Goal: Task Accomplishment & Management: Manage account settings

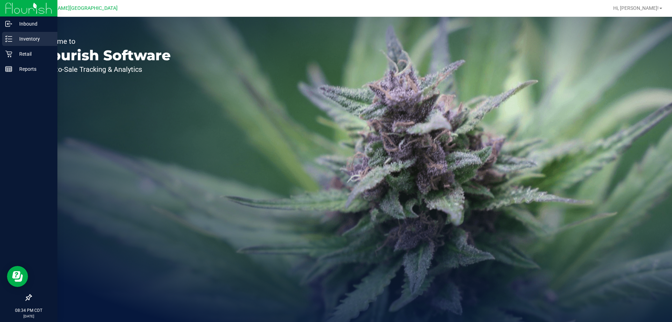
click at [13, 41] on p "Inventory" at bounding box center [33, 39] width 42 height 8
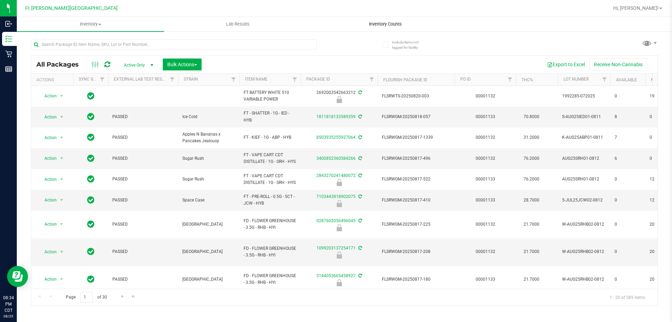
click at [374, 22] on span "Inventory Counts" at bounding box center [386, 24] width 52 height 6
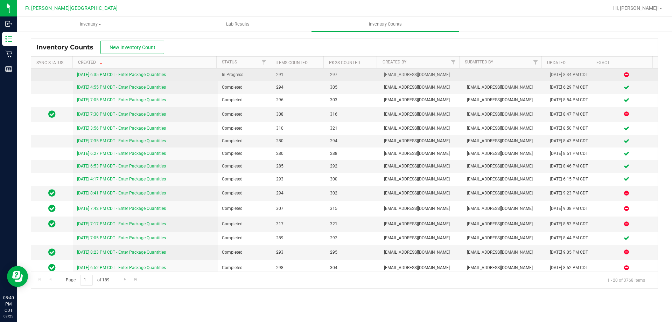
click at [116, 75] on link "8/25/25 6:35 PM CDT - Enter Package Quantities" at bounding box center [121, 74] width 89 height 5
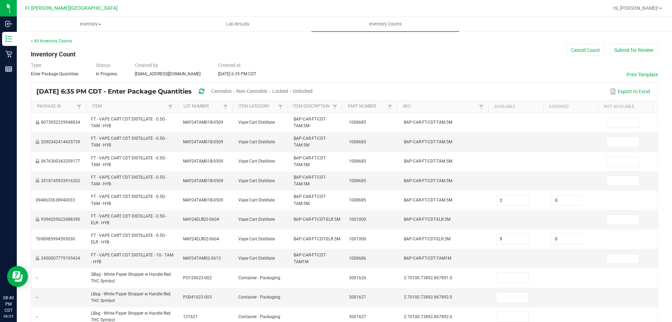
click at [313, 91] on span "Unlocked" at bounding box center [303, 91] width 20 height 6
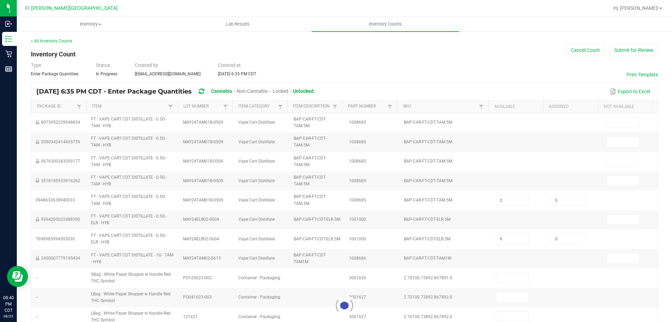
type input "6"
type input "2"
type input "9"
type input "1"
type input "5"
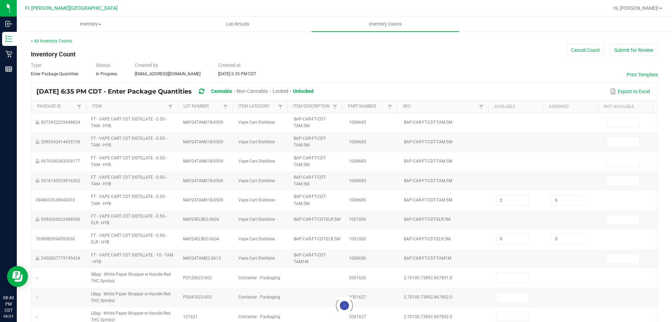
type input "19"
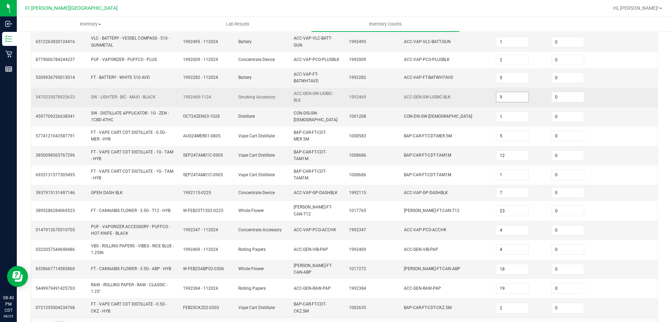
scroll to position [189, 0]
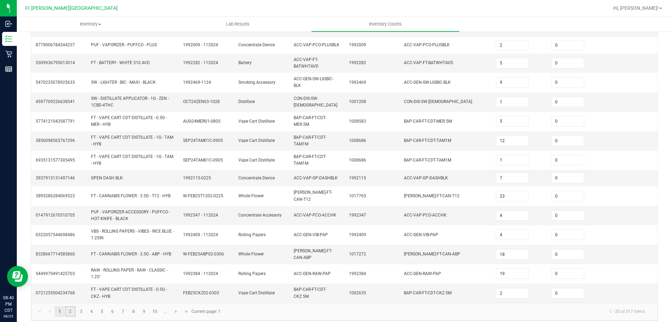
click at [70, 309] on link "2" at bounding box center [70, 311] width 10 height 11
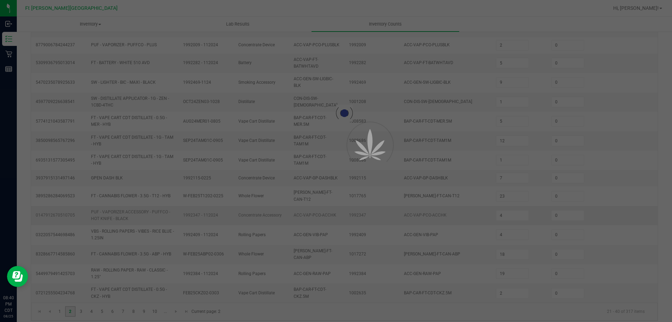
type input "4"
type input "3"
type input "10"
type input "8"
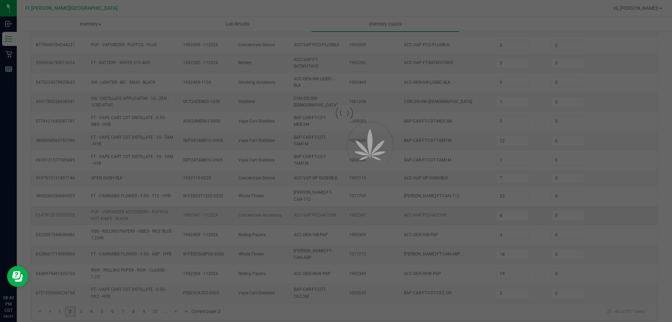
type input "5"
type input "4"
type input "3"
type input "1"
type input "2"
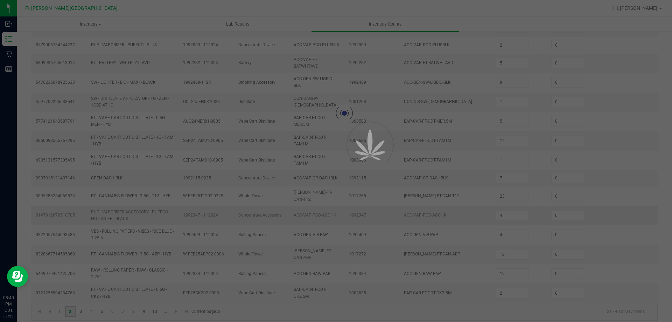
type input "11"
type input "4"
type input "1"
type input "3"
type input "1"
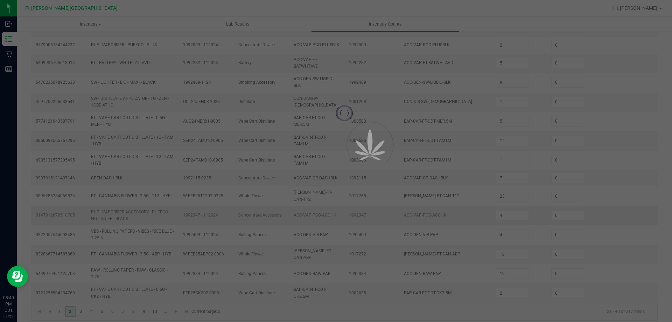
type input "1"
type input "2"
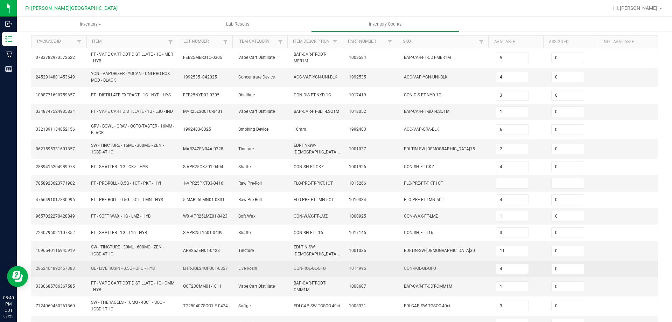
scroll to position [29, 0]
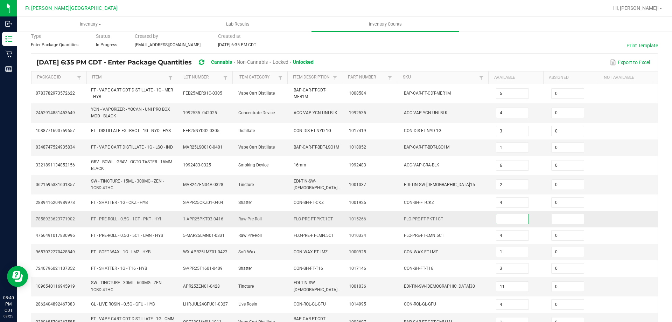
click at [497, 221] on input at bounding box center [513, 219] width 32 height 10
type input "4"
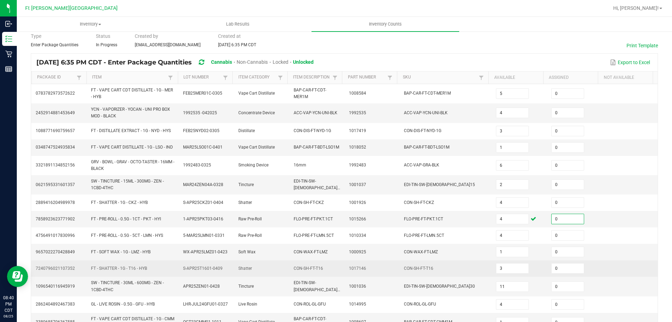
type input "0"
click at [390, 276] on td "1017146" at bounding box center [372, 268] width 55 height 16
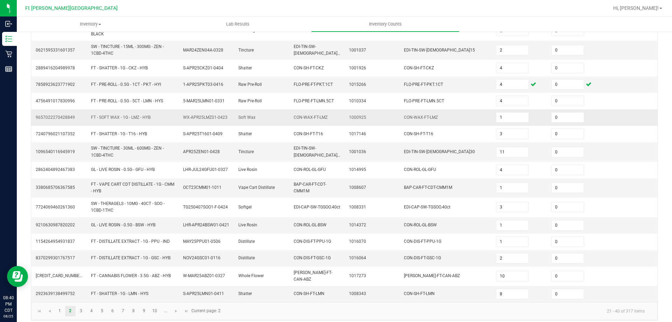
scroll to position [169, 0]
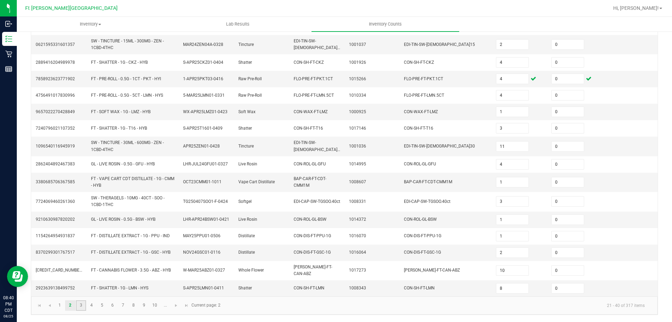
click at [79, 307] on link "3" at bounding box center [81, 305] width 10 height 11
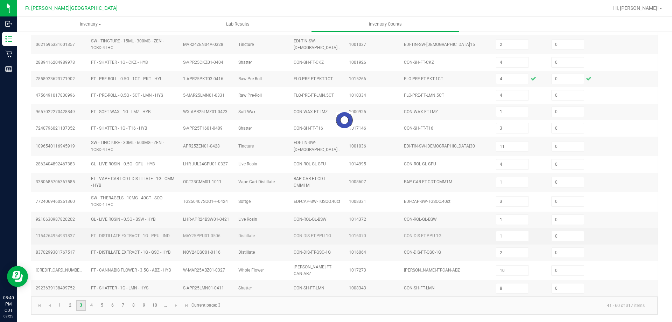
type input "8"
type input "2"
type input "9"
type input "7"
type input "9"
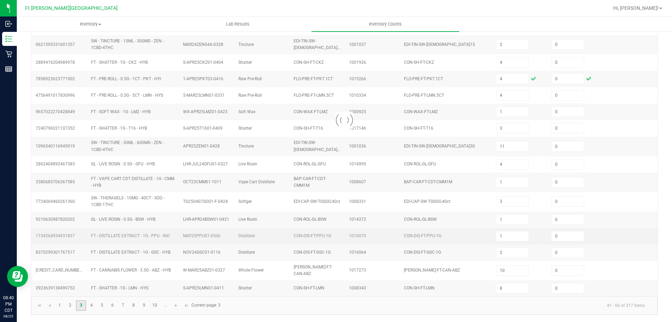
type input "18"
type input "12"
type input "2"
type input "11"
type input "4"
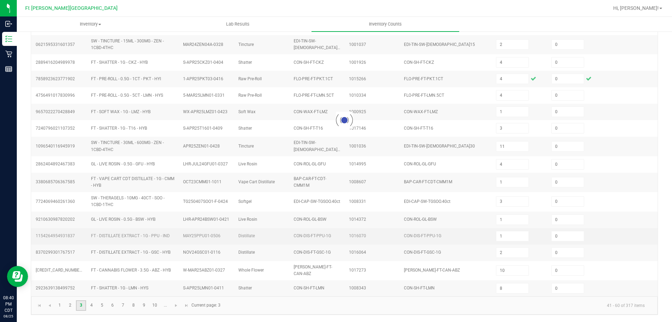
type input "2"
type input "8"
type input "3"
type input "1"
type input "12"
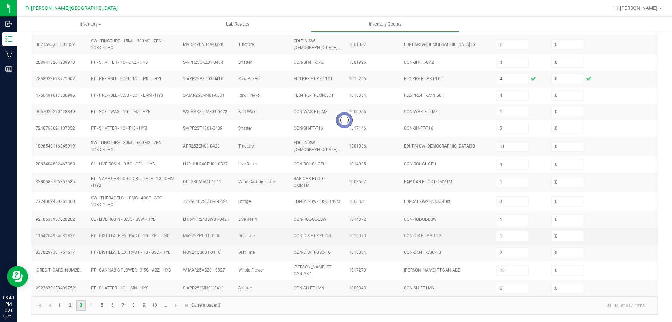
type input "3"
type input "5"
type input "2"
type input "7"
type input "3"
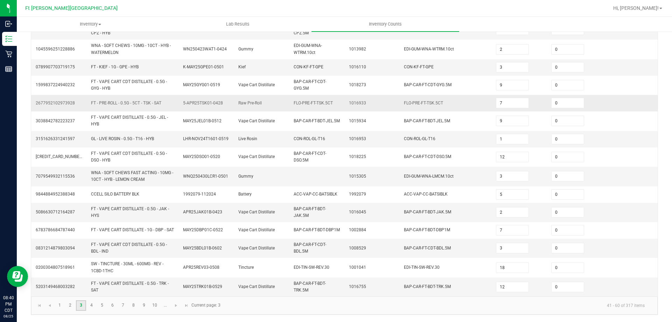
scroll to position [187, 0]
drag, startPoint x: 95, startPoint y: 307, endPoint x: 98, endPoint y: 300, distance: 7.2
click at [94, 307] on link "4" at bounding box center [91, 305] width 10 height 11
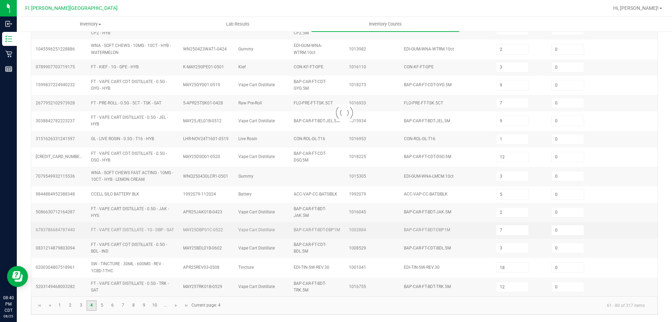
type input "3"
type input "13"
type input "1"
type input "10"
type input "2"
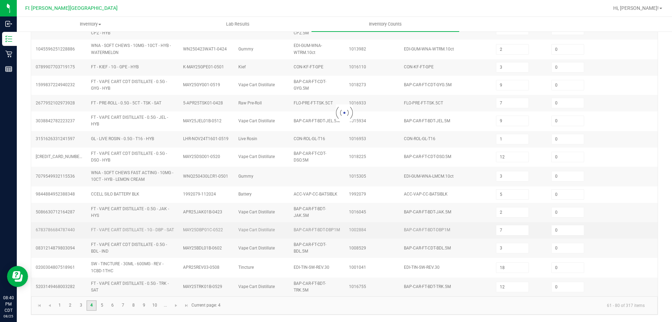
type input "1"
type input "6"
type input "1"
type input "3"
type input "9"
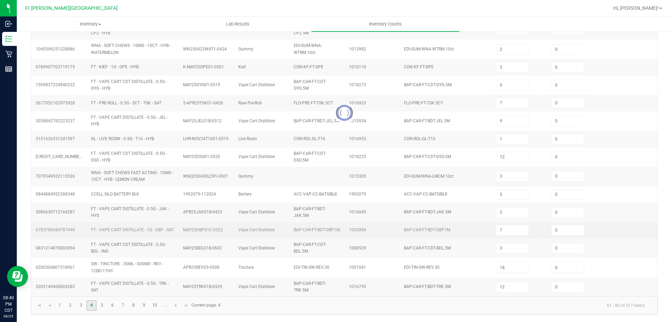
type input "8"
type input "7"
type input "5"
type input "10"
type input "3"
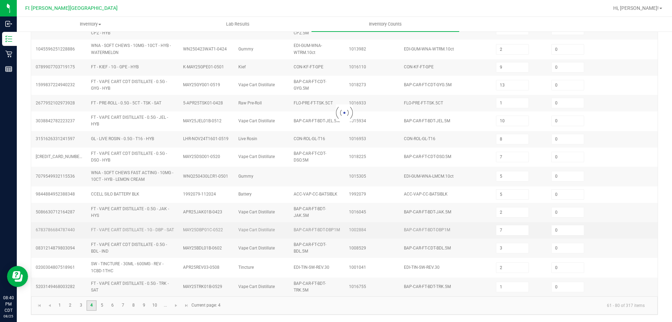
type input "11"
type input "7"
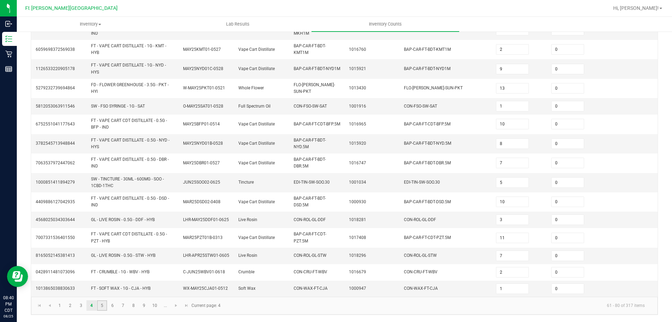
click at [101, 307] on link "5" at bounding box center [102, 305] width 10 height 11
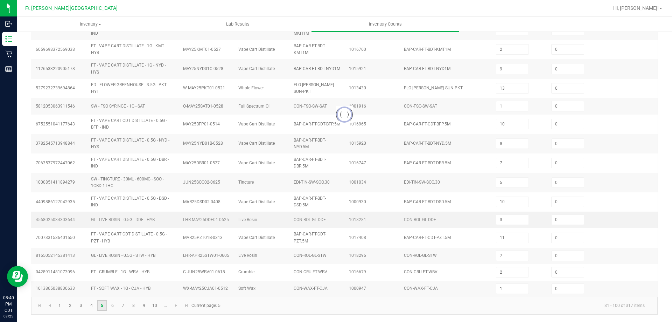
type input "1"
type input "7"
type input "9"
type input "3"
type input "12"
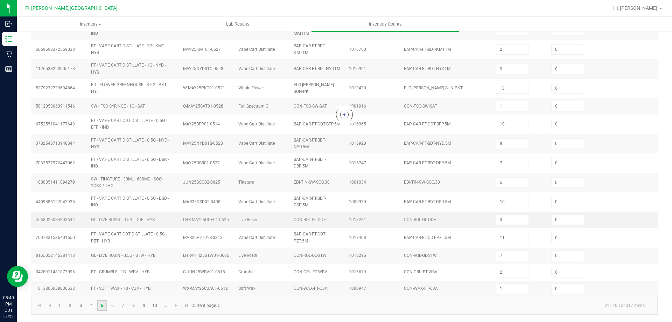
type input "8"
type input "7"
type input "12"
type input "3"
type input "11"
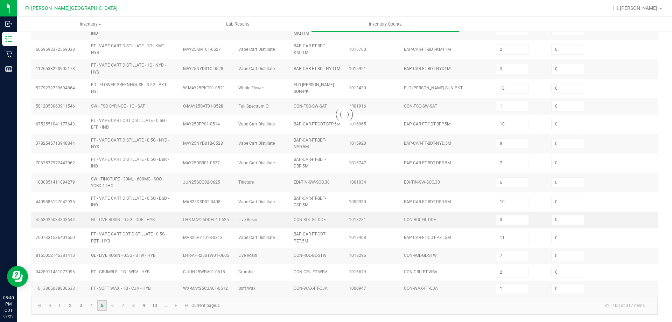
type input "12"
type input "4"
type input "11"
type input "1"
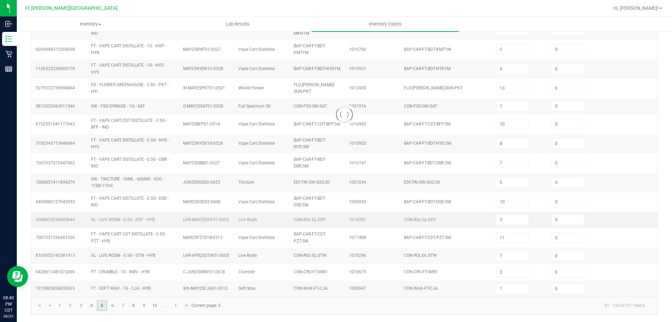
type input "7"
type input "5"
type input "14"
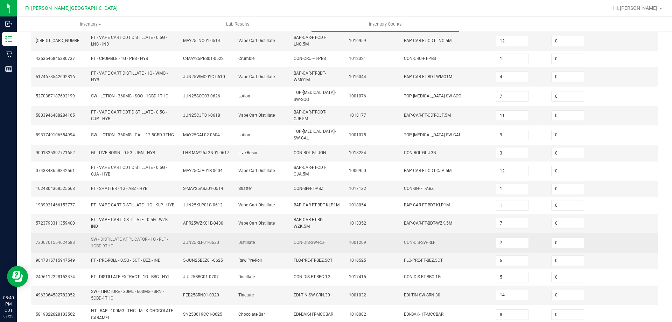
scroll to position [184, 0]
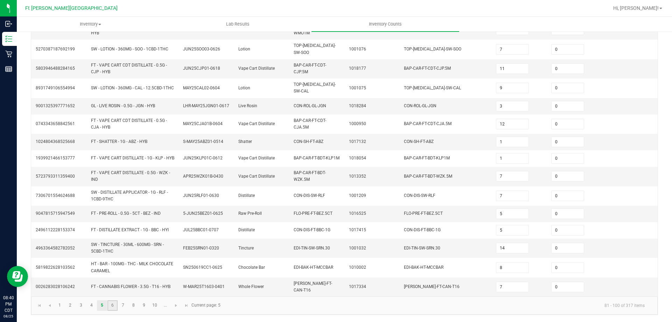
drag, startPoint x: 114, startPoint y: 305, endPoint x: 115, endPoint y: 301, distance: 3.6
click at [113, 304] on link "6" at bounding box center [113, 305] width 10 height 11
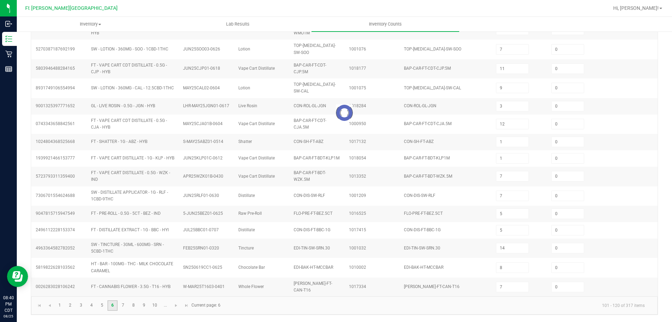
type input "2"
type input "6"
type input "4"
type input "8"
type input "3"
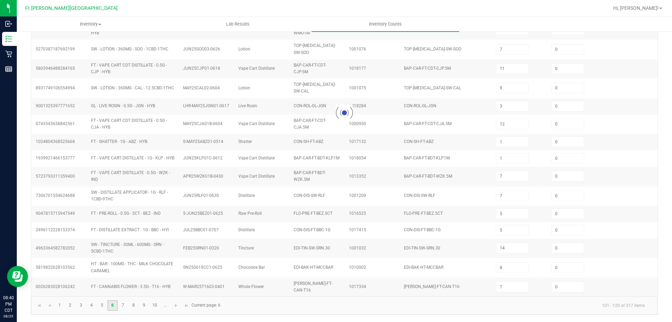
type input "8"
type input "14"
type input "6"
type input "5"
type input "13"
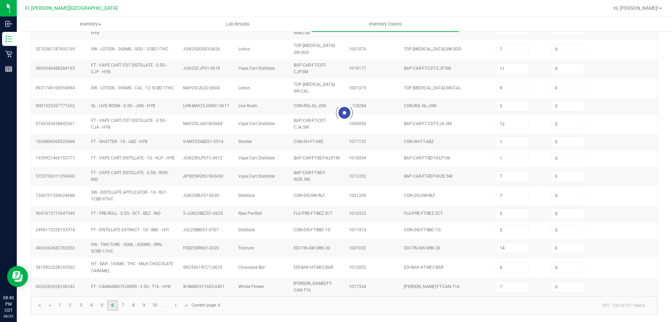
type input "6"
type input "9"
type input "5"
type input "10"
type input "6"
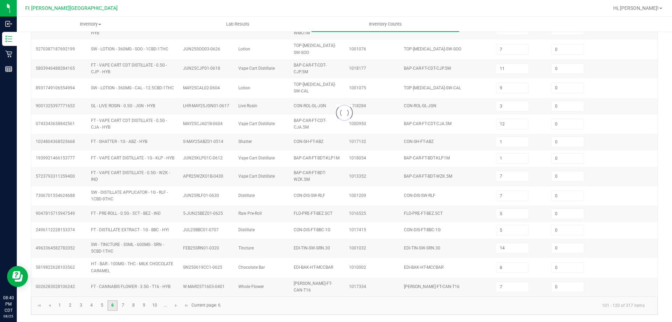
type input "9"
type input "1"
type input "8"
type input "4"
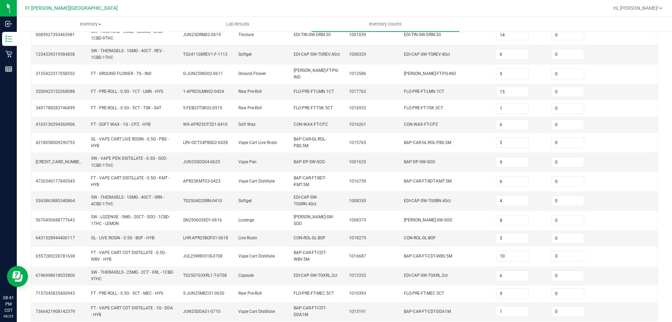
scroll to position [181, 0]
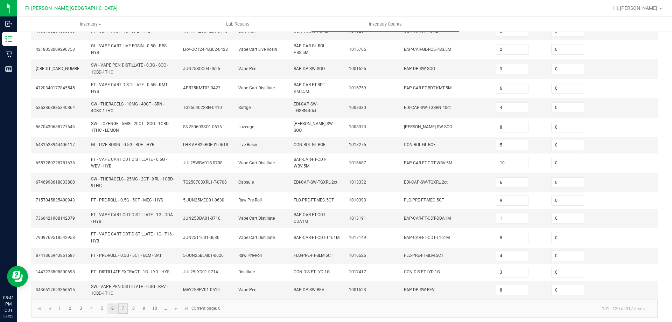
click at [123, 306] on link "7" at bounding box center [123, 308] width 10 height 11
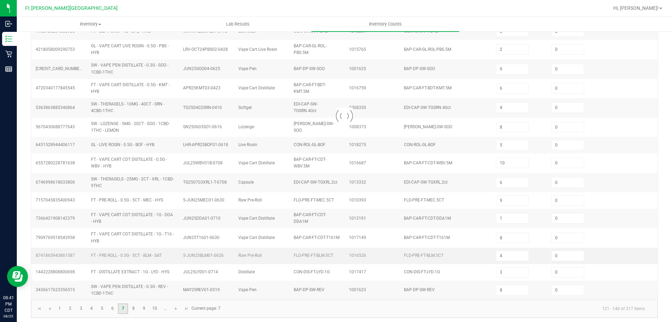
type input "2"
type input "8"
type input "4"
type input "5"
type input "6"
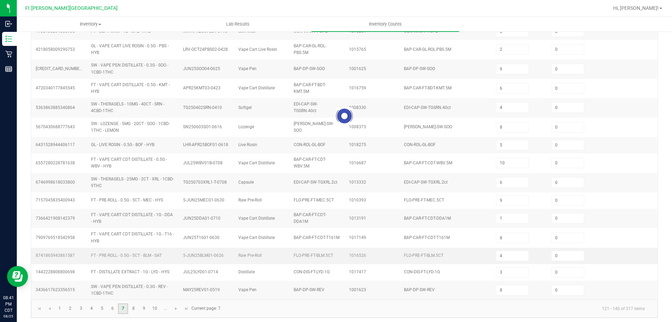
type input "12"
type input "10"
type input "1"
type input "9"
type input "5"
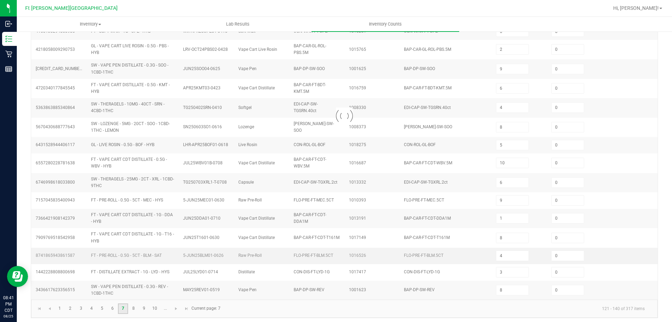
type input "11"
type input "12"
type input "1"
type input "5"
type input "31"
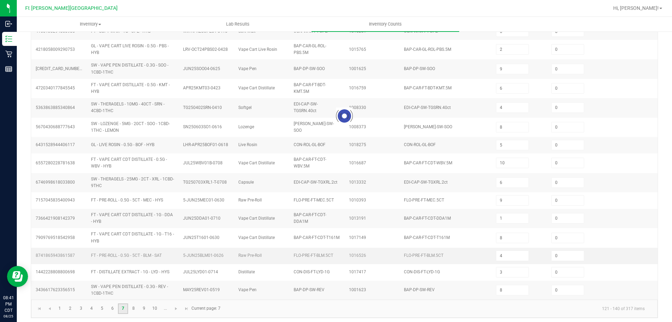
type input "47"
type input "1"
type input "17"
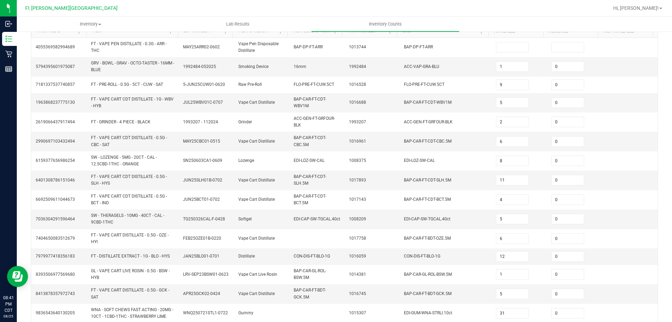
scroll to position [41, 0]
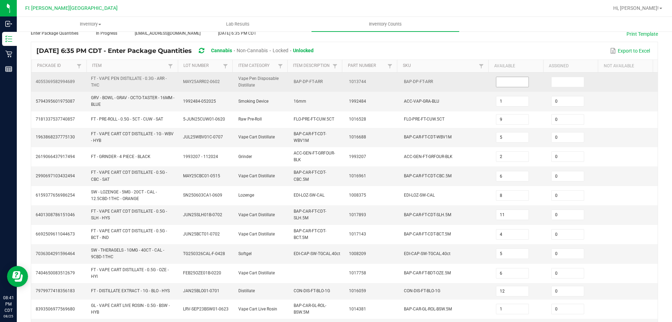
click at [511, 84] on input at bounding box center [513, 82] width 32 height 10
type input "3"
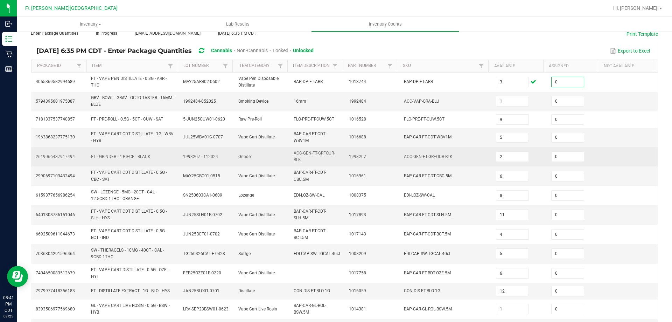
type input "0"
click at [478, 161] on td "ACC-GEN-FT-GRFOUR-BLK" at bounding box center [446, 156] width 92 height 19
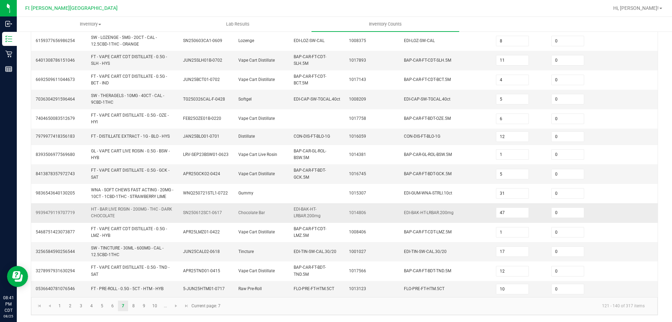
scroll to position [195, 0]
click at [133, 304] on link "8" at bounding box center [134, 305] width 10 height 11
type input "17"
type input "2"
type input "13"
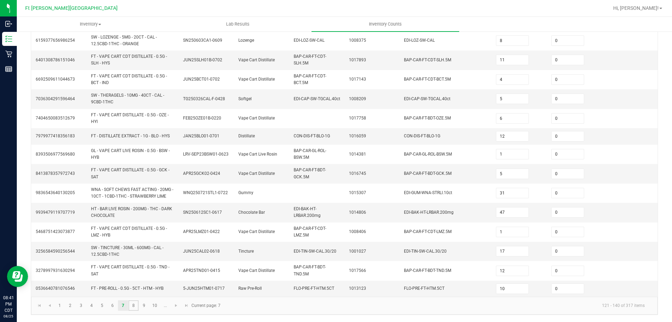
type input "3"
type input "8"
type input "27"
type input "1"
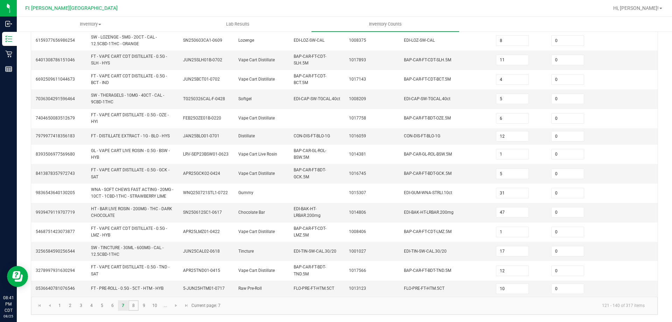
type input "3"
type input "12"
type input "3"
type input "5"
type input "1"
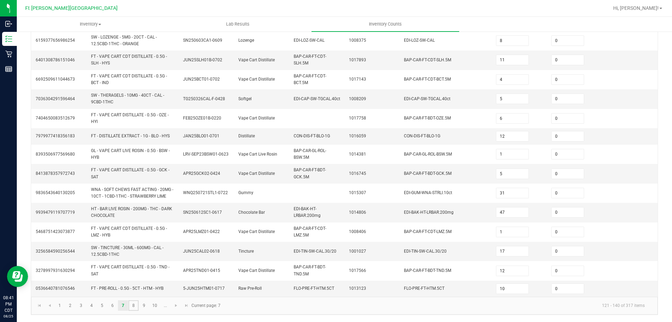
type input "3"
type input "16"
type input "3"
type input "11"
type input "36"
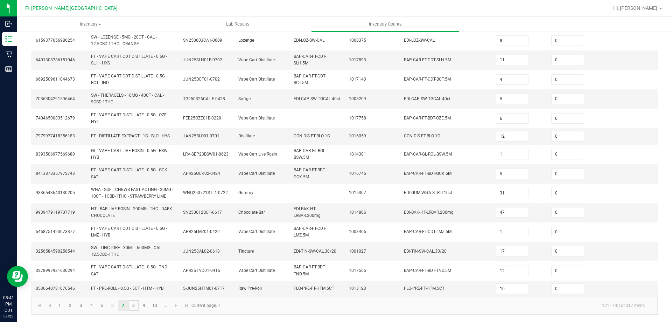
type input "8"
type input "32"
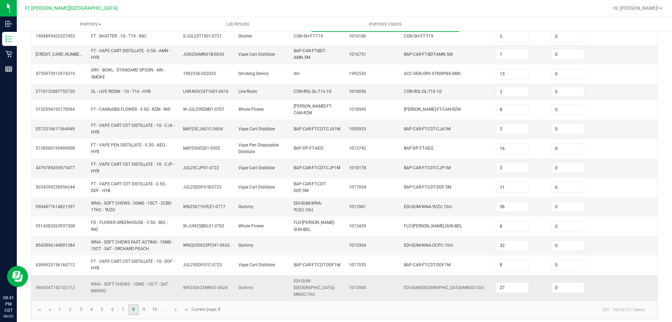
scroll to position [193, 0]
click at [140, 305] on link "9" at bounding box center [144, 309] width 10 height 11
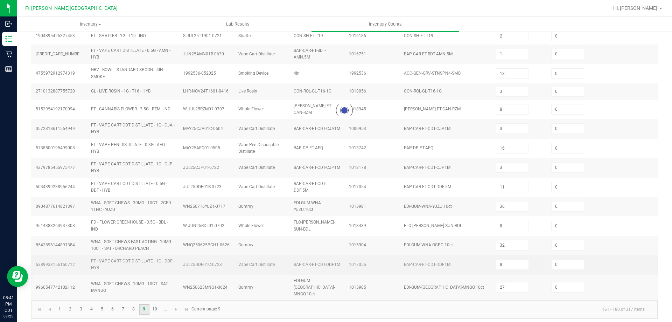
type input "8"
type input "4"
type input "18"
type input "1"
type input "47"
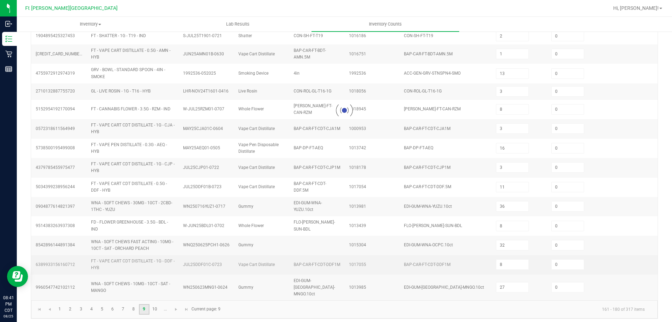
type input "10"
type input "12"
type input "2"
type input "9"
type input "2"
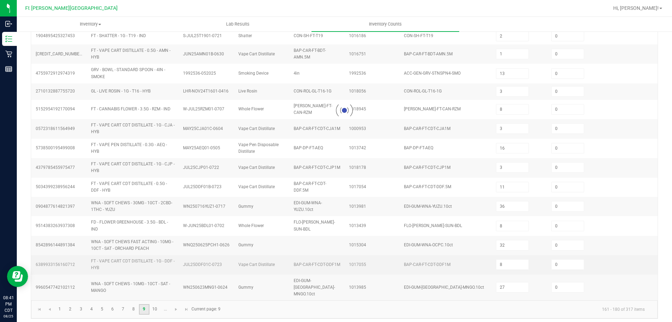
type input "4"
type input "9"
type input "3"
type input "1"
type input "7"
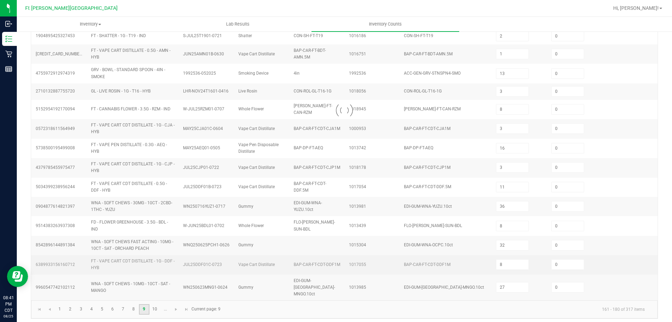
type input "5"
type input "4"
type input "6"
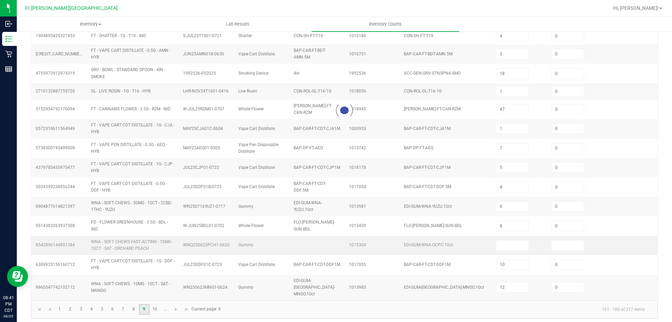
scroll to position [175, 0]
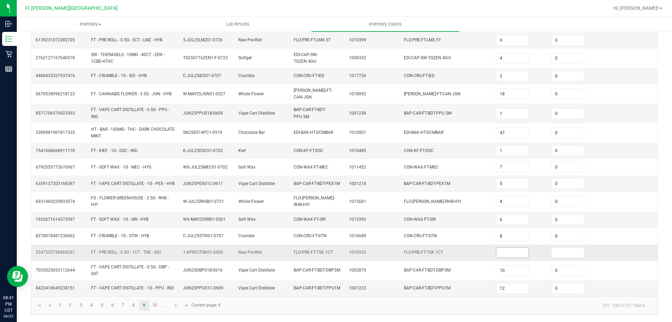
click at [497, 251] on input at bounding box center [513, 253] width 32 height 10
type input "25"
type input "0"
click at [400, 257] on td "FLO-PRE-FT-TSK.1CT" at bounding box center [446, 252] width 92 height 16
click at [153, 305] on link "10" at bounding box center [155, 305] width 10 height 11
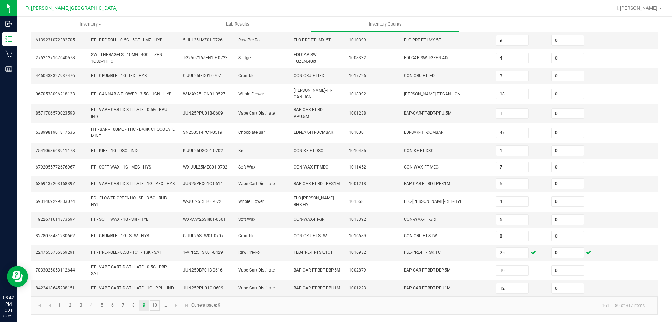
type input "3"
type input "19"
type input "12"
type input "40"
type input "5"
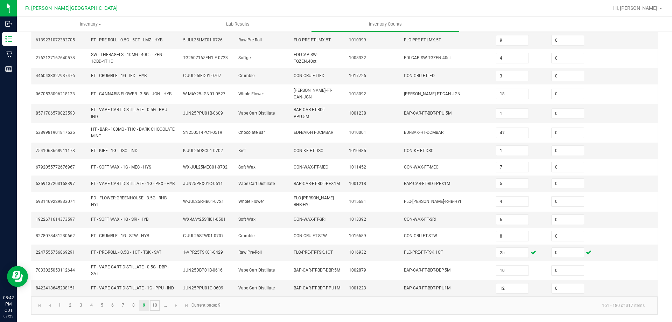
type input "12"
type input "8"
type input "3"
type input "27"
type input "9"
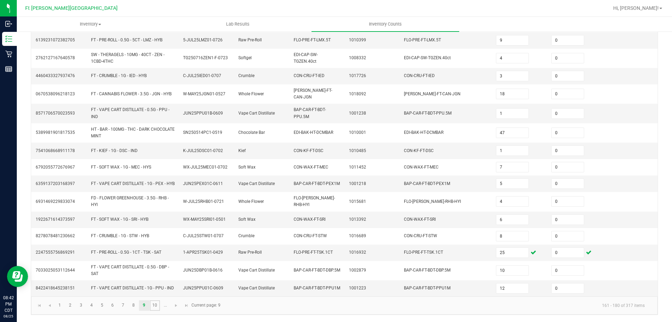
type input "2"
type input "3"
type input "10"
type input "7"
type input "4"
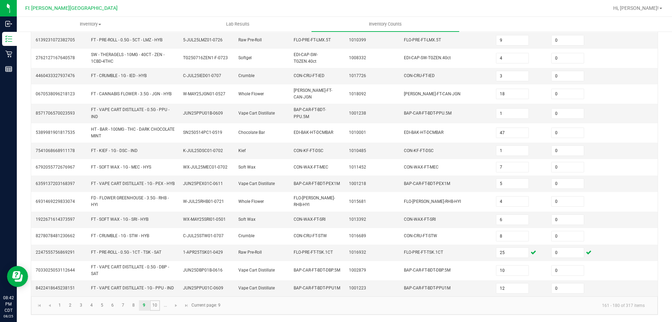
type input "7"
type input "5"
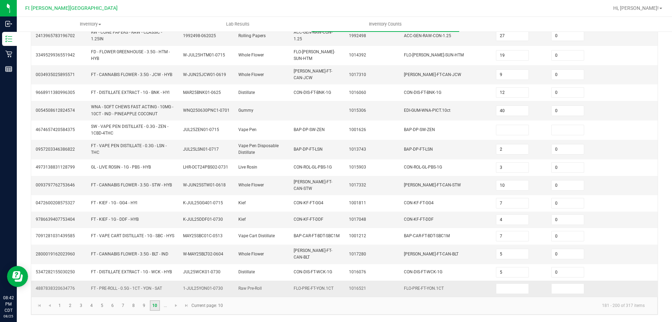
scroll to position [169, 0]
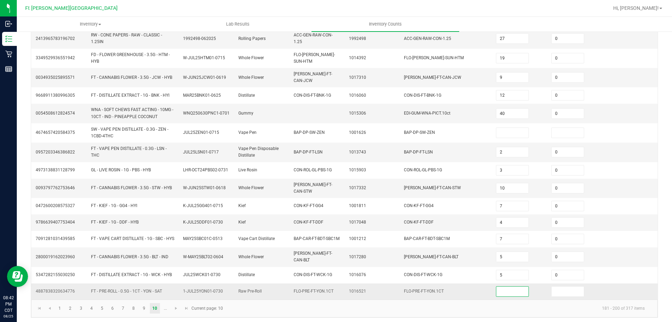
click at [497, 288] on input at bounding box center [513, 291] width 32 height 10
type input "9"
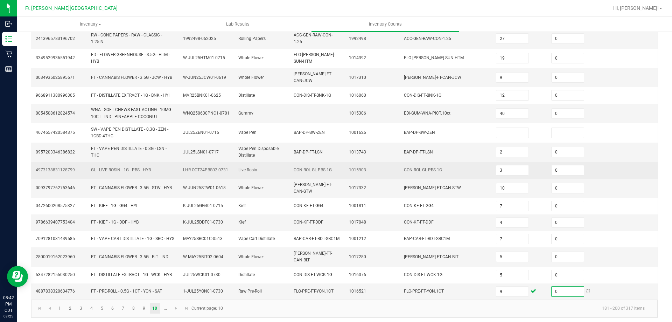
type input "0"
click at [386, 167] on td "1015903" at bounding box center [372, 170] width 55 height 16
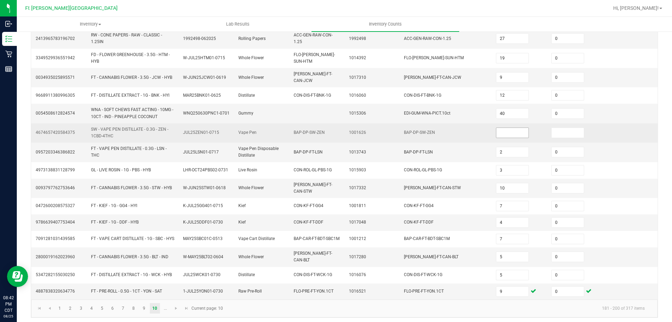
click at [512, 134] on input at bounding box center [513, 133] width 32 height 10
type input "0"
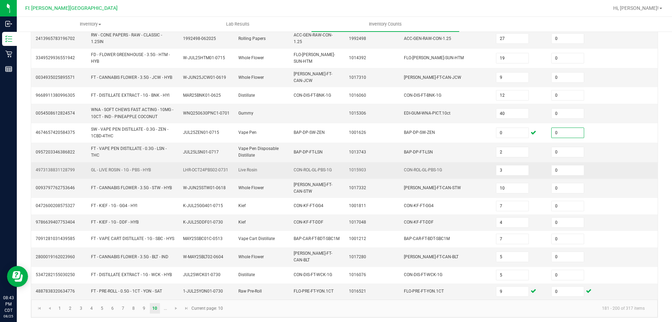
type input "0"
click at [433, 166] on td "CON-ROL-GL-PBS-1G" at bounding box center [446, 170] width 92 height 16
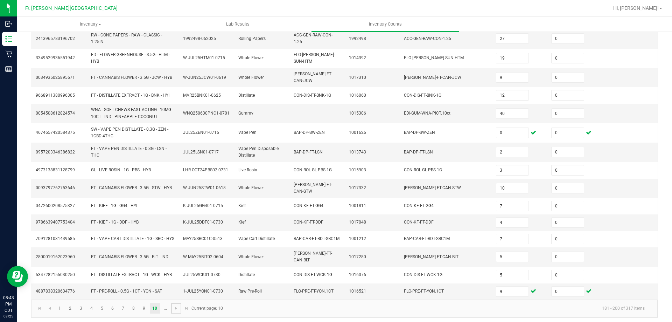
click at [174, 307] on span "Go to the next page" at bounding box center [176, 308] width 6 height 6
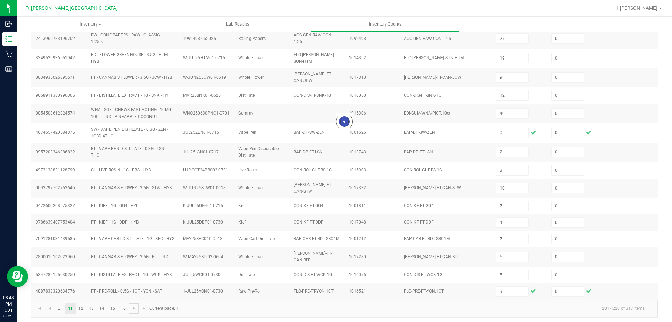
type input "10"
type input "16"
type input "3"
type input "12"
type input "6"
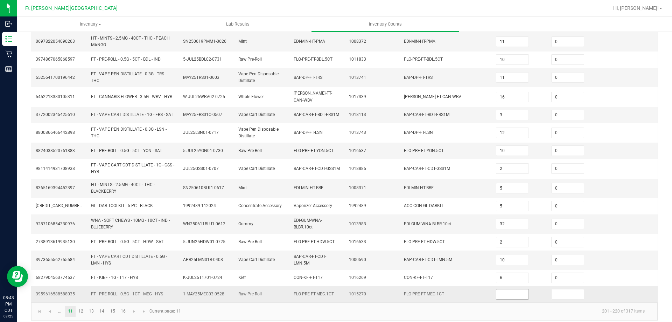
click at [497, 297] on input at bounding box center [513, 294] width 32 height 10
click at [415, 267] on td "BAP-CAR-FT-CDT-LMN.5M" at bounding box center [446, 259] width 92 height 19
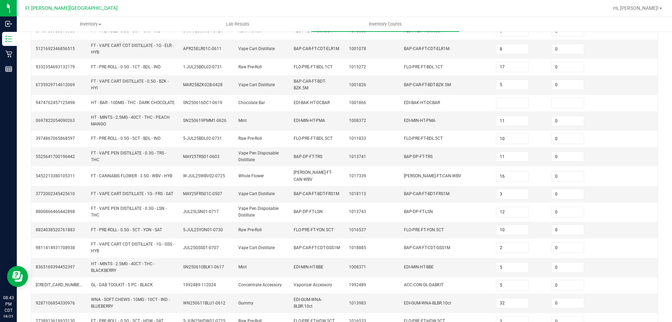
scroll to position [64, 0]
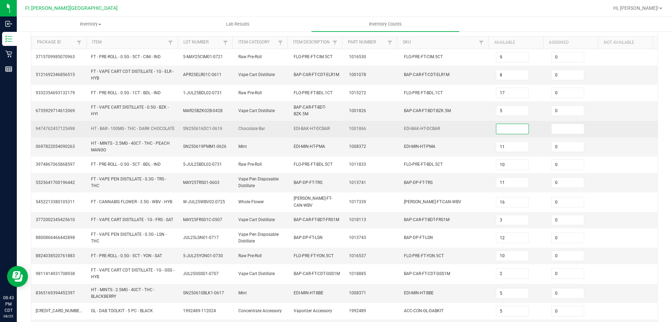
click at [501, 131] on input at bounding box center [513, 129] width 32 height 10
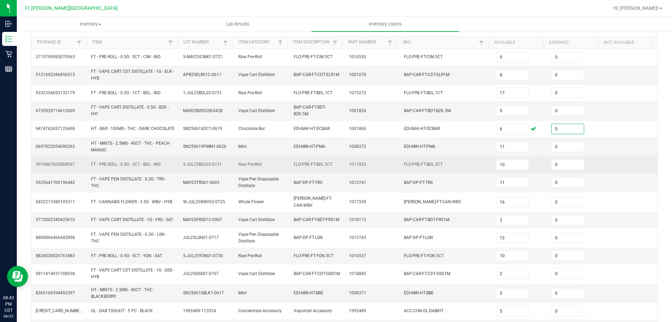
click at [476, 166] on td "FLO-PRE-FT-BDL.5CT" at bounding box center [446, 165] width 92 height 16
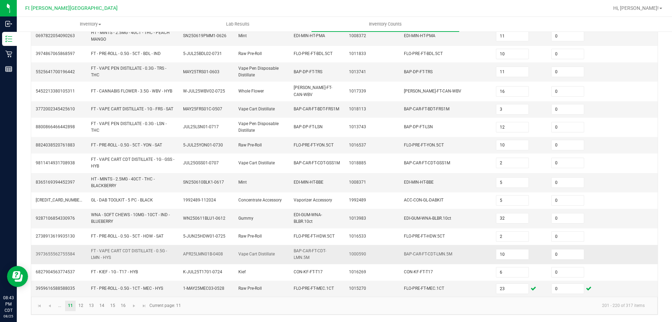
scroll to position [178, 0]
click at [80, 302] on link "12" at bounding box center [81, 305] width 10 height 11
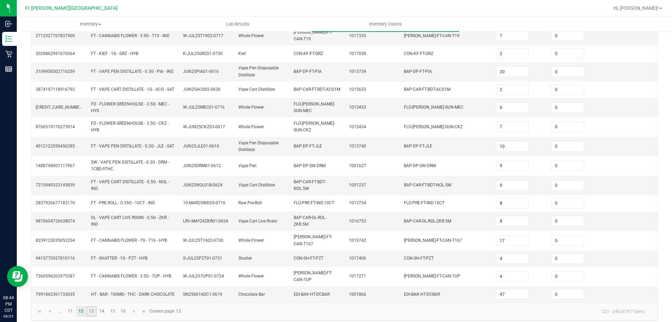
click at [88, 306] on link "13" at bounding box center [91, 311] width 10 height 11
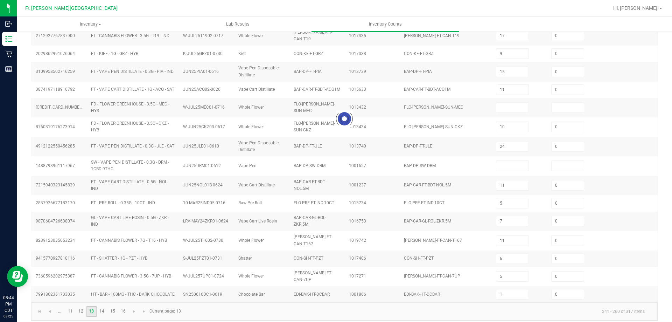
scroll to position [166, 0]
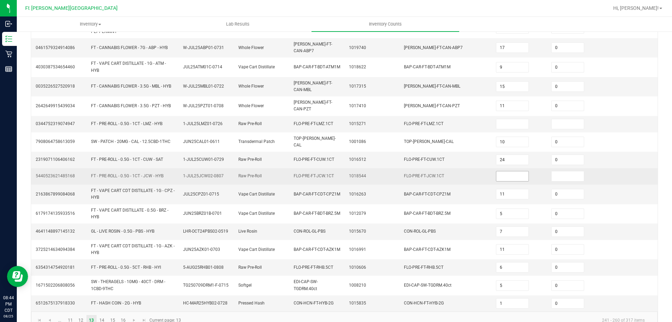
click at [497, 171] on input at bounding box center [513, 176] width 32 height 10
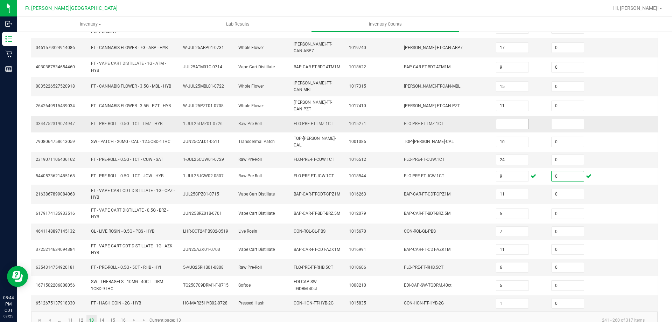
click at [499, 119] on input at bounding box center [513, 124] width 32 height 10
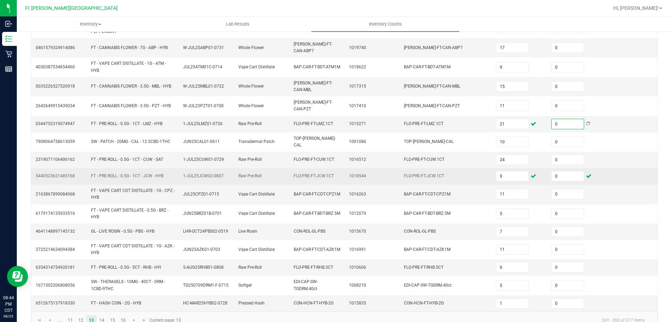
click at [404, 173] on span "FLO-PRE-FT-JCW.1CT" at bounding box center [424, 175] width 40 height 5
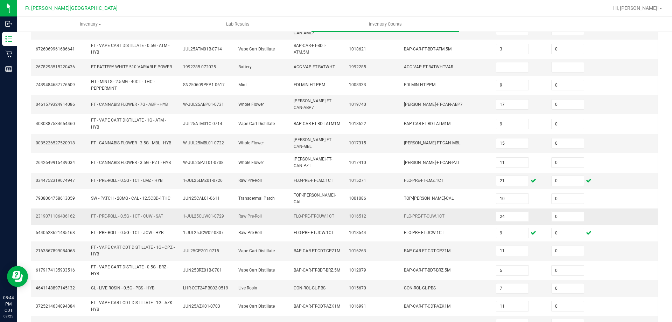
scroll to position [96, 0]
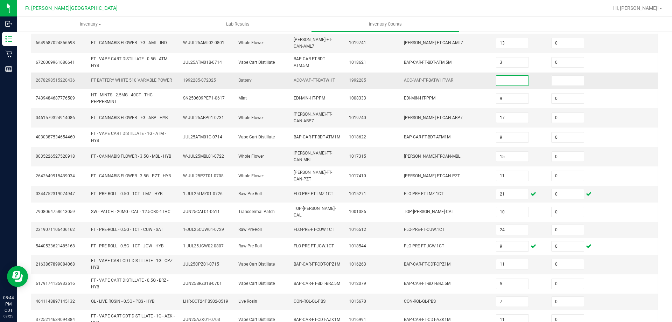
click at [510, 79] on input at bounding box center [513, 81] width 32 height 10
click at [408, 147] on td "FLO-BUD-FT-CAN-MBL" at bounding box center [446, 156] width 92 height 19
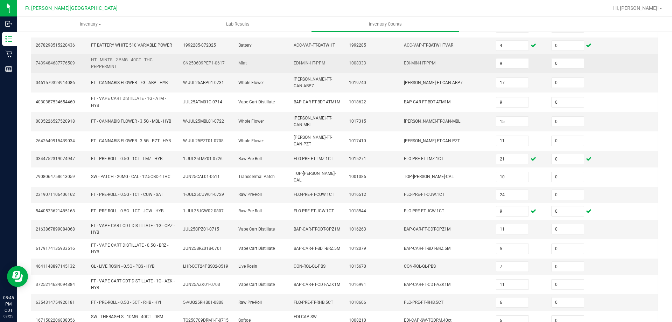
scroll to position [166, 0]
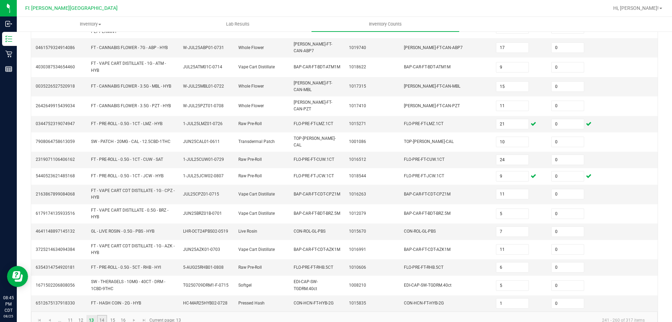
click at [105, 315] on link "14" at bounding box center [102, 320] width 10 height 11
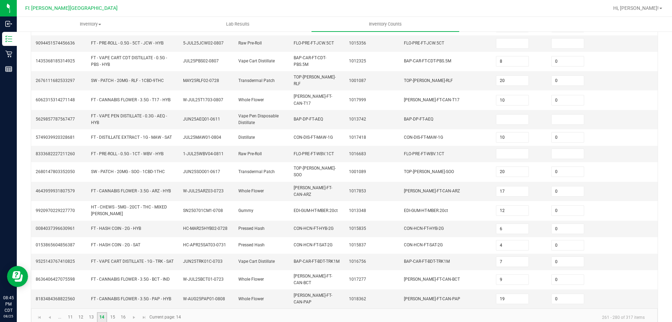
scroll to position [163, 0]
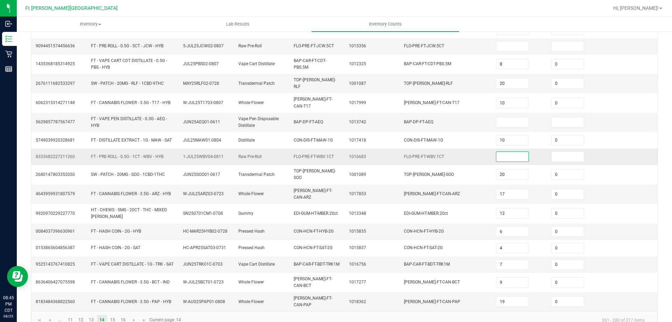
click at [497, 152] on input at bounding box center [513, 157] width 32 height 10
click at [497, 48] on input at bounding box center [513, 46] width 32 height 10
click at [506, 118] on input at bounding box center [513, 122] width 32 height 10
click at [504, 152] on input at bounding box center [513, 157] width 32 height 10
click at [428, 229] on span "CON-HCN-FT-HYB-2G" at bounding box center [424, 231] width 40 height 5
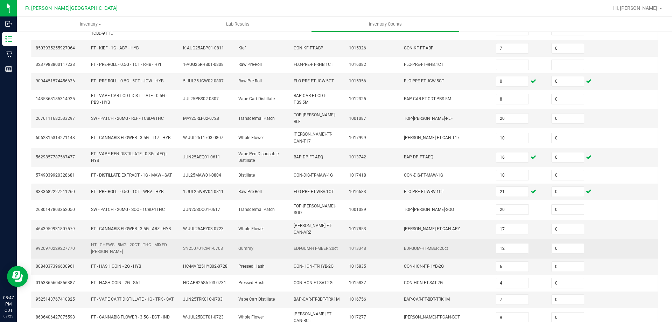
scroll to position [93, 0]
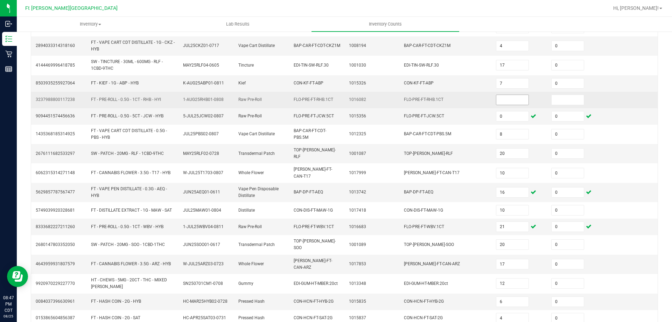
click at [505, 104] on input at bounding box center [513, 100] width 32 height 10
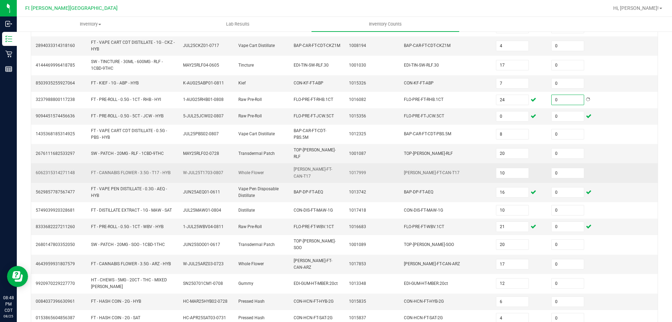
click at [452, 168] on td "FLO-BUD-FT-CAN-T17" at bounding box center [446, 172] width 92 height 19
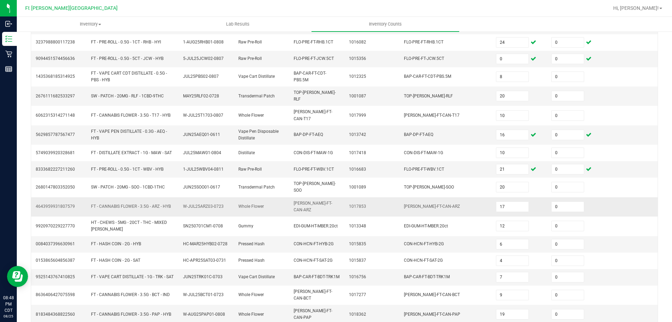
scroll to position [163, 0]
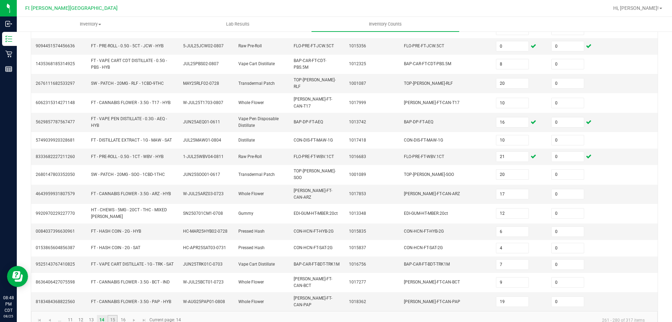
click at [114, 315] on link "15" at bounding box center [113, 320] width 10 height 11
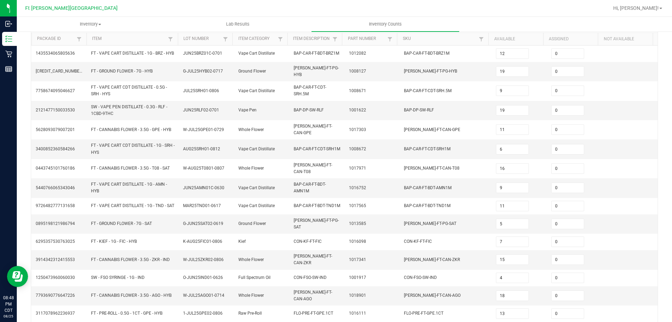
scroll to position [166, 0]
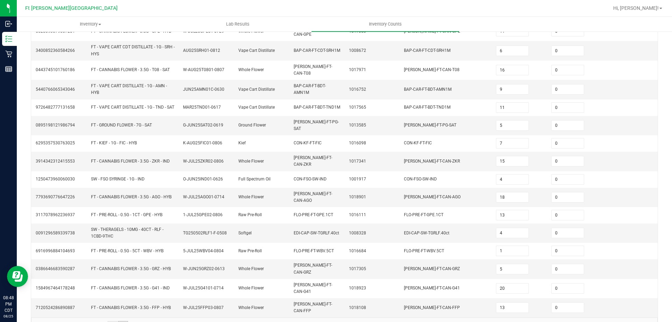
click at [125, 321] on link "16" at bounding box center [123, 326] width 10 height 11
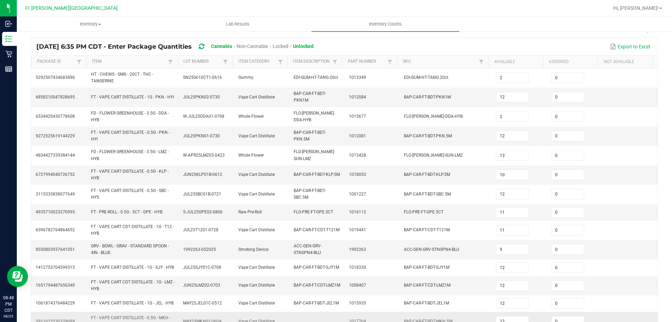
scroll to position [134, 0]
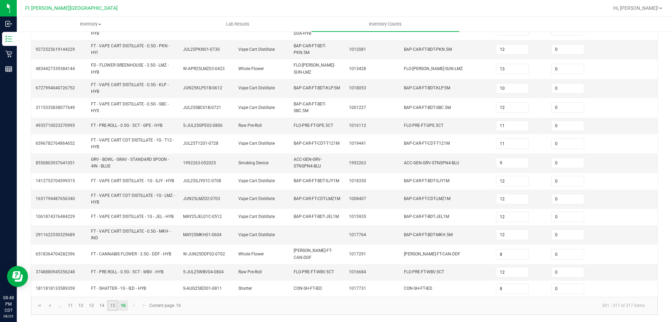
click at [115, 306] on link "15" at bounding box center [113, 305] width 10 height 11
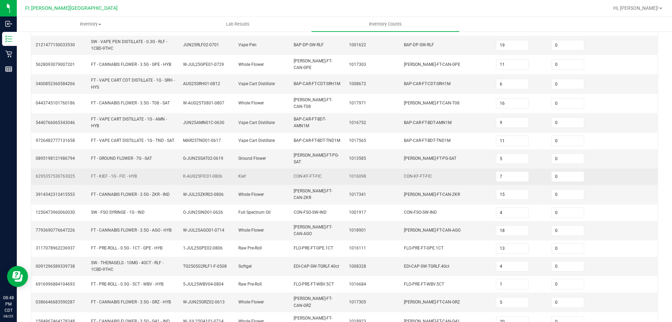
scroll to position [166, 0]
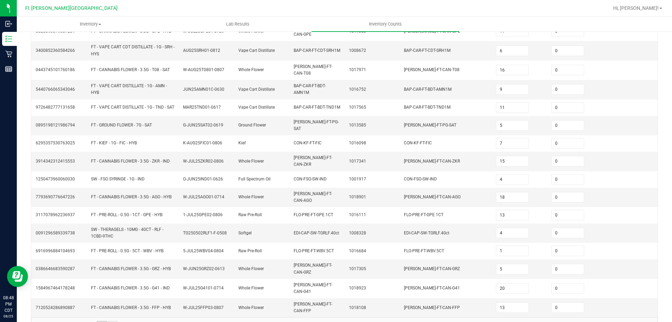
click at [102, 321] on link "14" at bounding box center [102, 326] width 10 height 11
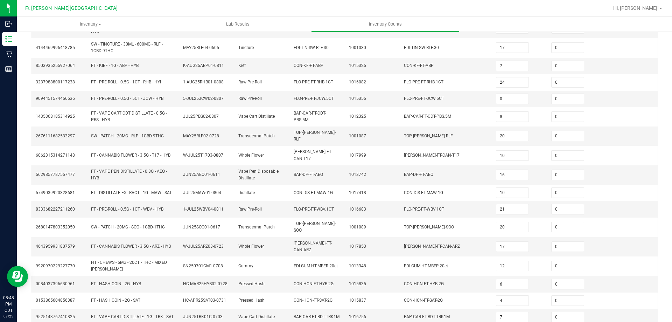
scroll to position [163, 0]
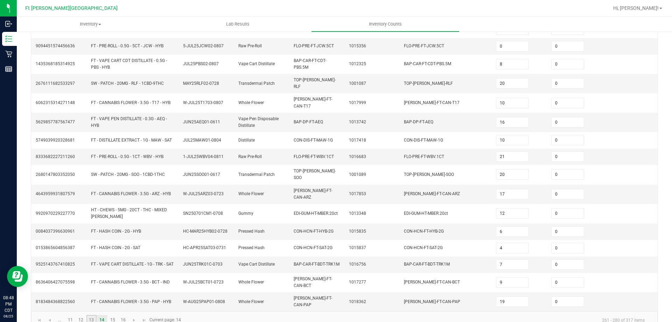
click at [88, 315] on link "13" at bounding box center [91, 320] width 10 height 11
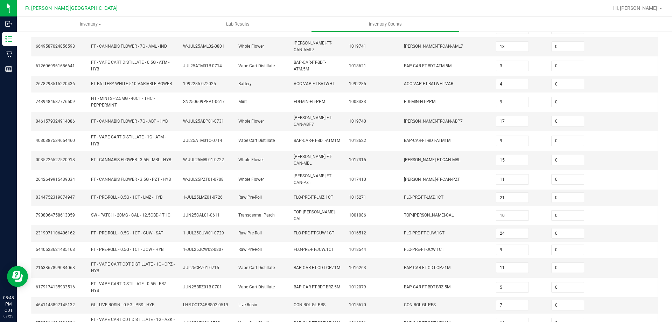
scroll to position [166, 0]
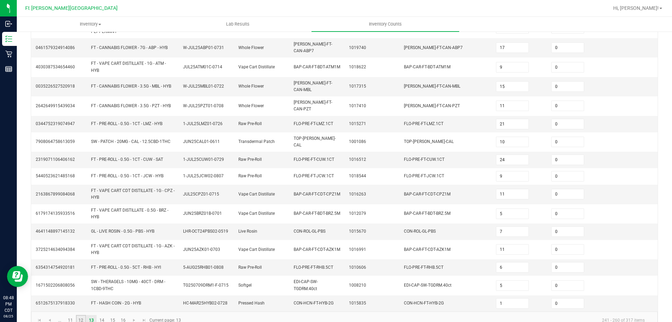
drag, startPoint x: 82, startPoint y: 305, endPoint x: 90, endPoint y: 304, distance: 8.1
click at [82, 315] on link "12" at bounding box center [81, 320] width 10 height 11
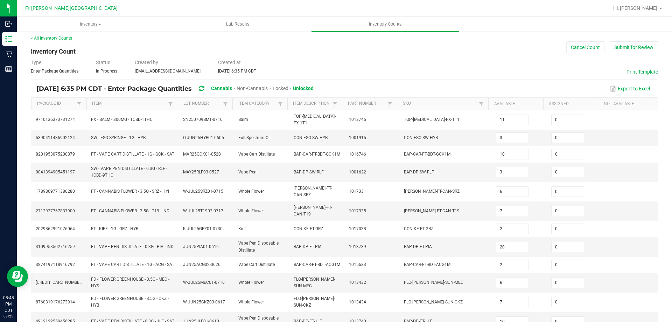
scroll to position [178, 0]
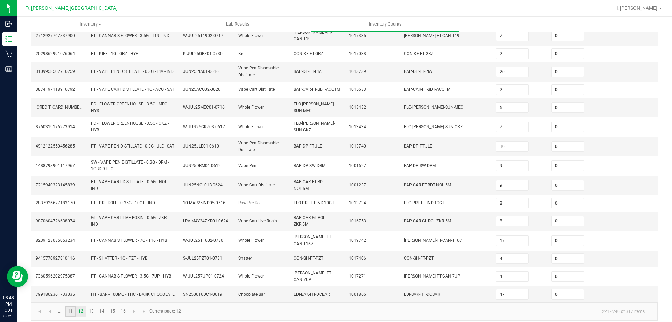
click at [72, 307] on link "11" at bounding box center [70, 311] width 10 height 11
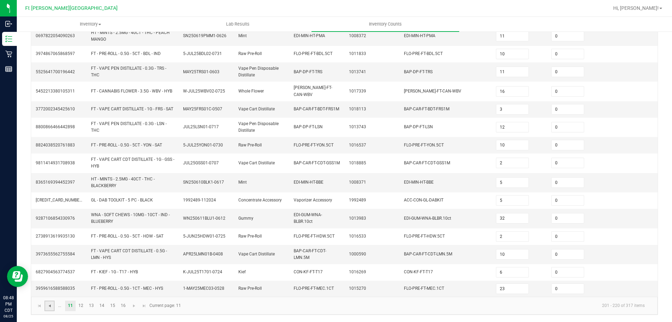
click at [48, 308] on span "Go to the previous page" at bounding box center [50, 306] width 6 height 6
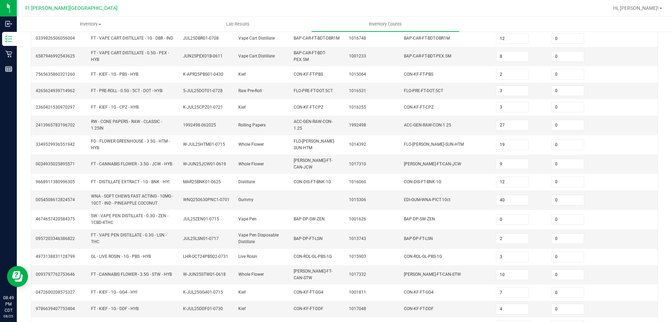
scroll to position [169, 0]
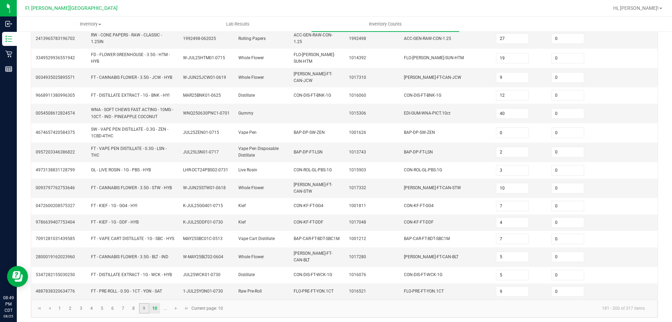
click at [144, 307] on link "9" at bounding box center [144, 308] width 10 height 11
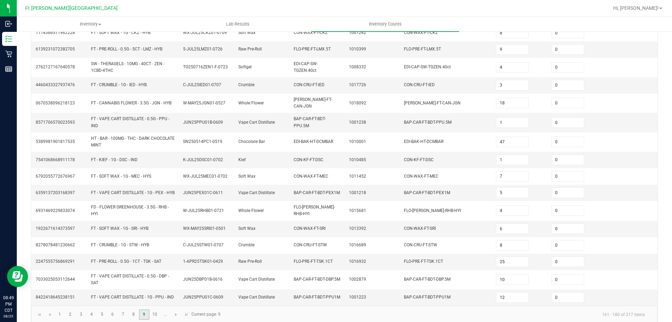
scroll to position [175, 0]
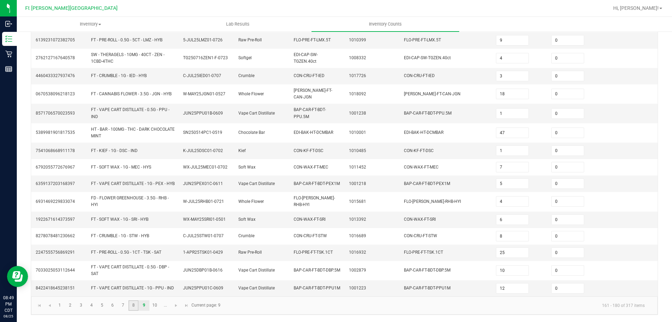
click at [134, 307] on link "8" at bounding box center [134, 305] width 10 height 11
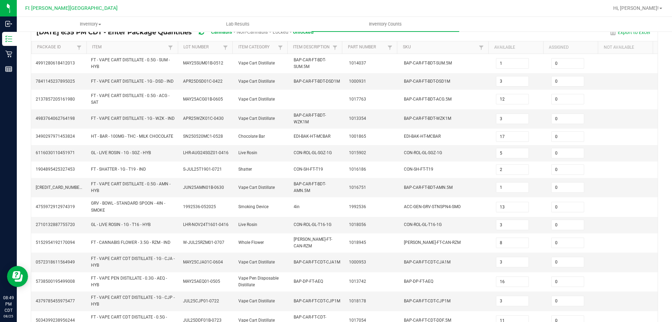
scroll to position [193, 0]
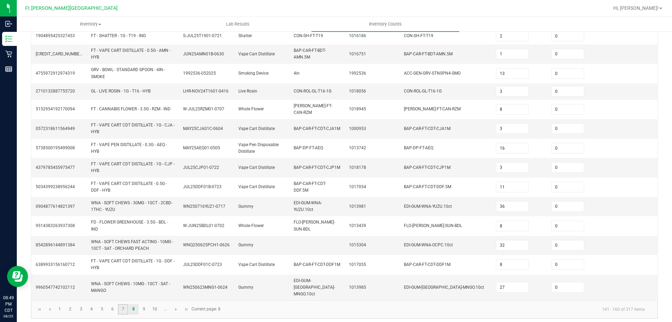
click at [124, 307] on link "7" at bounding box center [123, 309] width 10 height 11
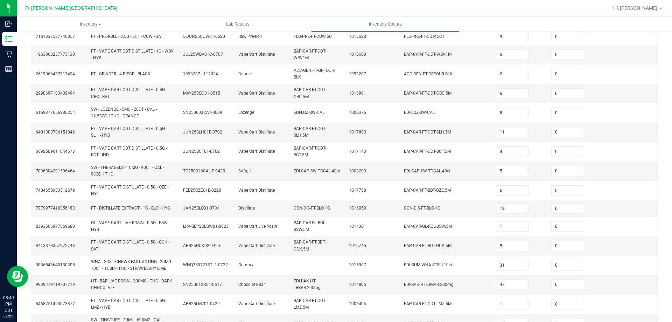
scroll to position [195, 0]
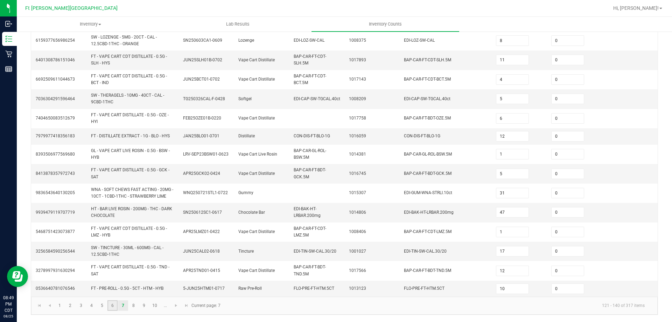
click at [111, 307] on link "6" at bounding box center [113, 305] width 10 height 11
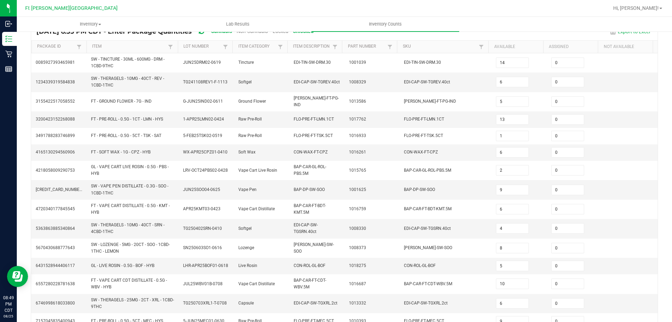
scroll to position [181, 0]
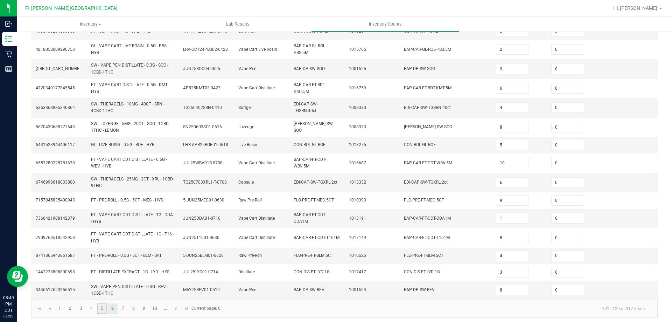
click at [101, 308] on link "5" at bounding box center [102, 308] width 10 height 11
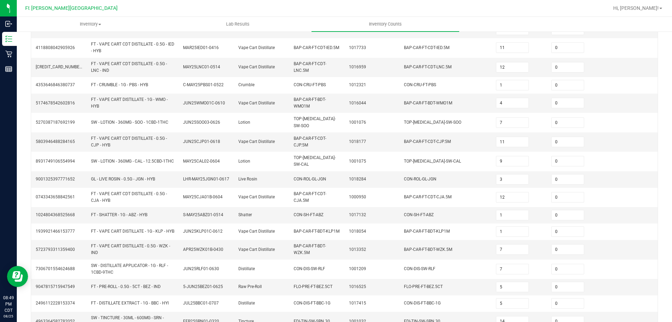
scroll to position [184, 0]
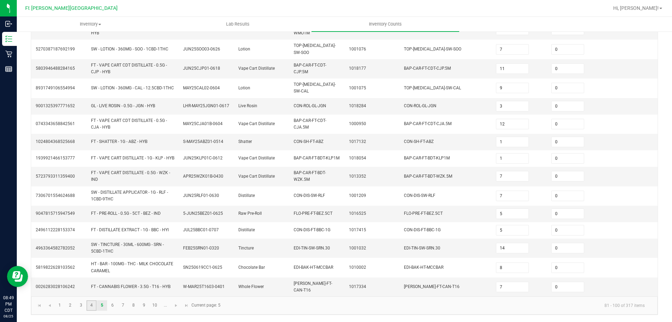
click at [91, 306] on link "4" at bounding box center [91, 305] width 10 height 11
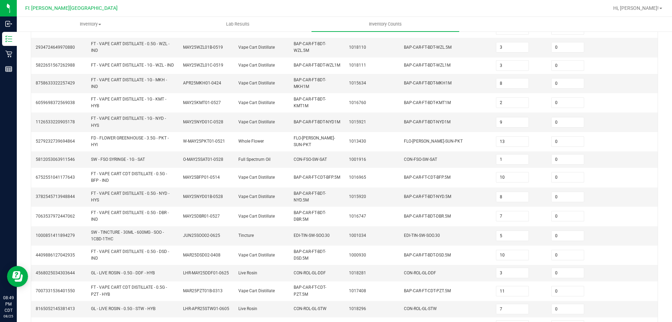
scroll to position [187, 0]
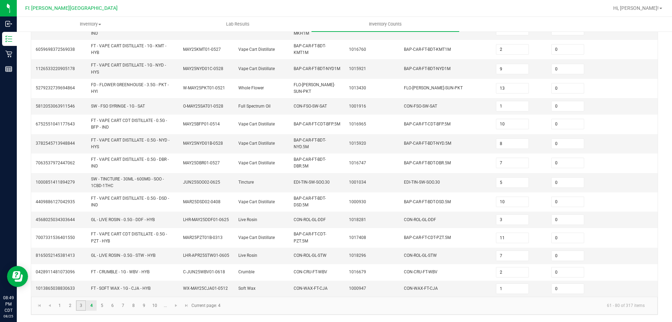
click at [83, 307] on link "3" at bounding box center [81, 305] width 10 height 11
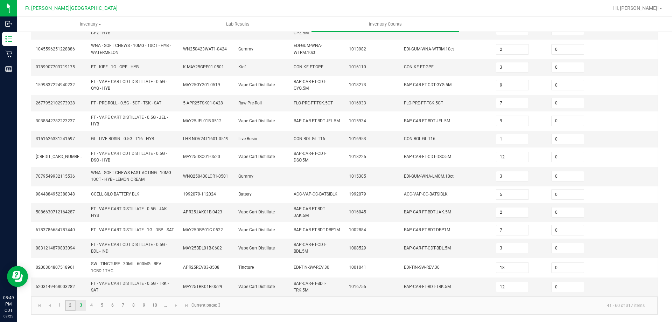
click at [71, 307] on link "2" at bounding box center [70, 305] width 10 height 11
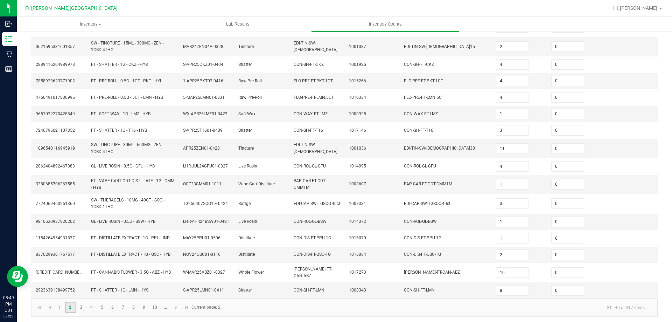
scroll to position [169, 0]
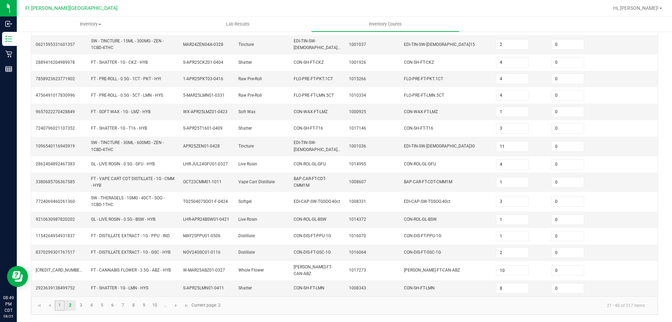
click at [61, 307] on link "1" at bounding box center [60, 305] width 10 height 11
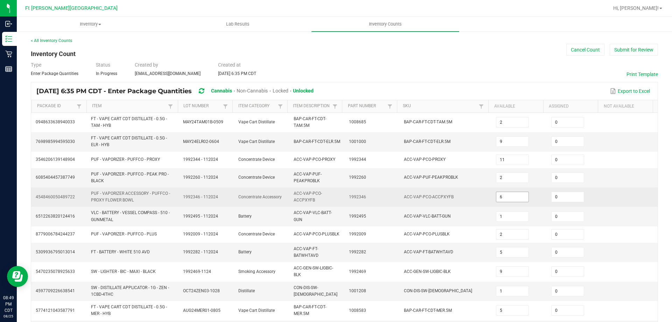
scroll to position [0, 0]
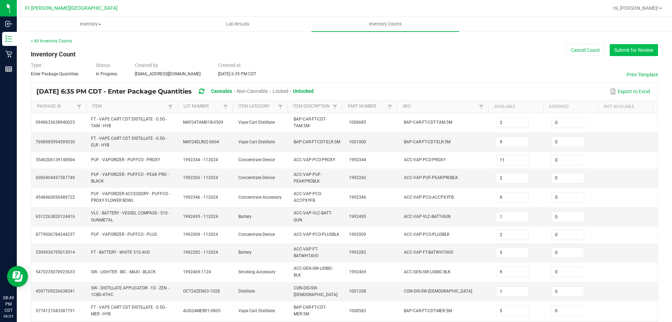
click at [647, 51] on button "Submit for Review" at bounding box center [634, 50] width 48 height 12
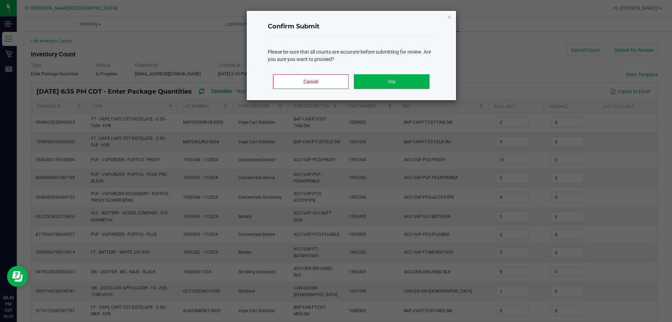
click at [403, 72] on div "Cancel Yes" at bounding box center [351, 85] width 167 height 32
click at [410, 84] on button "Yes" at bounding box center [391, 81] width 75 height 15
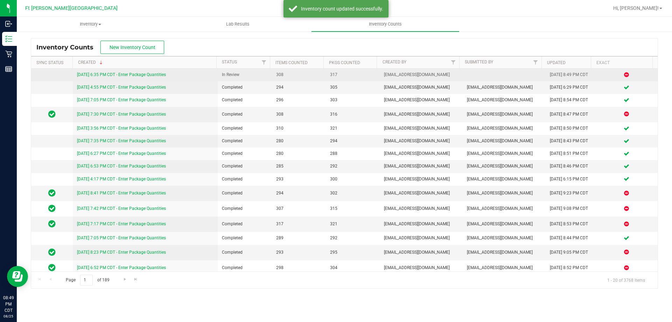
click at [166, 77] on div "8/25/25 6:35 PM CDT - Enter Package Quantities" at bounding box center [145, 74] width 137 height 7
click at [163, 74] on link "8/25/25 6:35 PM CDT - Enter Package Quantities" at bounding box center [121, 74] width 89 height 5
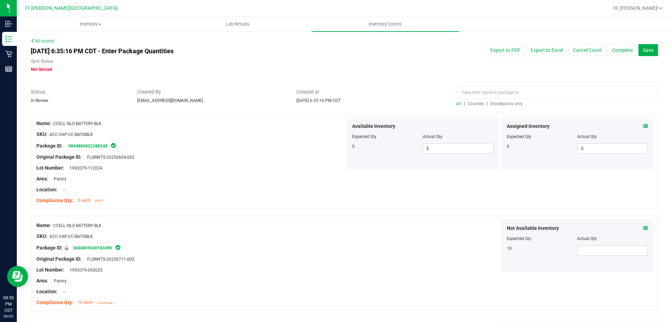
click at [505, 103] on span "Discrepancy only" at bounding box center [507, 103] width 32 height 5
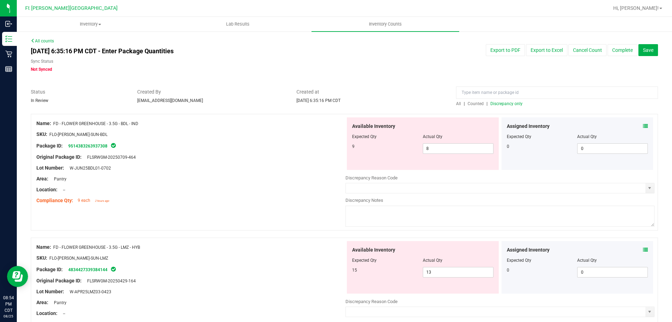
click at [643, 125] on icon at bounding box center [645, 126] width 5 height 5
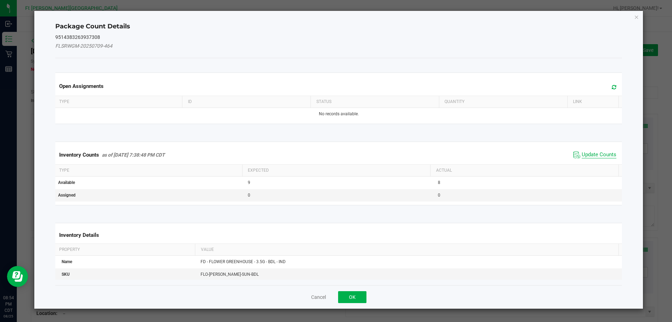
click at [604, 157] on span "Update Counts" at bounding box center [599, 154] width 35 height 7
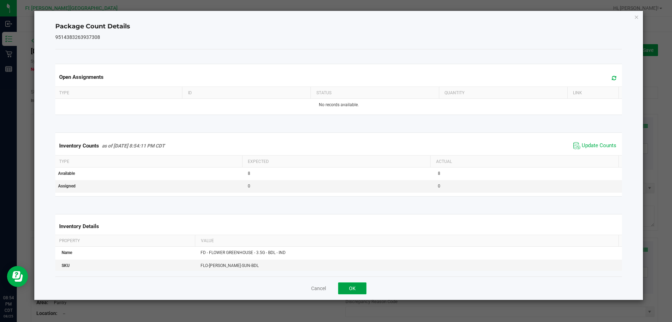
click at [365, 293] on button "OK" at bounding box center [352, 288] width 28 height 12
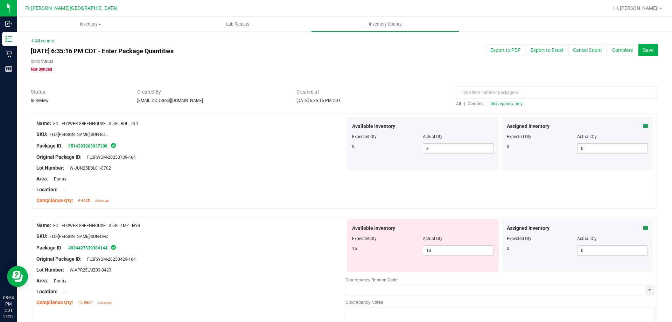
click at [640, 234] on div at bounding box center [577, 234] width 141 height 4
click at [643, 226] on icon at bounding box center [645, 228] width 5 height 5
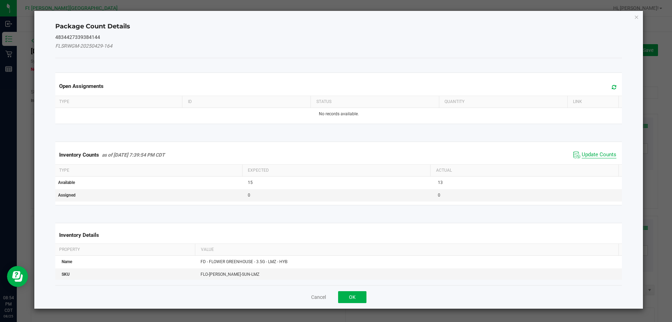
click at [582, 157] on span "Update Counts" at bounding box center [599, 154] width 35 height 7
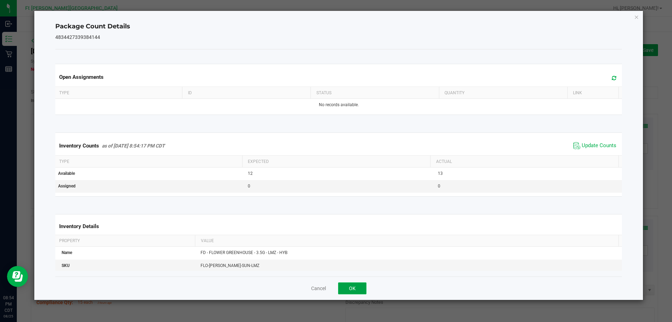
click at [359, 292] on button "OK" at bounding box center [352, 288] width 28 height 12
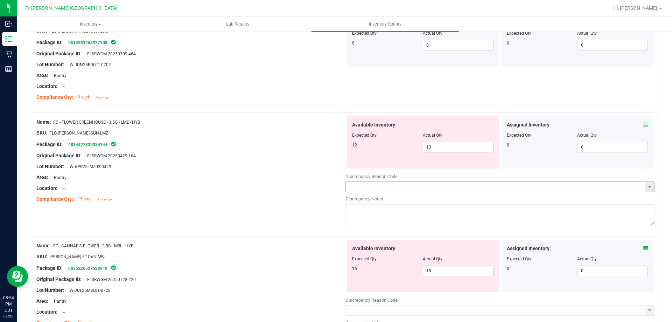
scroll to position [105, 0]
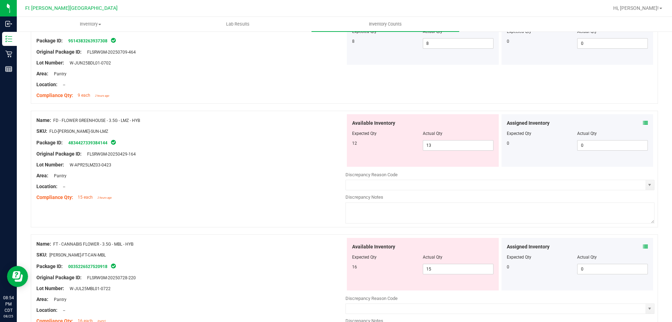
click at [643, 125] on icon at bounding box center [645, 122] width 5 height 5
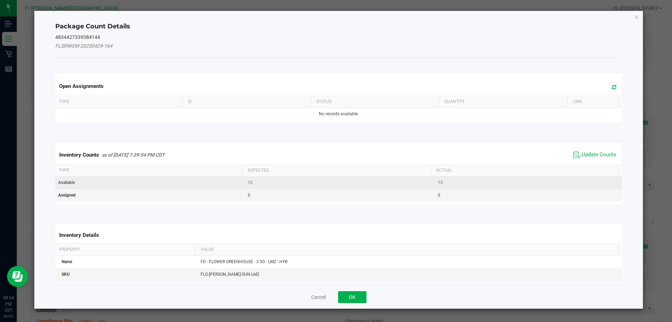
drag, startPoint x: 591, startPoint y: 156, endPoint x: 523, endPoint y: 179, distance: 71.4
click at [590, 156] on span "Update Counts" at bounding box center [599, 154] width 35 height 7
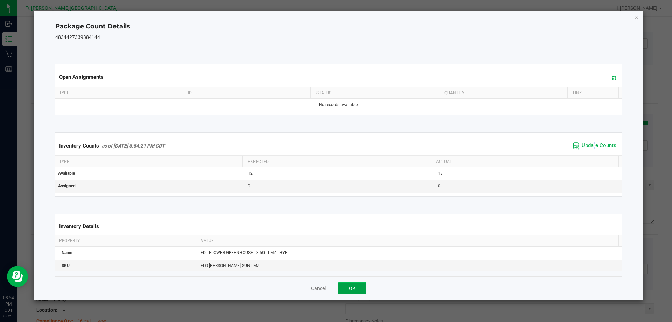
click at [356, 291] on button "OK" at bounding box center [352, 288] width 28 height 12
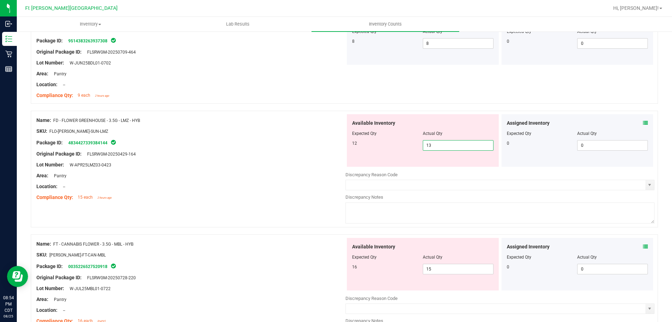
click at [434, 147] on span "13 13" at bounding box center [458, 145] width 71 height 11
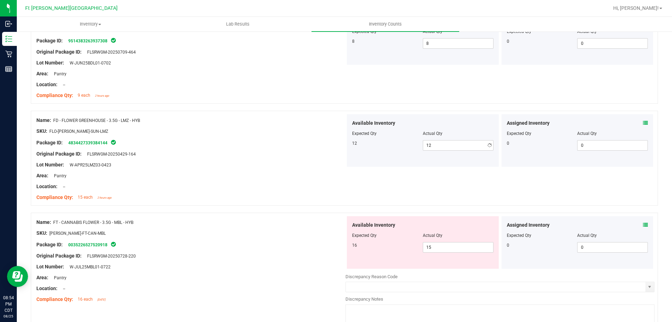
click at [292, 153] on div "Original Package ID: FLSRWGM-20250429-164" at bounding box center [190, 153] width 309 height 7
click at [643, 223] on icon at bounding box center [645, 224] width 5 height 5
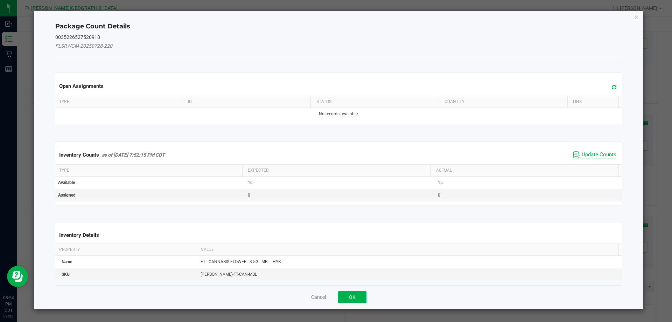
click at [593, 157] on span "Update Counts" at bounding box center [599, 154] width 35 height 7
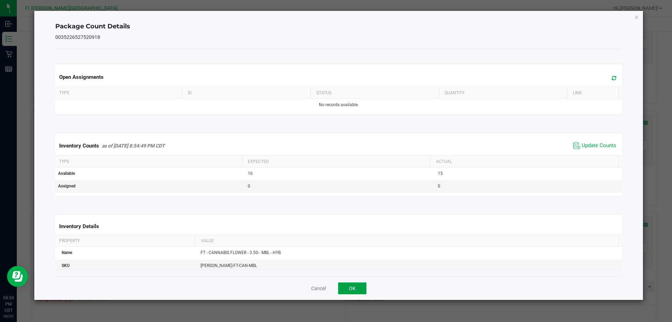
click at [365, 288] on button "OK" at bounding box center [352, 288] width 28 height 12
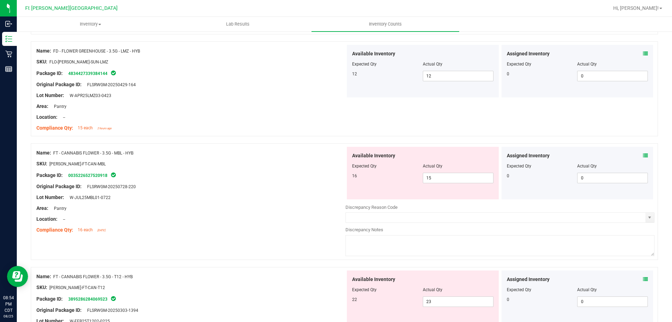
scroll to position [175, 0]
click at [434, 183] on div "Available Inventory Expected Qty Actual Qty 16 15 15" at bounding box center [423, 172] width 152 height 53
click at [435, 180] on span "15 15" at bounding box center [458, 177] width 71 height 11
click at [291, 167] on div at bounding box center [190, 169] width 309 height 4
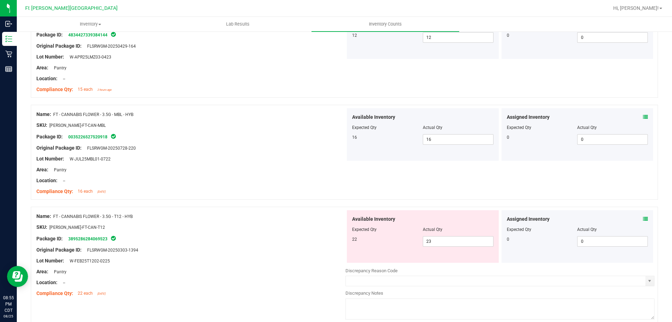
scroll to position [245, 0]
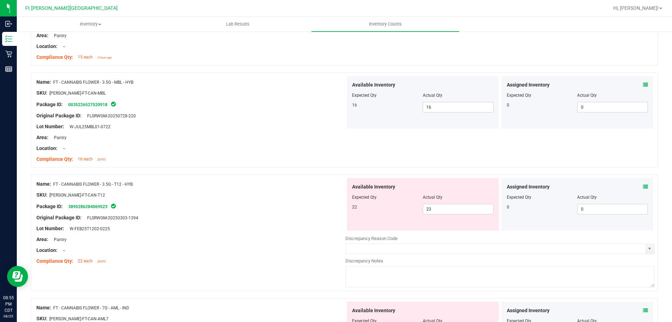
click at [643, 184] on icon at bounding box center [645, 186] width 5 height 5
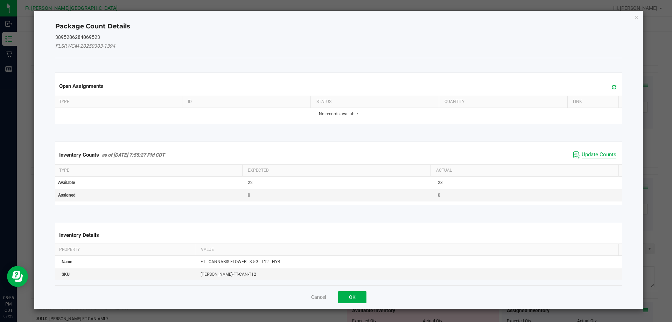
click at [605, 152] on span "Update Counts" at bounding box center [599, 154] width 35 height 7
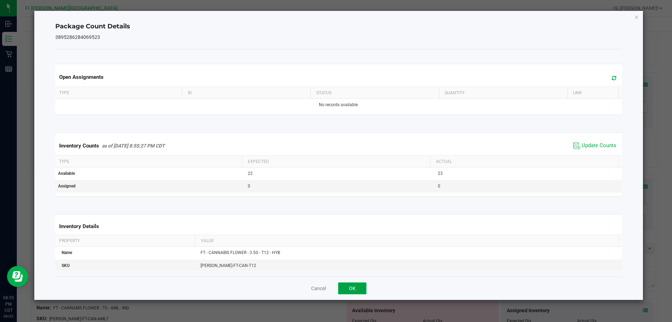
click at [359, 289] on button "OK" at bounding box center [352, 288] width 28 height 12
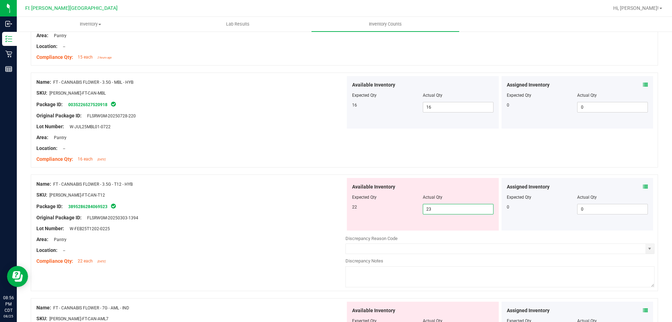
click at [447, 209] on span "23 23" at bounding box center [458, 209] width 71 height 11
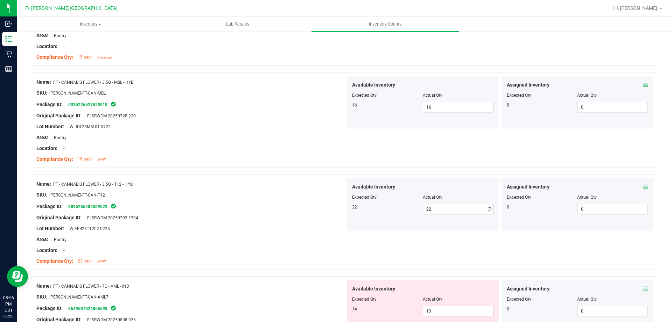
click at [305, 197] on div "SKU: FLO-BUD-FT-CAN-T12" at bounding box center [190, 194] width 309 height 7
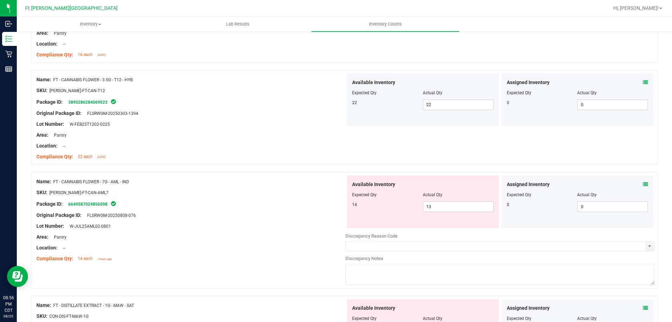
scroll to position [350, 0]
click at [643, 183] on icon at bounding box center [645, 183] width 5 height 5
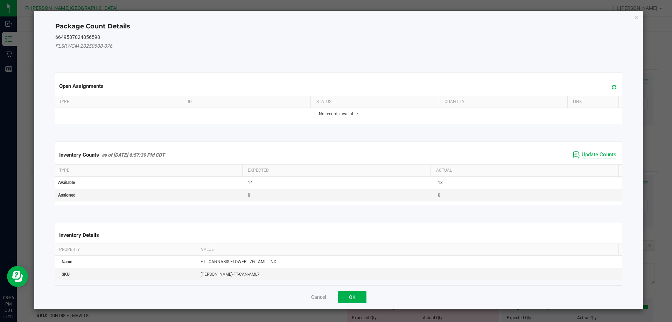
click at [601, 155] on span "Update Counts" at bounding box center [599, 154] width 35 height 7
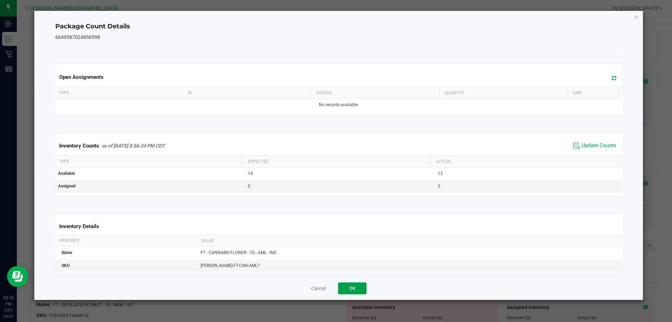
click at [359, 287] on button "OK" at bounding box center [352, 288] width 28 height 12
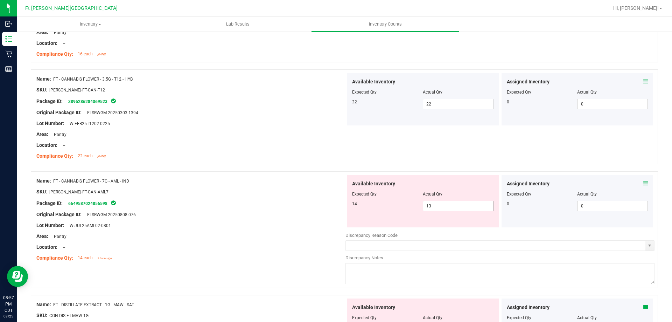
click at [435, 206] on span "13 13" at bounding box center [458, 206] width 71 height 11
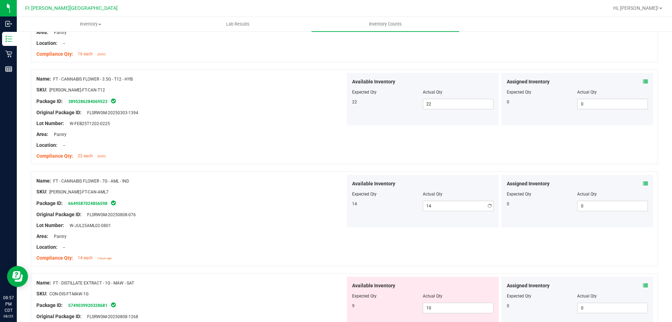
drag, startPoint x: 296, startPoint y: 237, endPoint x: 315, endPoint y: 242, distance: 19.9
click at [296, 238] on div "Area: Pantry" at bounding box center [190, 236] width 309 height 7
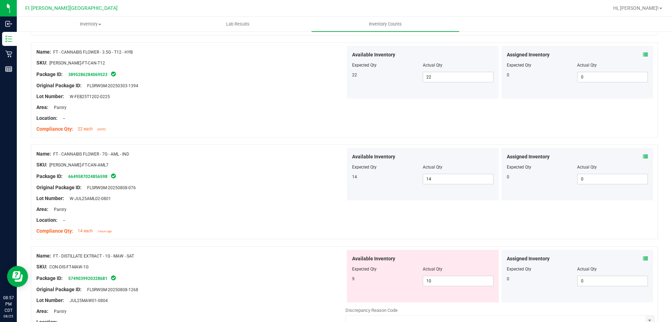
scroll to position [455, 0]
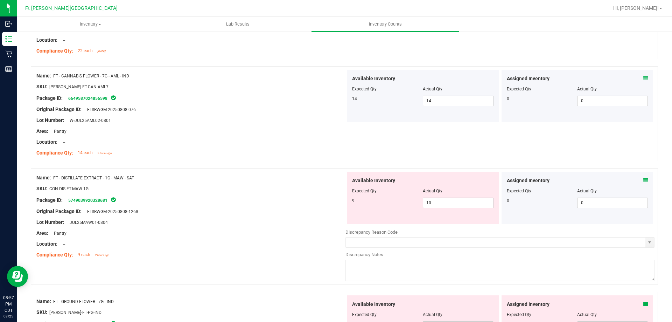
click at [643, 181] on div "Assigned Inventory Expected Qty Actual Qty 0 0 0" at bounding box center [578, 198] width 152 height 53
click at [643, 181] on icon at bounding box center [645, 180] width 5 height 5
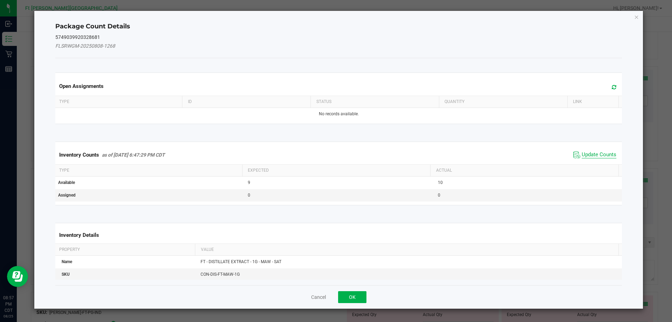
click at [596, 154] on span "Update Counts" at bounding box center [599, 154] width 35 height 7
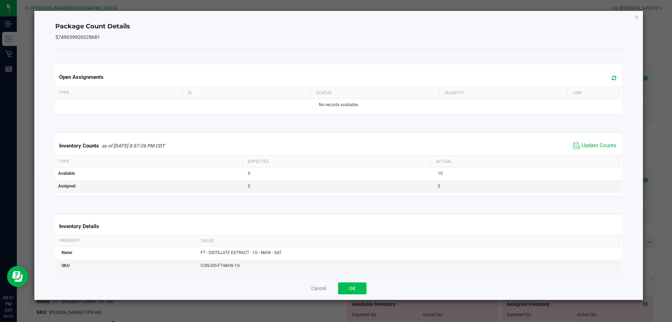
click at [359, 293] on div "Cancel OK" at bounding box center [338, 287] width 567 height 23
click at [359, 293] on button "OK" at bounding box center [352, 288] width 28 height 12
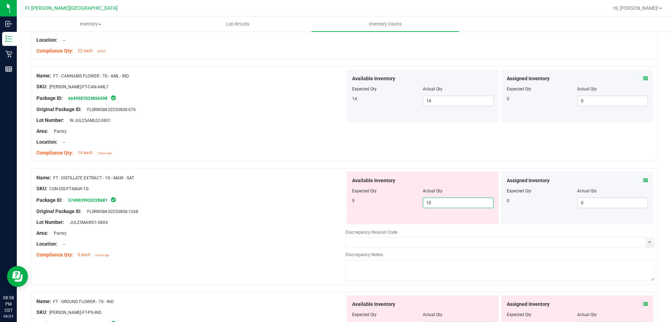
drag, startPoint x: 443, startPoint y: 204, endPoint x: 252, endPoint y: 191, distance: 191.3
click at [252, 191] on div "Name: FT - DISTILLATE EXTRACT - 1G - MAW - SAT SKU: CON-DIS-FT-MAW-1G Package I…" at bounding box center [345, 226] width 628 height 117
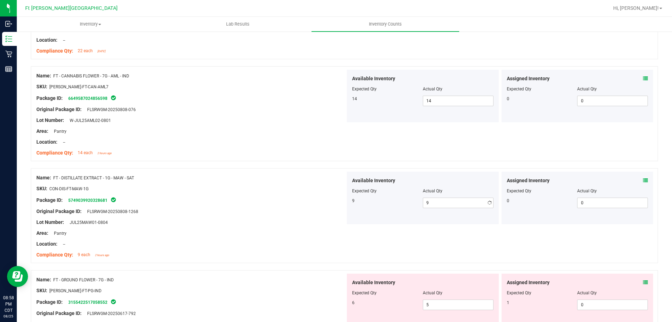
click at [254, 193] on div at bounding box center [190, 194] width 309 height 4
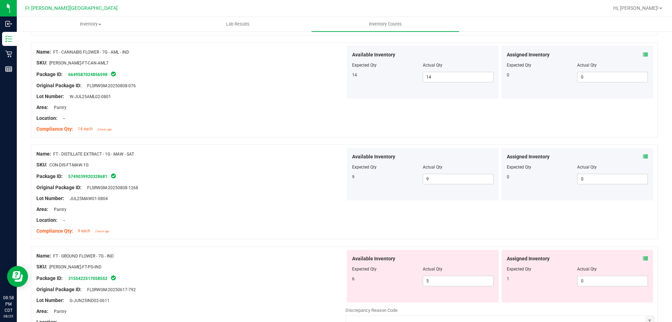
scroll to position [560, 0]
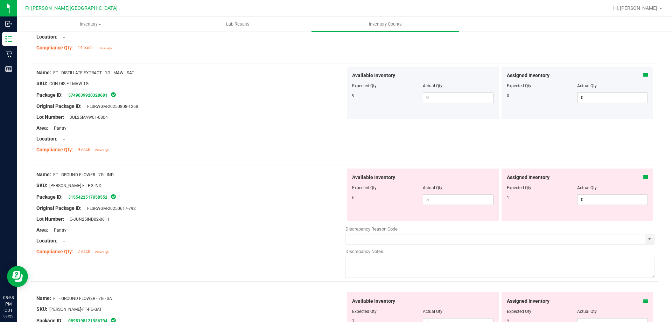
click at [643, 176] on icon at bounding box center [645, 177] width 5 height 5
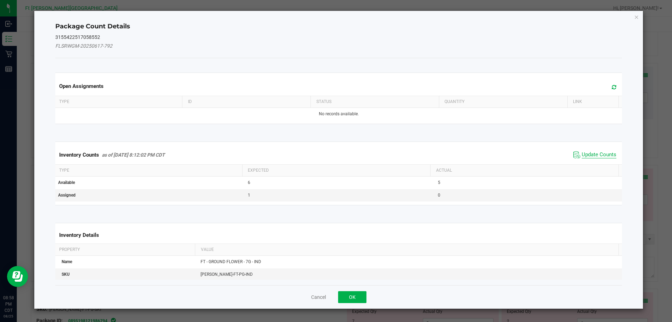
click at [590, 153] on span "Update Counts" at bounding box center [599, 154] width 35 height 7
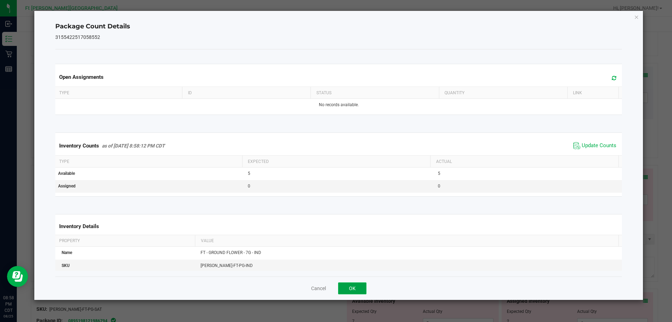
click at [355, 293] on button "OK" at bounding box center [352, 288] width 28 height 12
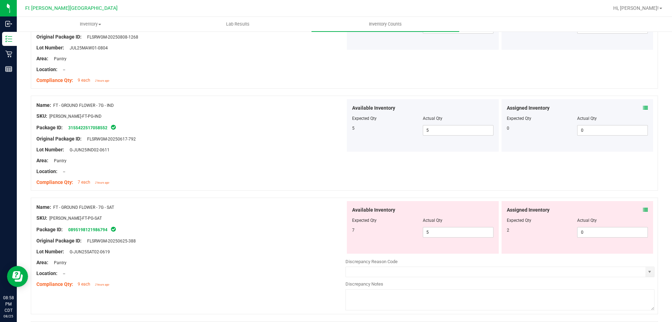
scroll to position [630, 0]
click at [643, 208] on icon at bounding box center [645, 209] width 5 height 5
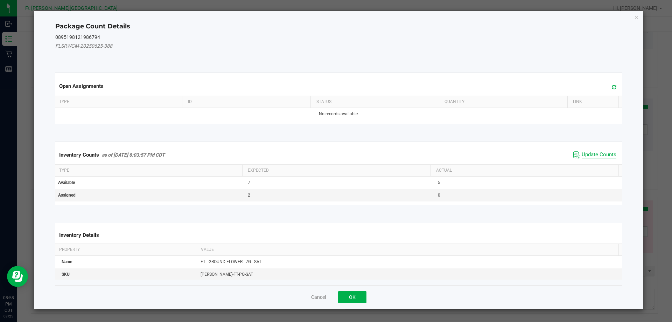
click at [587, 154] on span "Update Counts" at bounding box center [599, 154] width 35 height 7
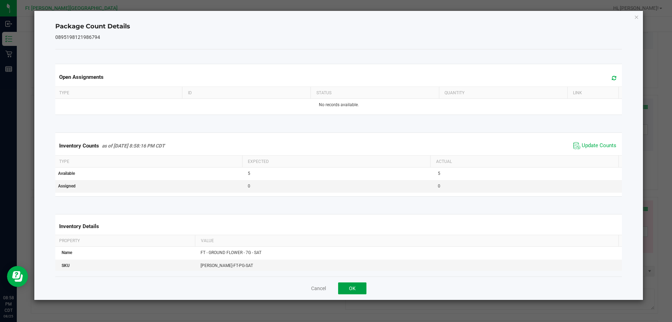
drag, startPoint x: 357, startPoint y: 290, endPoint x: 375, endPoint y: 278, distance: 21.3
click at [358, 290] on button "OK" at bounding box center [352, 288] width 28 height 12
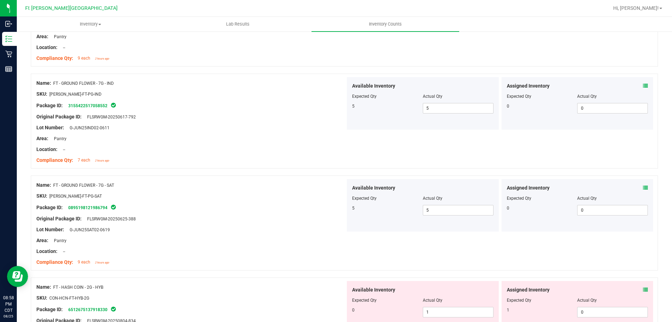
scroll to position [700, 0]
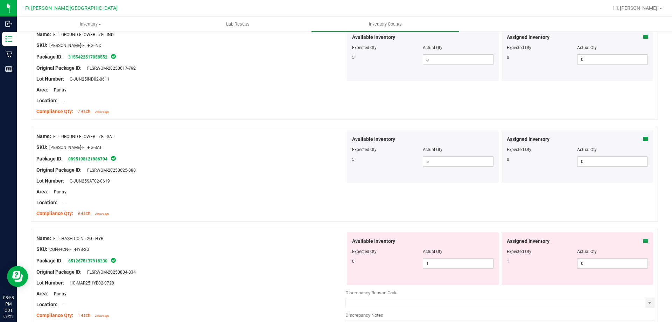
click at [643, 240] on icon at bounding box center [645, 240] width 5 height 5
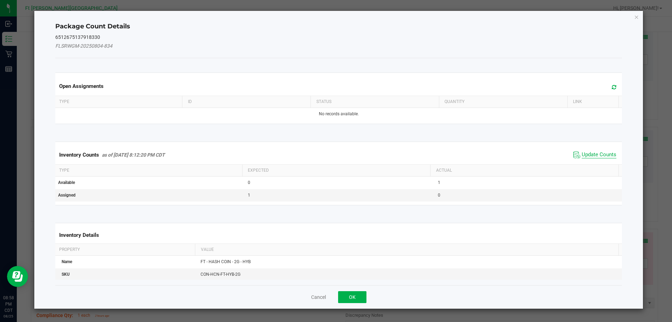
click at [583, 156] on span "Update Counts" at bounding box center [599, 154] width 35 height 7
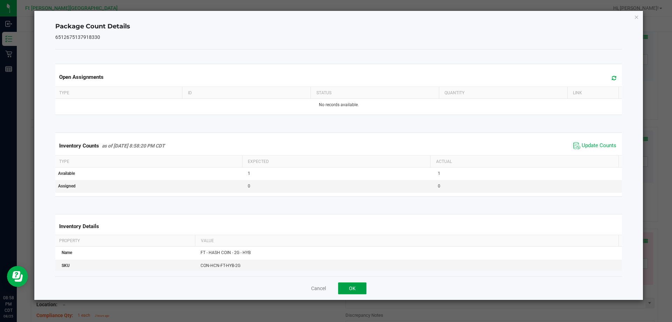
click at [360, 285] on button "OK" at bounding box center [352, 288] width 28 height 12
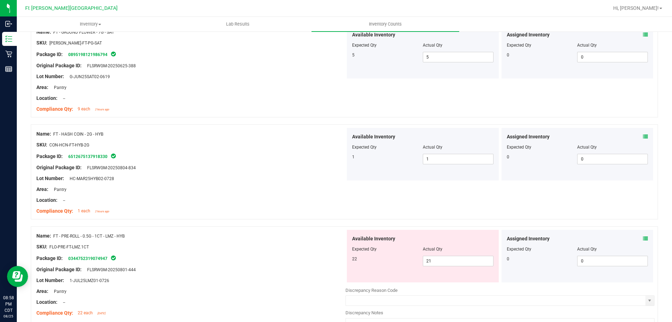
scroll to position [805, 0]
click at [643, 237] on icon at bounding box center [645, 237] width 5 height 5
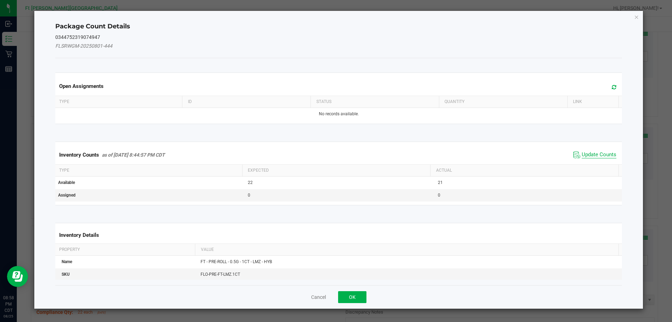
click at [582, 151] on span "Update Counts" at bounding box center [599, 154] width 35 height 7
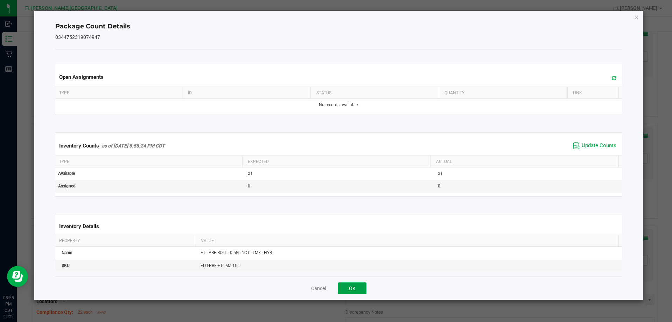
drag, startPoint x: 360, startPoint y: 288, endPoint x: 432, endPoint y: 270, distance: 74.4
click at [361, 288] on button "OK" at bounding box center [352, 288] width 28 height 12
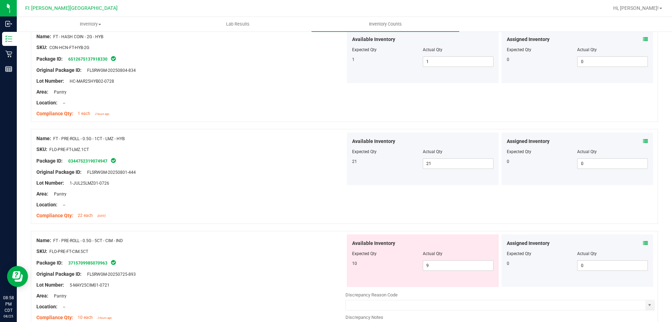
scroll to position [910, 0]
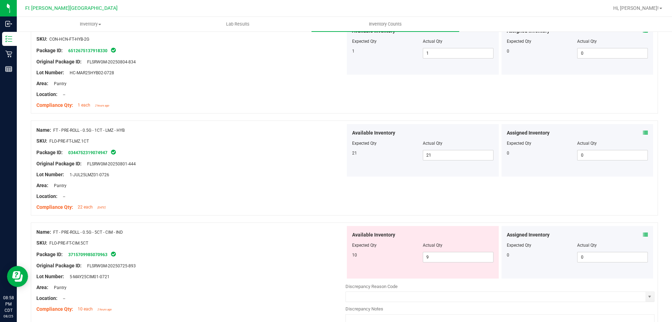
click at [643, 235] on icon at bounding box center [645, 234] width 5 height 5
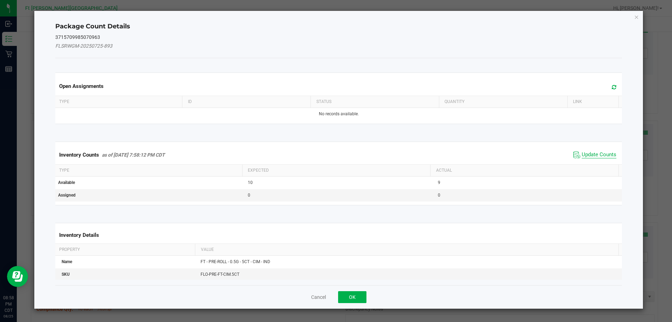
click at [588, 155] on span "Update Counts" at bounding box center [599, 154] width 35 height 7
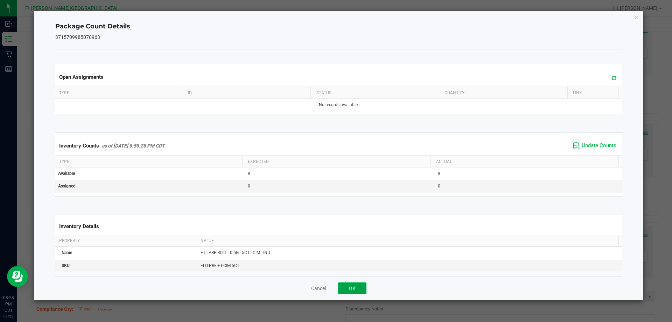
click at [363, 285] on button "OK" at bounding box center [352, 288] width 28 height 12
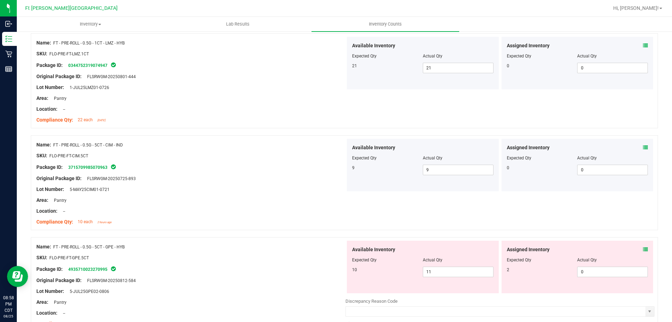
scroll to position [1016, 0]
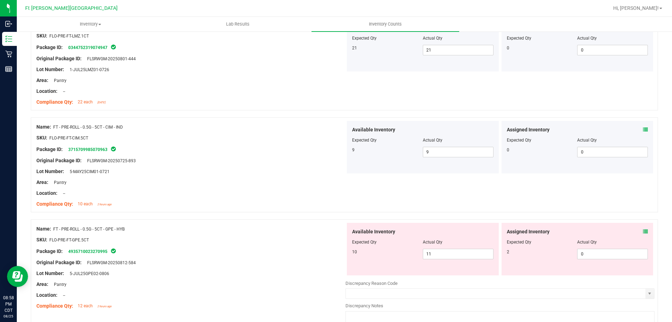
click at [643, 230] on icon at bounding box center [645, 231] width 5 height 5
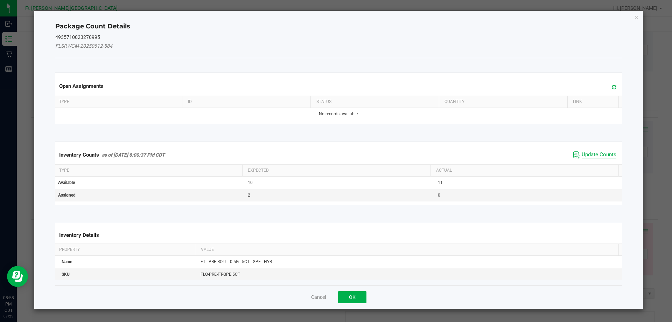
click at [594, 154] on span "Update Counts" at bounding box center [599, 154] width 35 height 7
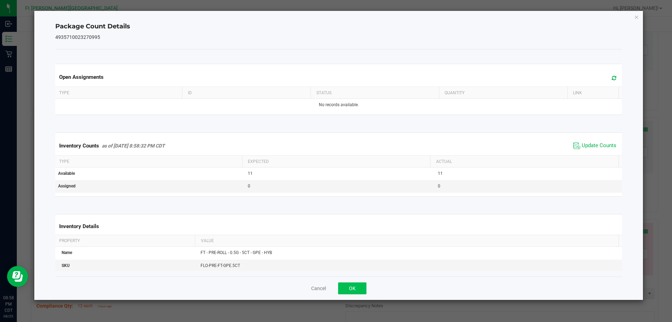
drag, startPoint x: 359, startPoint y: 295, endPoint x: 360, endPoint y: 290, distance: 5.1
click at [360, 294] on div "Cancel OK" at bounding box center [338, 287] width 567 height 23
click at [360, 289] on button "OK" at bounding box center [352, 288] width 28 height 12
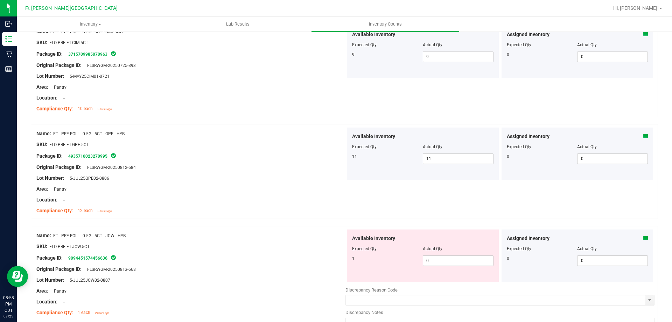
scroll to position [1121, 0]
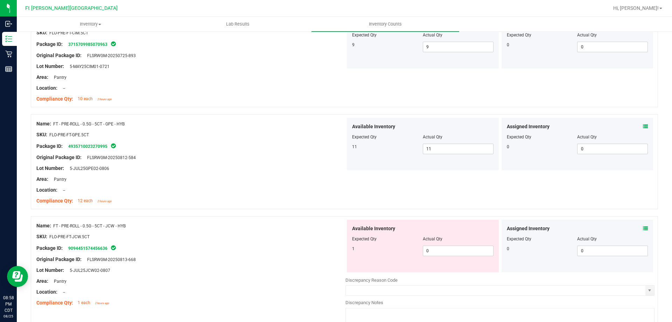
click at [643, 228] on icon at bounding box center [645, 228] width 5 height 5
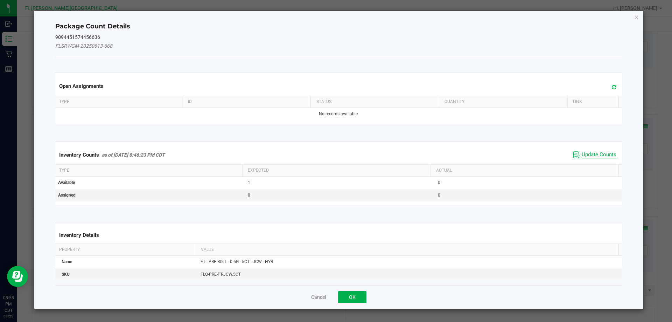
drag, startPoint x: 596, startPoint y: 152, endPoint x: 593, endPoint y: 154, distance: 3.8
click at [596, 152] on span "Update Counts" at bounding box center [599, 154] width 35 height 7
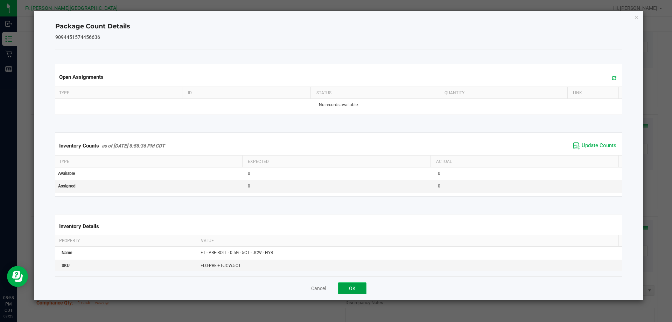
click at [356, 285] on button "OK" at bounding box center [352, 288] width 28 height 12
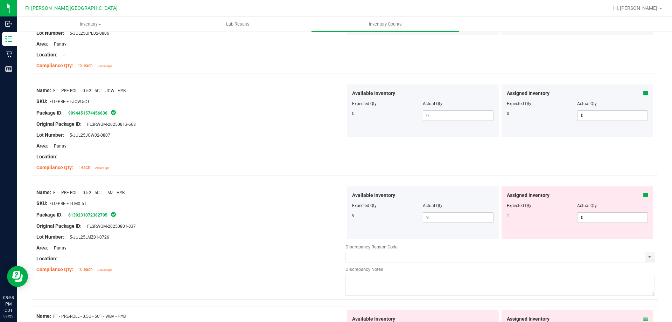
scroll to position [1261, 0]
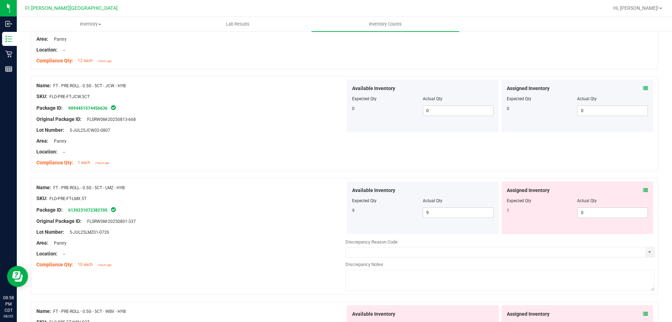
click at [643, 192] on icon at bounding box center [645, 190] width 5 height 5
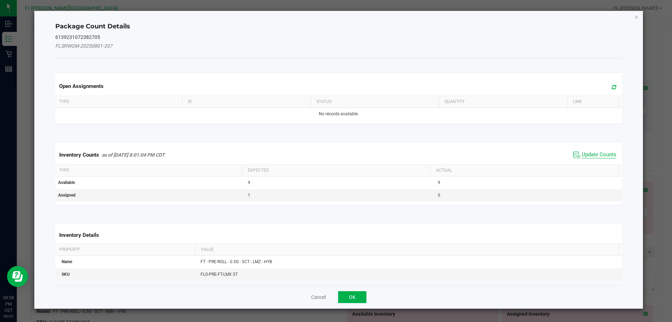
click at [605, 154] on span "Update Counts" at bounding box center [599, 154] width 35 height 7
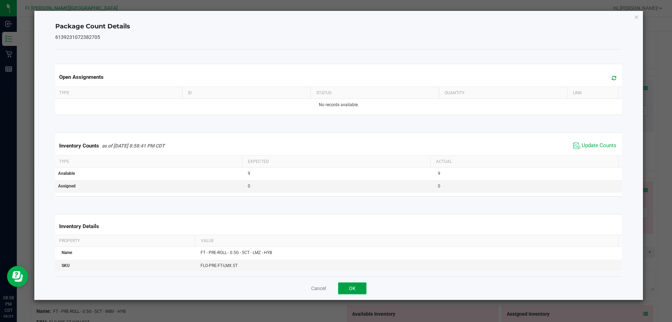
click at [356, 285] on button "OK" at bounding box center [352, 288] width 28 height 12
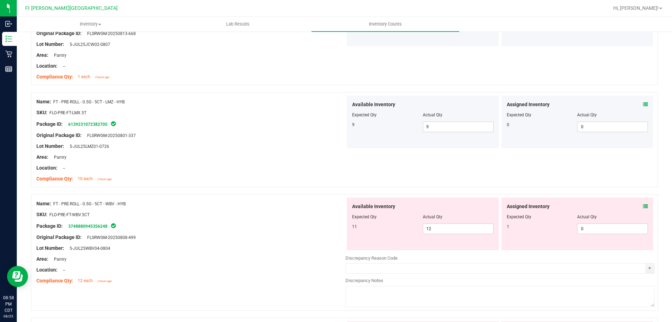
scroll to position [1366, 0]
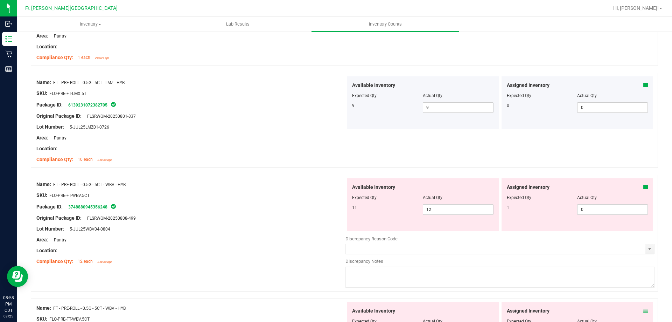
click at [643, 187] on div "Assigned Inventory Expected Qty Actual Qty 1 0 0" at bounding box center [578, 204] width 152 height 53
click at [643, 186] on icon at bounding box center [645, 187] width 5 height 5
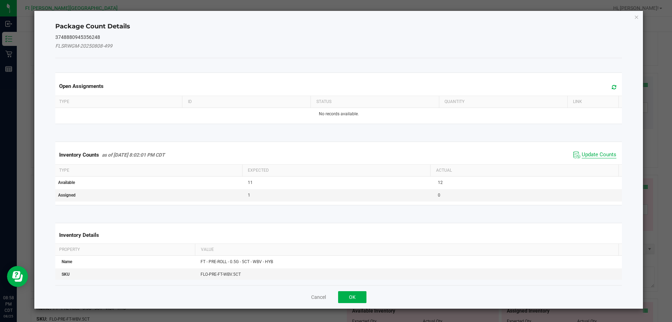
click at [597, 153] on span "Update Counts" at bounding box center [599, 154] width 35 height 7
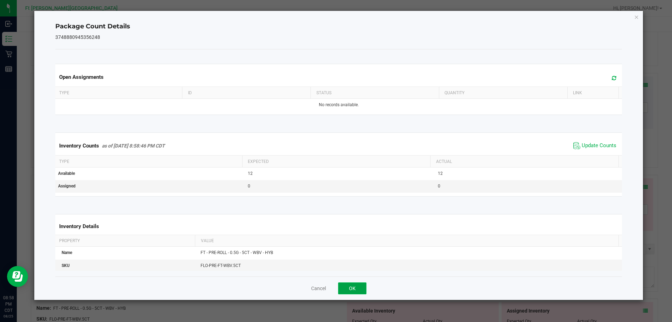
click at [354, 283] on button "OK" at bounding box center [352, 288] width 28 height 12
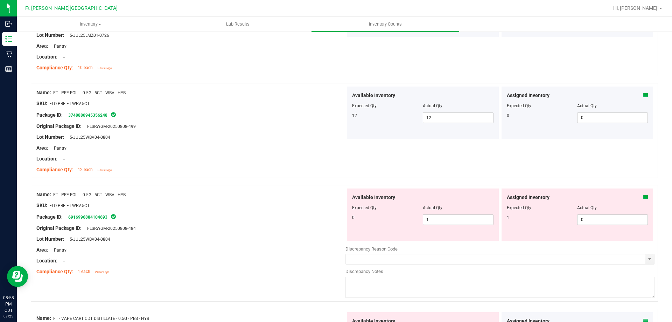
scroll to position [1471, 0]
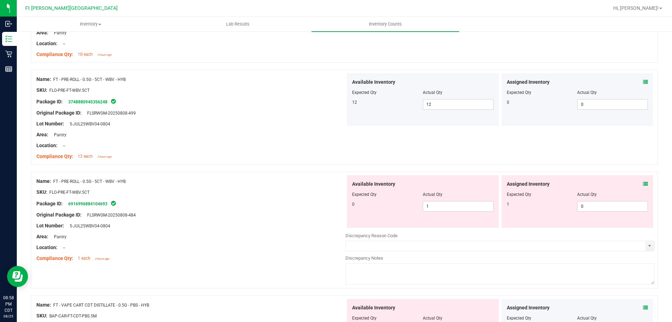
click at [643, 182] on icon at bounding box center [645, 183] width 5 height 5
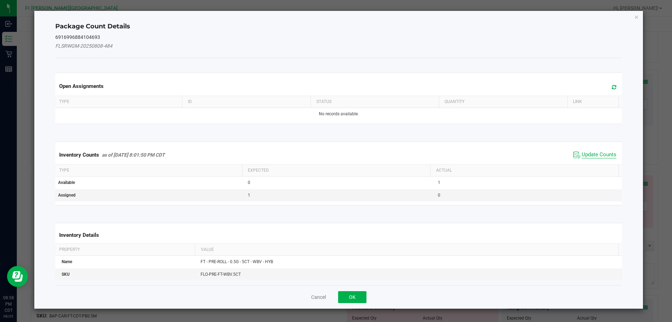
click at [587, 151] on span "Update Counts" at bounding box center [599, 154] width 35 height 7
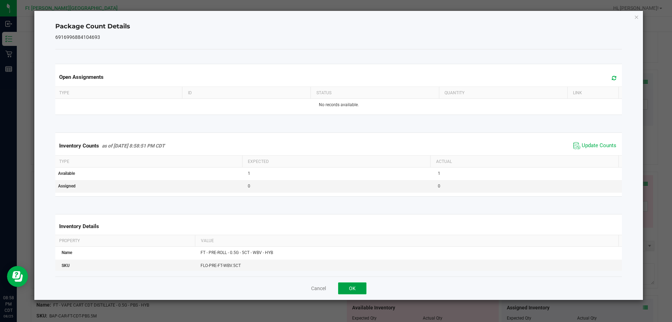
click at [362, 286] on button "OK" at bounding box center [352, 288] width 28 height 12
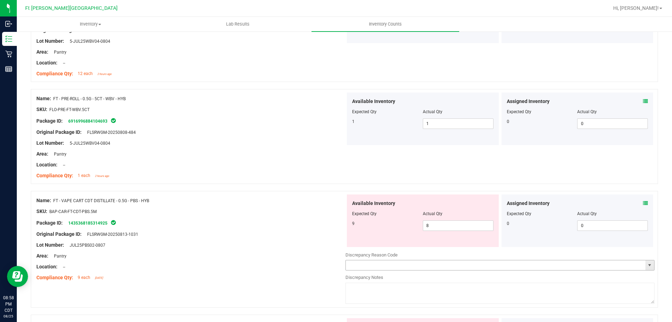
scroll to position [1576, 0]
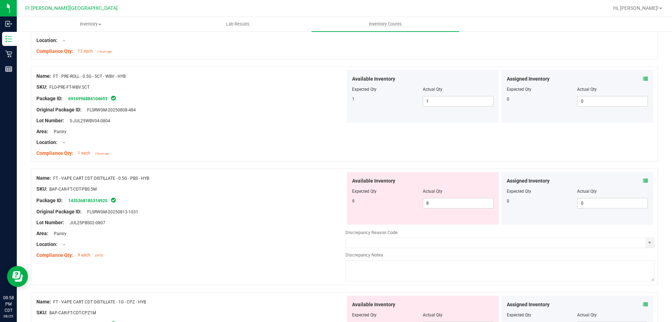
click at [643, 180] on icon at bounding box center [645, 180] width 5 height 5
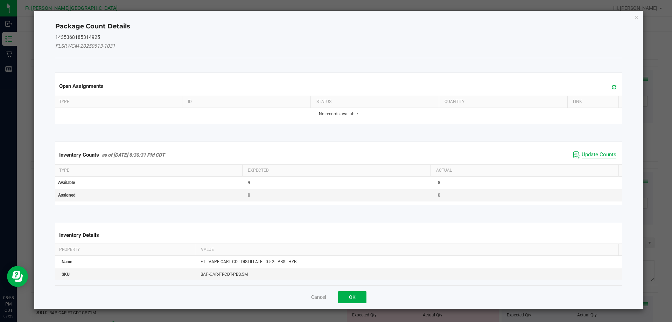
click at [598, 153] on span "Update Counts" at bounding box center [599, 154] width 35 height 7
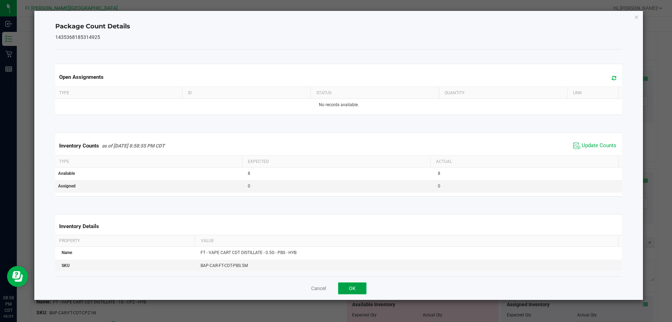
click at [363, 290] on button "OK" at bounding box center [352, 288] width 28 height 12
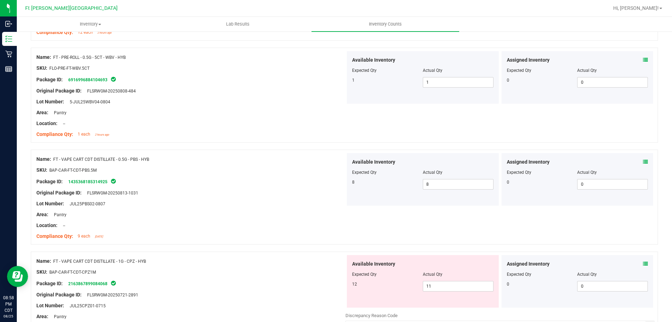
scroll to position [1646, 0]
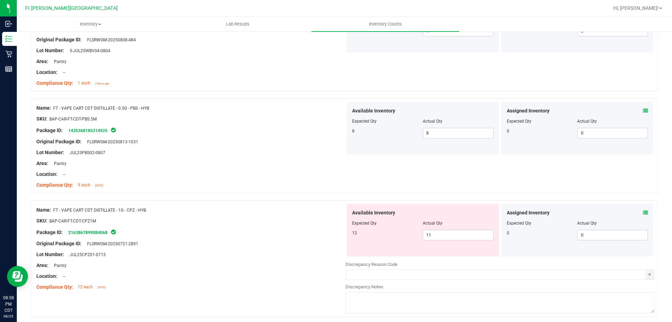
click at [643, 210] on icon at bounding box center [645, 212] width 5 height 5
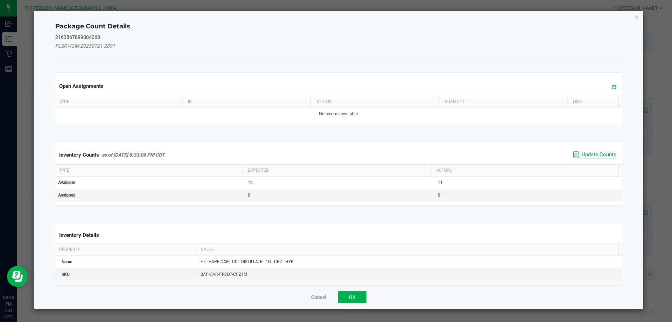
click at [583, 156] on span "Update Counts" at bounding box center [599, 154] width 35 height 7
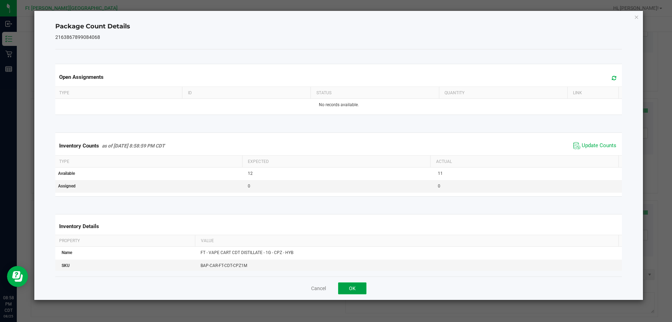
click at [353, 293] on button "OK" at bounding box center [352, 288] width 28 height 12
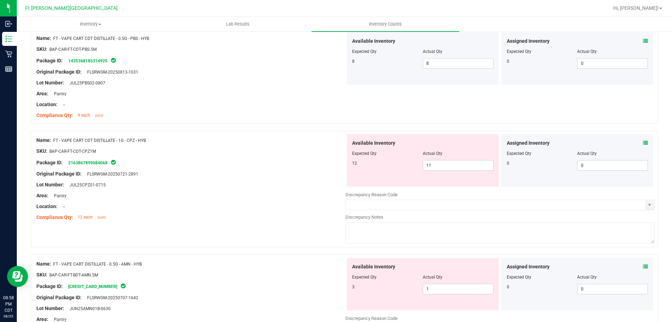
scroll to position [1716, 0]
drag, startPoint x: 376, startPoint y: 147, endPoint x: 254, endPoint y: 109, distance: 128.4
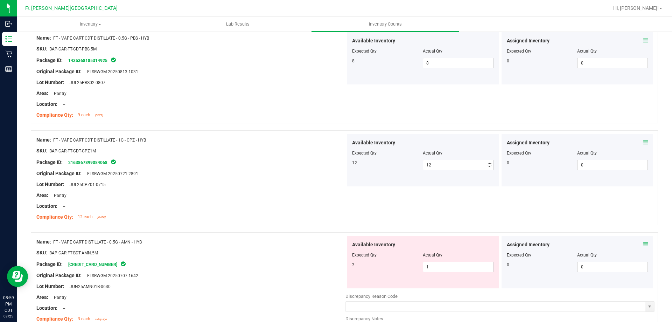
click at [261, 178] on div at bounding box center [190, 179] width 309 height 4
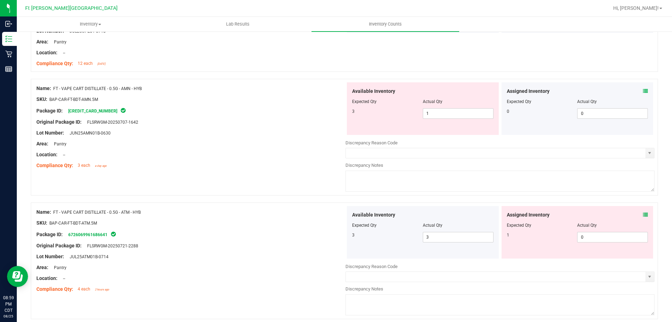
scroll to position [1891, 0]
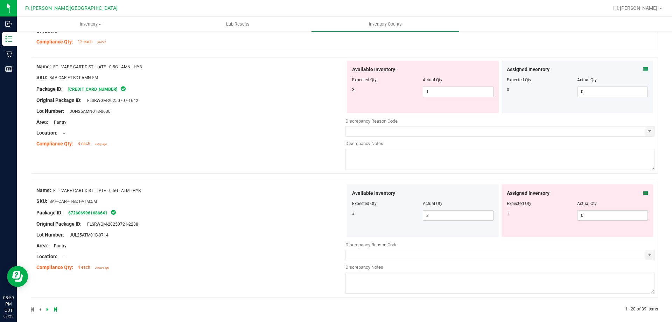
click at [643, 68] on icon at bounding box center [645, 69] width 5 height 5
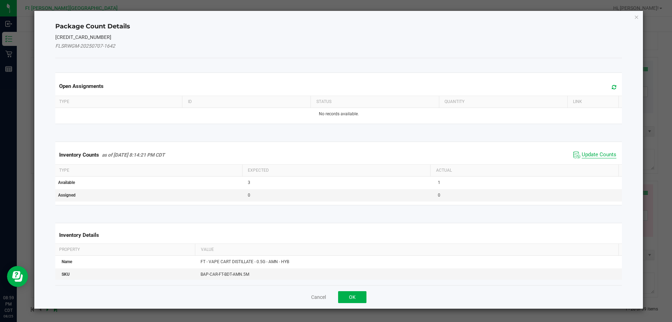
click at [589, 157] on span "Update Counts" at bounding box center [599, 154] width 35 height 7
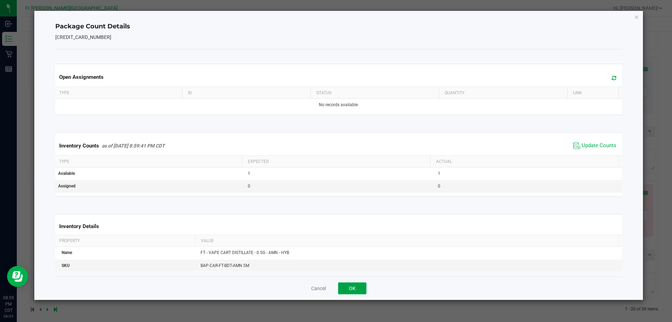
click at [352, 286] on button "OK" at bounding box center [352, 288] width 28 height 12
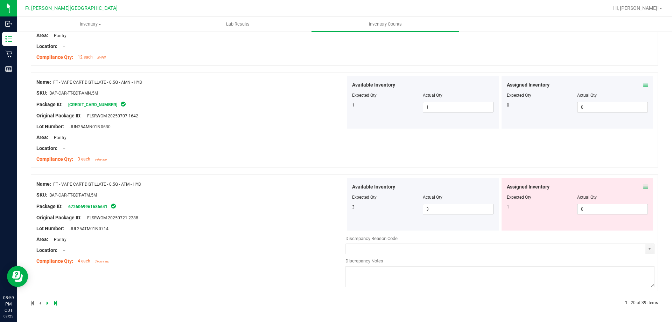
click at [643, 186] on icon at bounding box center [645, 186] width 5 height 5
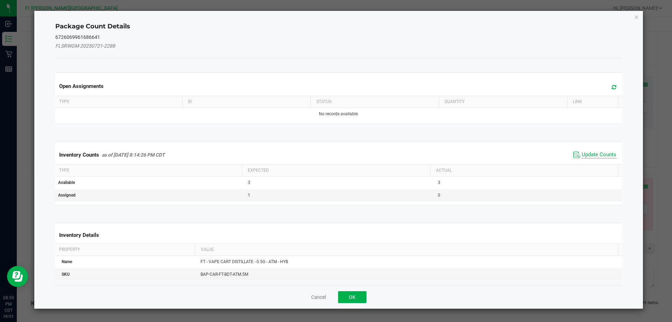
drag, startPoint x: 602, startPoint y: 154, endPoint x: 494, endPoint y: 206, distance: 119.7
click at [601, 154] on span "Update Counts" at bounding box center [599, 154] width 35 height 7
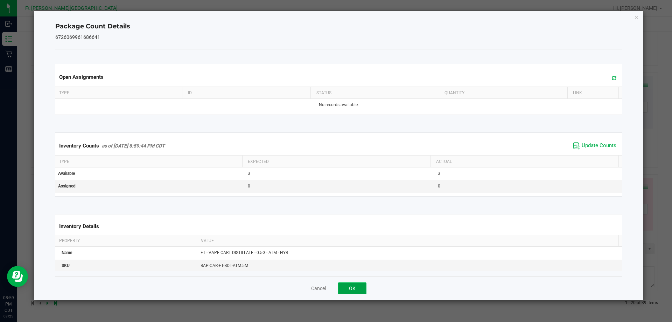
click at [346, 287] on button "OK" at bounding box center [352, 288] width 28 height 12
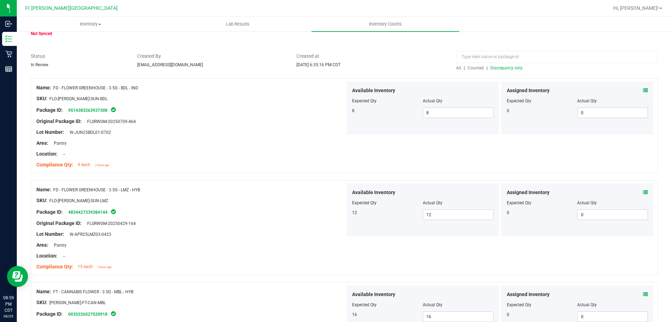
scroll to position [0, 0]
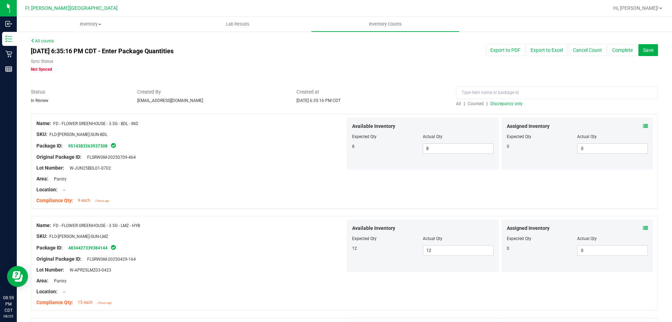
click at [469, 101] on div "All | Counted | Discrepancy only" at bounding box center [557, 104] width 202 height 6
click at [475, 104] on span "Counted" at bounding box center [476, 103] width 16 height 5
click at [508, 104] on span "Discrepancy only" at bounding box center [507, 103] width 32 height 5
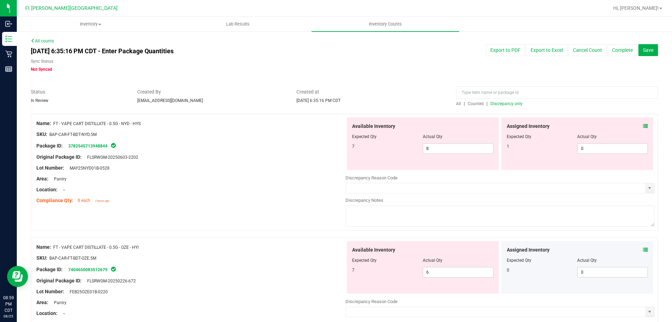
click at [643, 128] on icon at bounding box center [645, 126] width 5 height 5
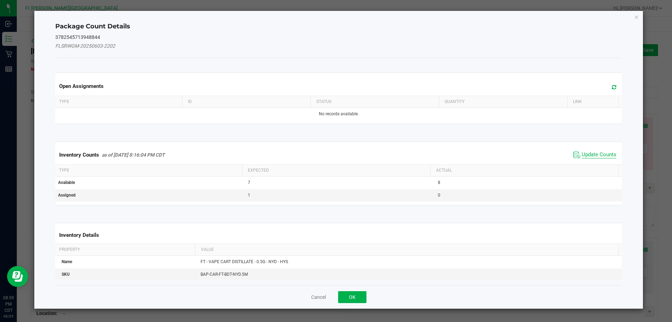
click at [605, 153] on span "Update Counts" at bounding box center [599, 154] width 35 height 7
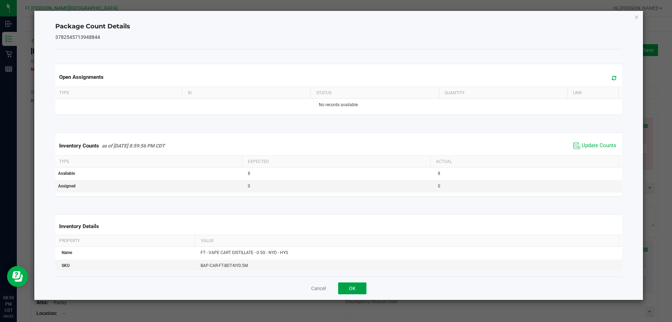
click at [358, 289] on button "OK" at bounding box center [352, 288] width 28 height 12
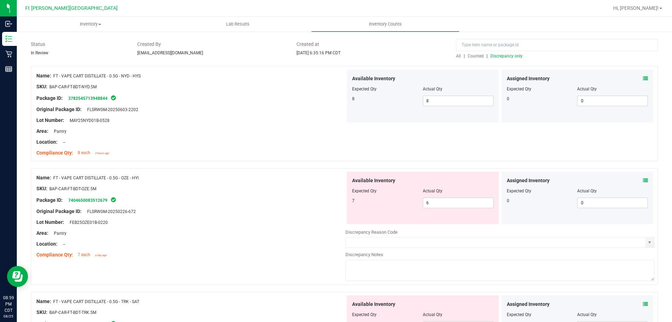
scroll to position [35, 0]
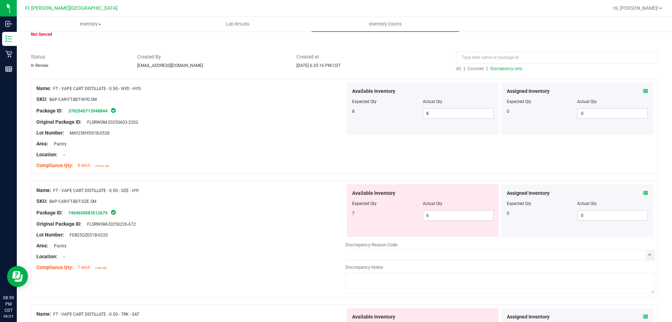
click at [643, 193] on icon at bounding box center [645, 192] width 5 height 5
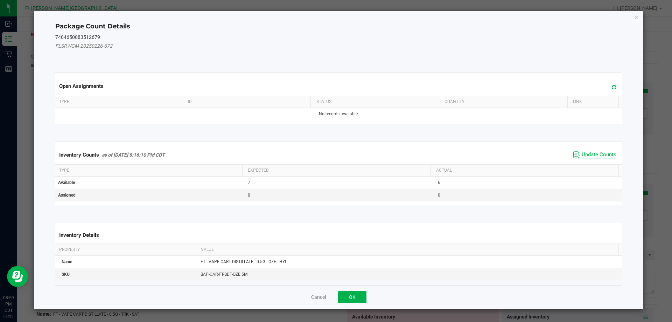
click at [601, 155] on span "Update Counts" at bounding box center [599, 154] width 35 height 7
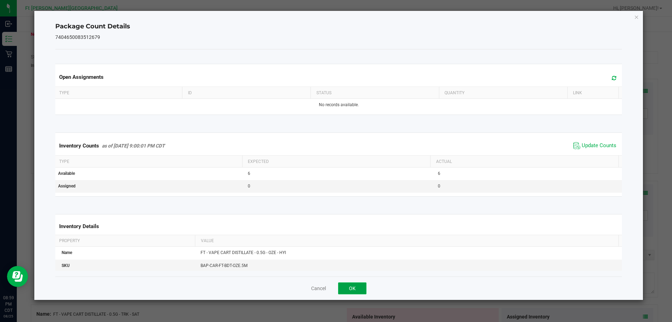
click at [359, 294] on button "OK" at bounding box center [352, 288] width 28 height 12
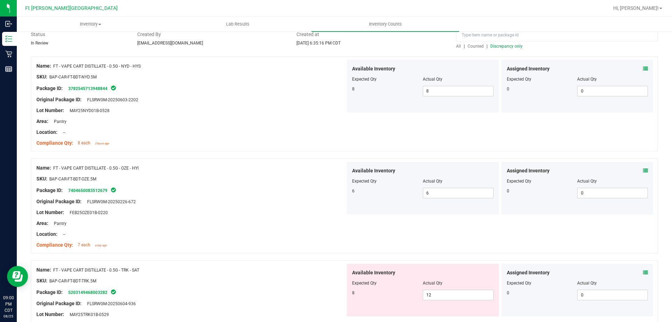
scroll to position [140, 0]
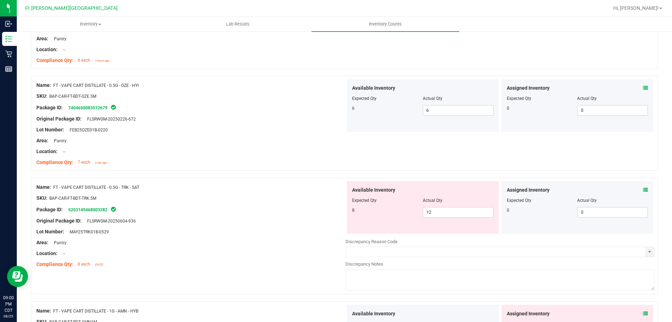
click at [643, 190] on icon at bounding box center [645, 189] width 5 height 5
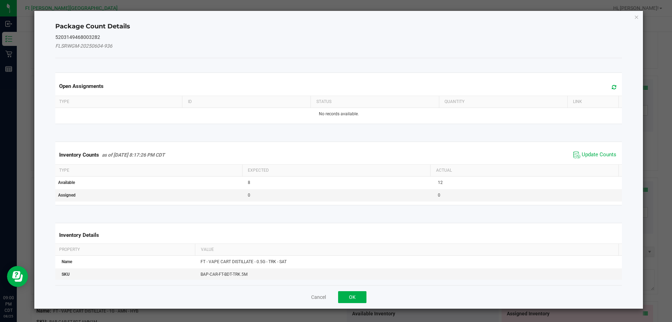
click at [601, 159] on span "Update Counts" at bounding box center [595, 155] width 47 height 11
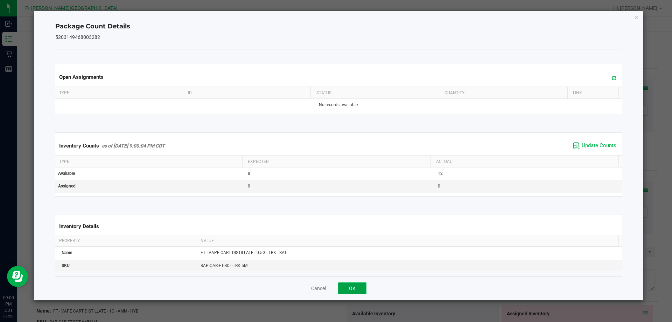
click at [358, 290] on button "OK" at bounding box center [352, 288] width 28 height 12
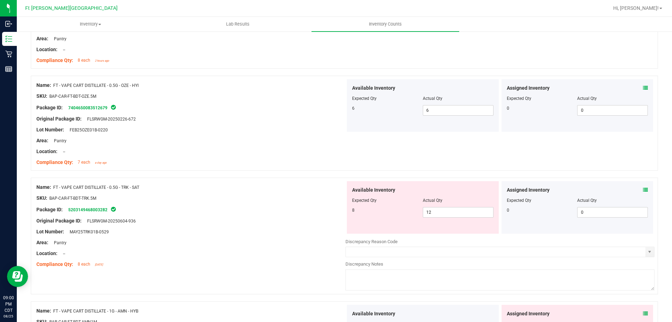
click at [643, 188] on icon at bounding box center [645, 189] width 5 height 5
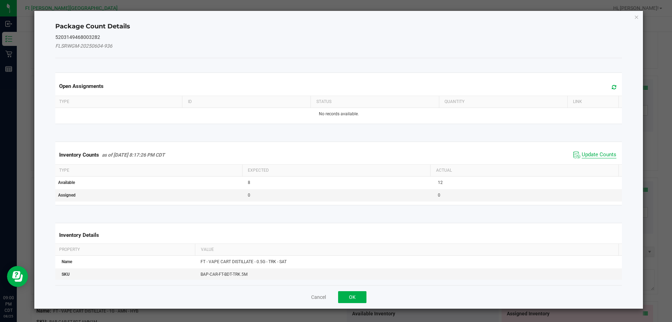
click at [610, 154] on span "Update Counts" at bounding box center [599, 154] width 35 height 7
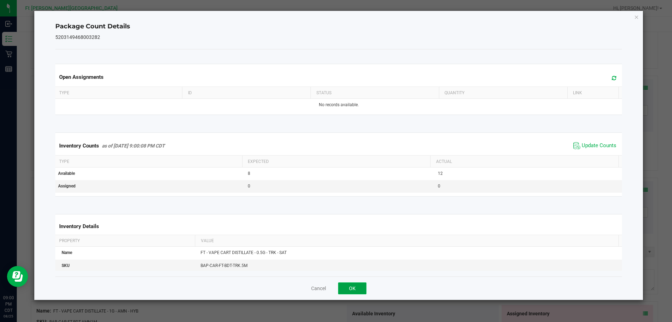
click at [354, 285] on button "OK" at bounding box center [352, 288] width 28 height 12
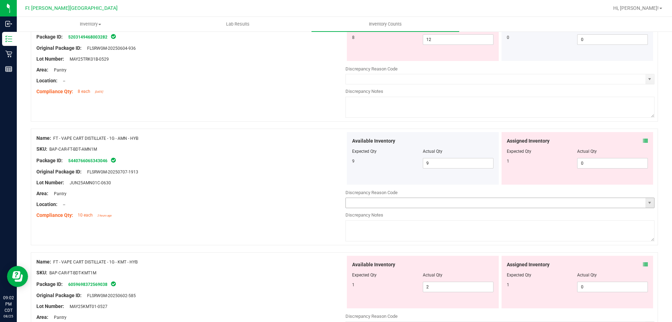
scroll to position [315, 0]
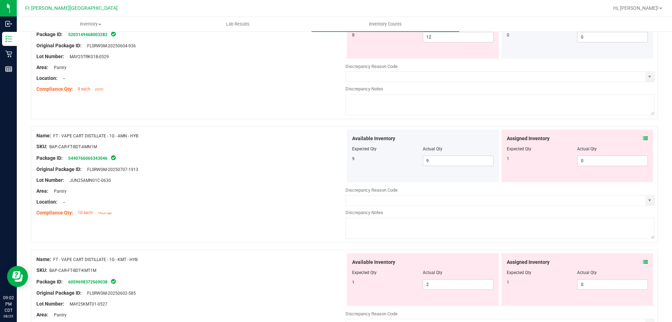
click at [643, 139] on icon at bounding box center [645, 138] width 5 height 5
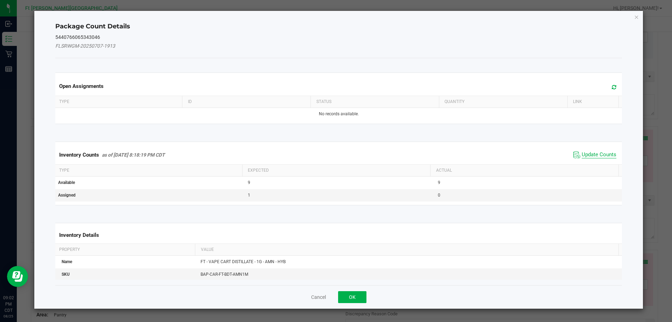
click at [598, 154] on span "Update Counts" at bounding box center [599, 154] width 35 height 7
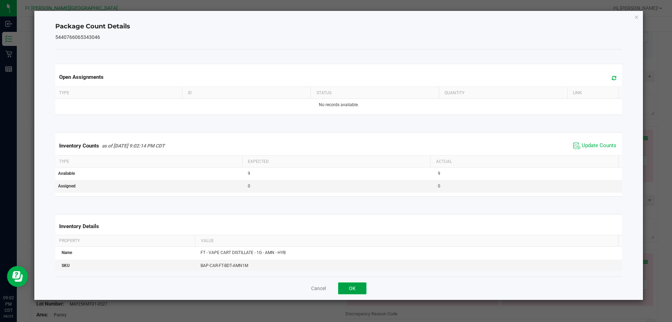
click at [359, 284] on button "OK" at bounding box center [352, 288] width 28 height 12
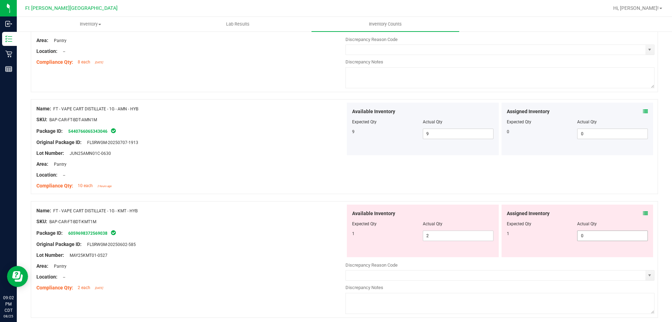
scroll to position [420, 0]
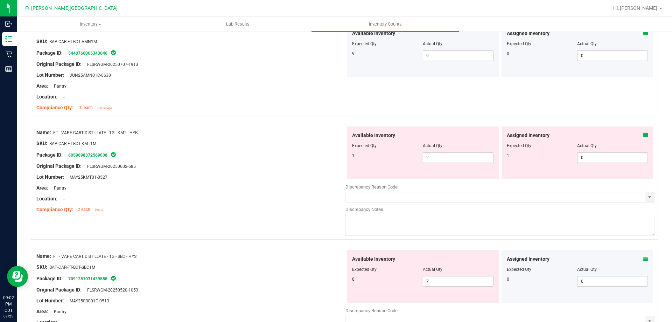
click at [643, 132] on span at bounding box center [645, 135] width 5 height 7
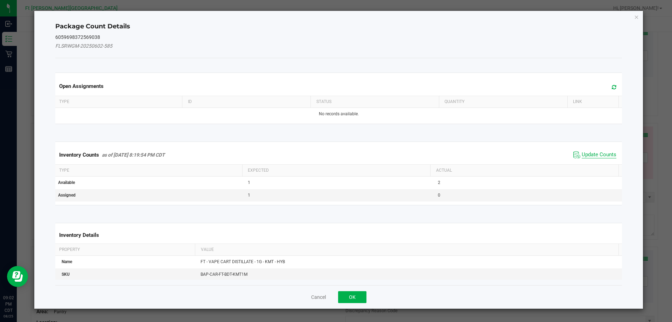
click at [601, 152] on span "Update Counts" at bounding box center [599, 154] width 35 height 7
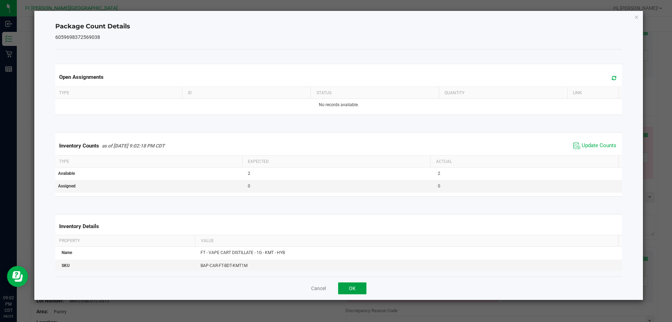
drag, startPoint x: 362, startPoint y: 288, endPoint x: 376, endPoint y: 278, distance: 16.8
click at [364, 286] on button "OK" at bounding box center [352, 288] width 28 height 12
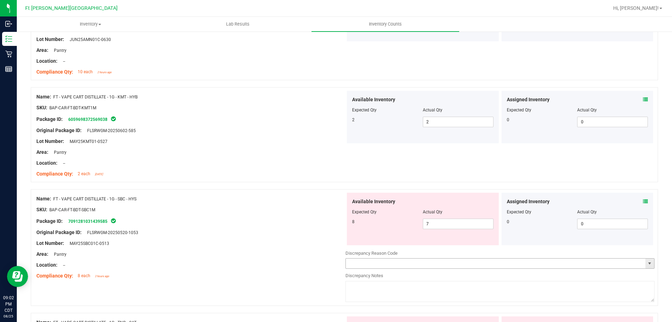
scroll to position [490, 0]
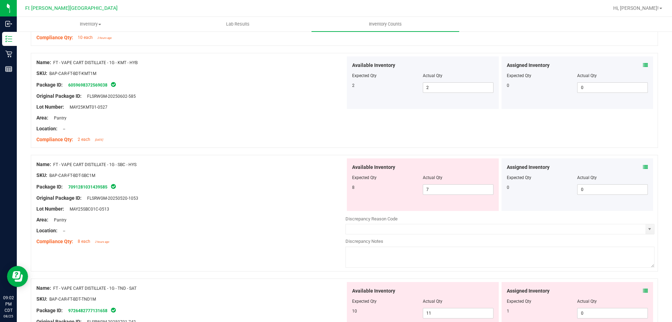
click at [643, 167] on icon at bounding box center [645, 167] width 5 height 5
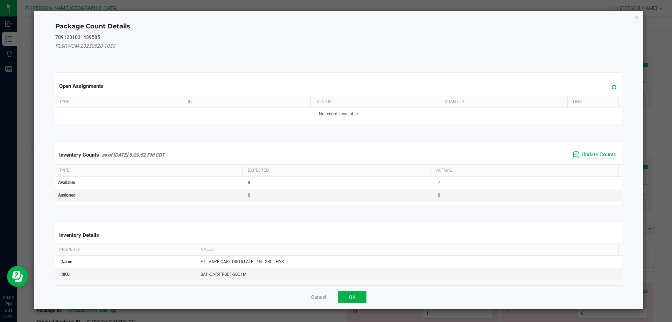
click at [597, 152] on span "Update Counts" at bounding box center [599, 154] width 35 height 7
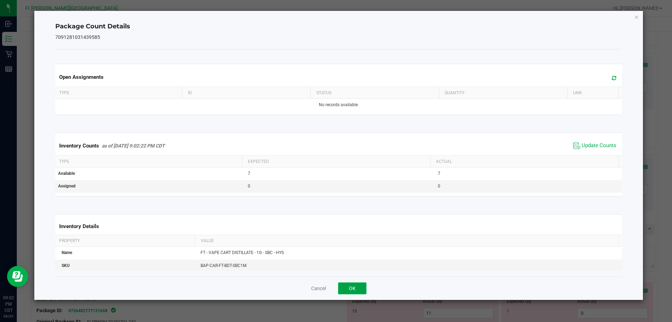
click at [354, 287] on button "OK" at bounding box center [352, 288] width 28 height 12
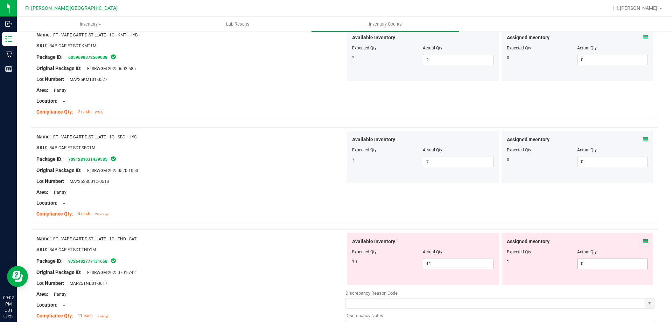
scroll to position [560, 0]
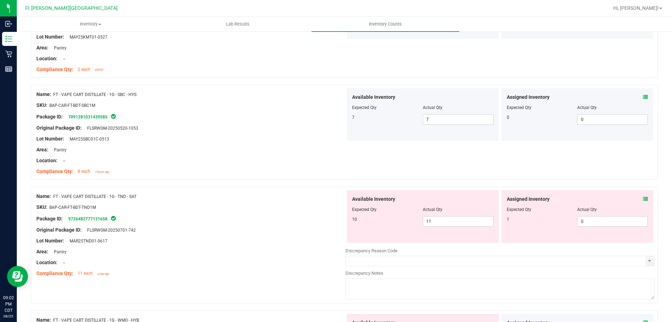
click at [643, 200] on icon at bounding box center [645, 198] width 5 height 5
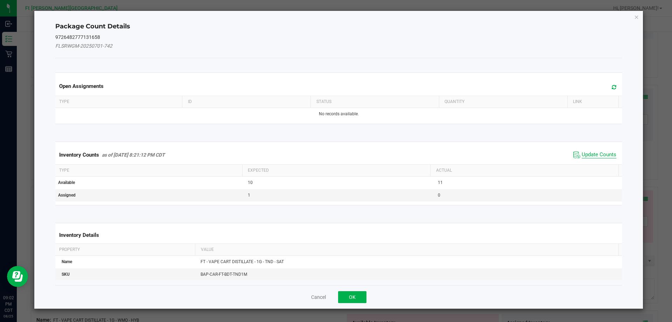
click at [585, 156] on span "Update Counts" at bounding box center [599, 154] width 35 height 7
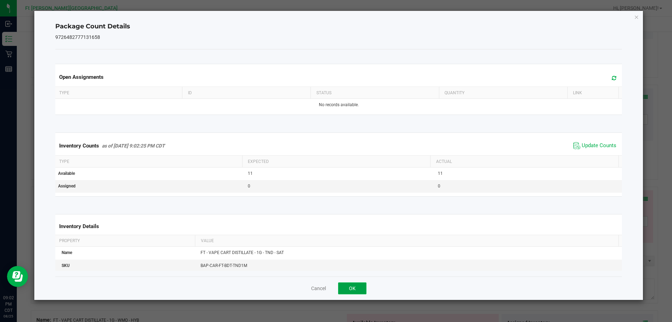
click at [356, 283] on button "OK" at bounding box center [352, 288] width 28 height 12
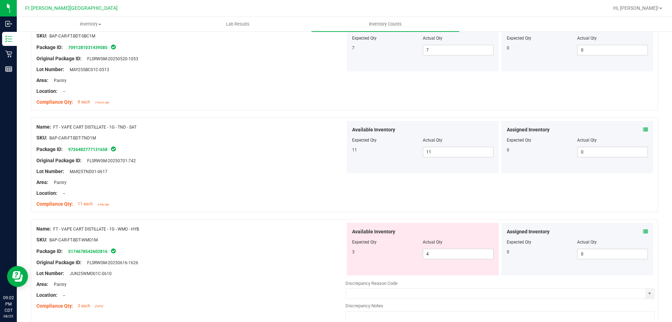
scroll to position [630, 0]
click at [643, 229] on icon at bounding box center [645, 230] width 5 height 5
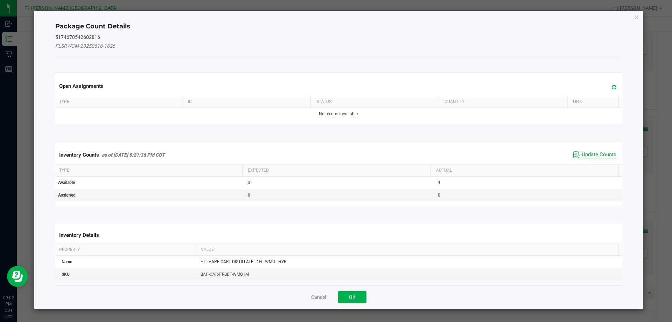
click at [591, 155] on span "Update Counts" at bounding box center [599, 154] width 35 height 7
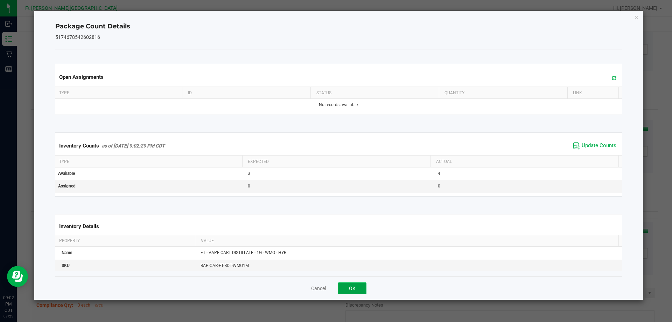
click at [355, 290] on button "OK" at bounding box center [352, 288] width 28 height 12
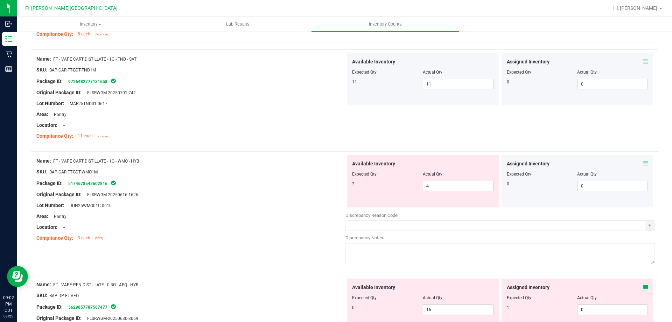
scroll to position [700, 0]
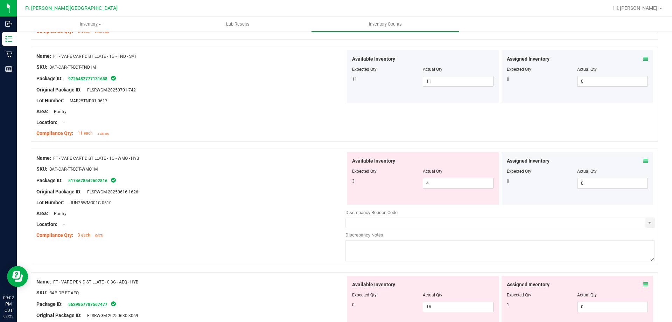
click at [643, 161] on icon at bounding box center [645, 160] width 5 height 5
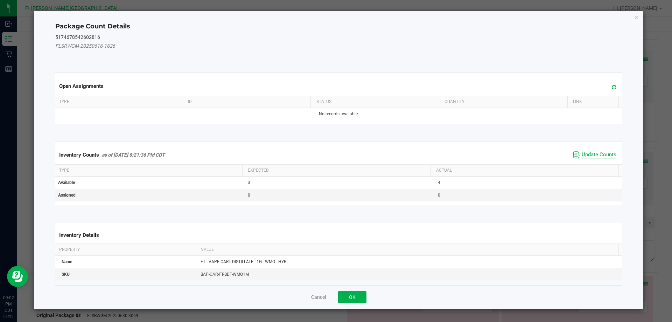
click at [602, 153] on span "Update Counts" at bounding box center [599, 154] width 35 height 7
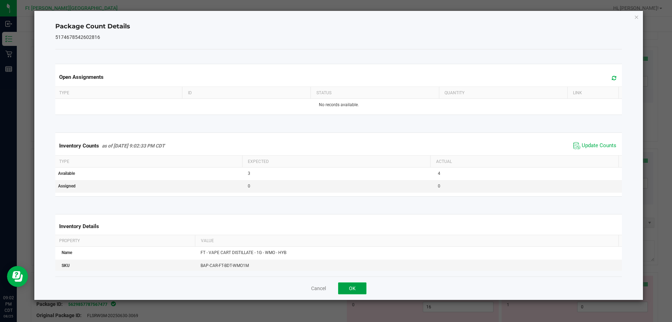
click at [354, 284] on button "OK" at bounding box center [352, 288] width 28 height 12
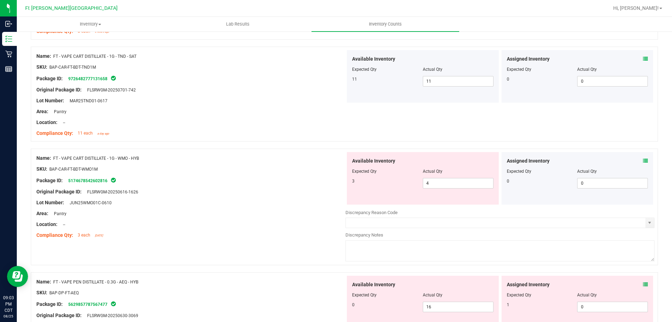
click at [321, 250] on div "Name: FT - VAPE CART DISTILLATE - 1G - WMO - HYB SKU: BAP-CAR-FT-BDT-WMO1M Pack…" at bounding box center [345, 206] width 628 height 117
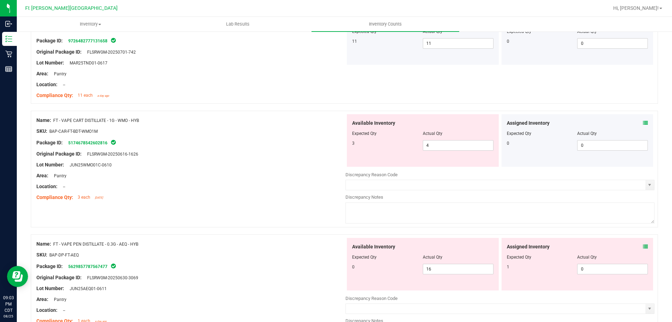
scroll to position [805, 0]
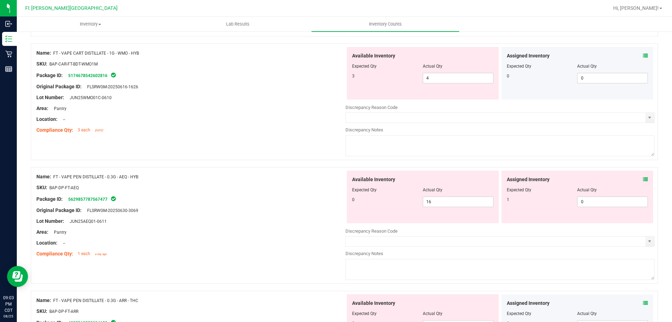
click at [643, 180] on icon at bounding box center [645, 179] width 5 height 5
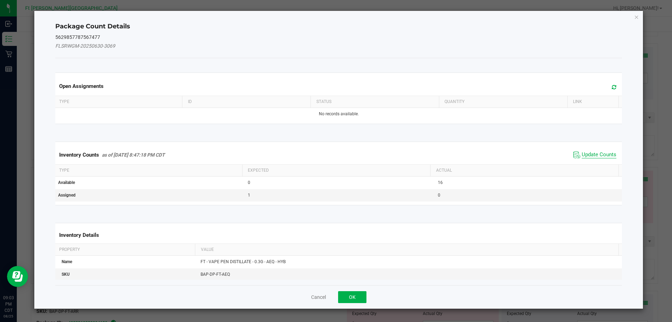
click at [599, 152] on span "Update Counts" at bounding box center [599, 154] width 35 height 7
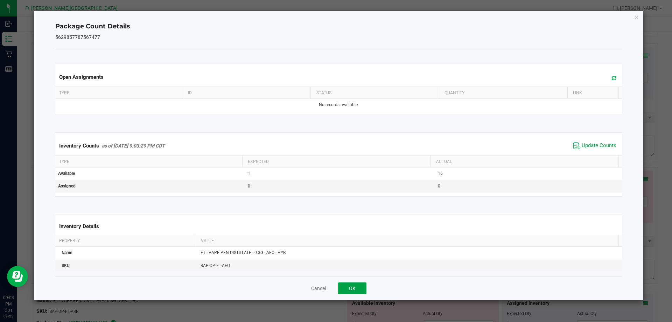
click at [352, 289] on button "OK" at bounding box center [352, 288] width 28 height 12
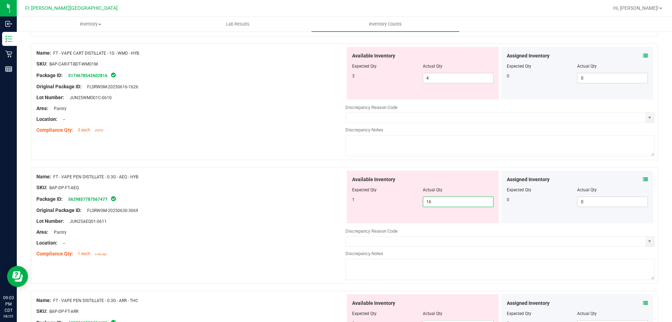
drag, startPoint x: 440, startPoint y: 204, endPoint x: 396, endPoint y: 205, distance: 43.4
click at [396, 205] on div "1 16 16" at bounding box center [422, 201] width 141 height 11
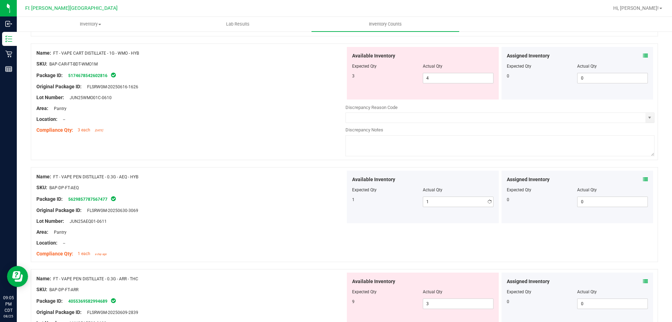
click at [272, 206] on div at bounding box center [190, 205] width 309 height 4
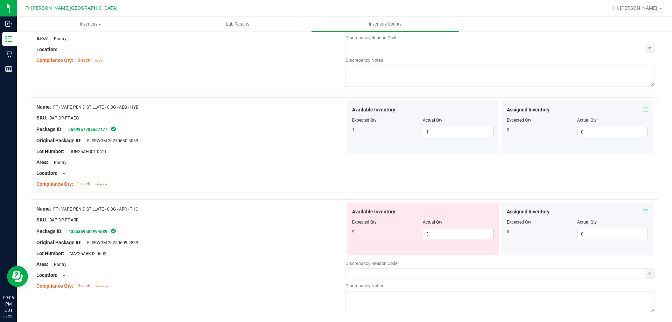
scroll to position [875, 0]
click at [643, 211] on icon at bounding box center [645, 211] width 5 height 5
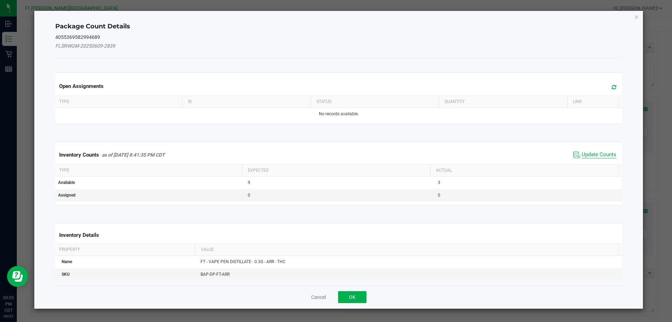
click at [594, 154] on span "Update Counts" at bounding box center [599, 154] width 35 height 7
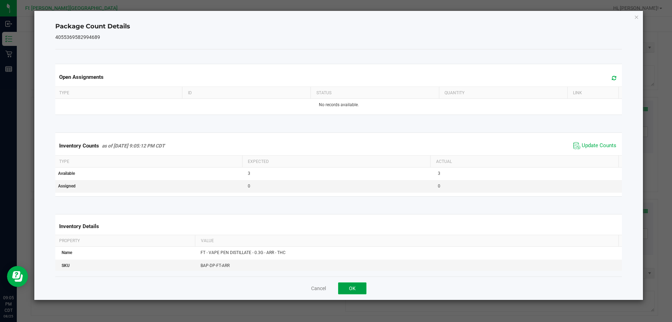
click at [362, 282] on button "OK" at bounding box center [352, 288] width 28 height 12
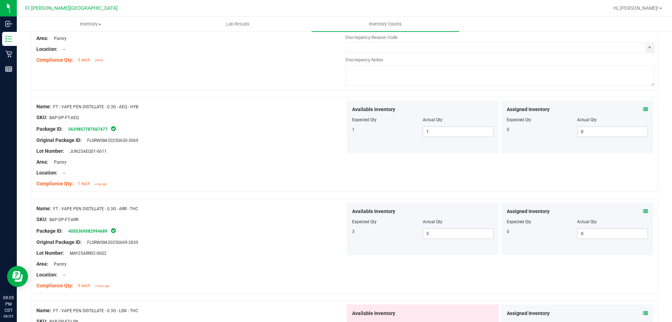
scroll to position [980, 0]
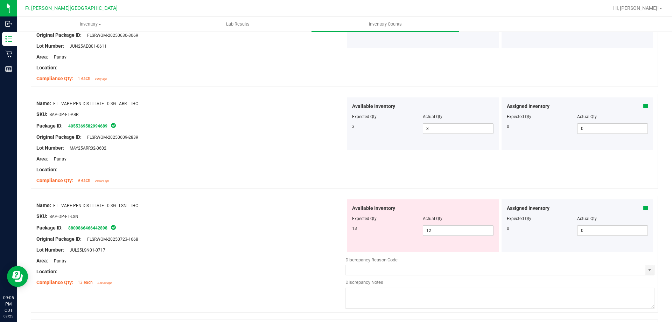
click at [643, 207] on icon at bounding box center [645, 208] width 5 height 5
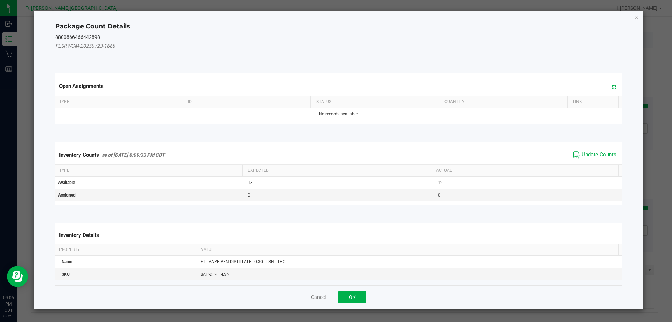
click at [599, 152] on span "Update Counts" at bounding box center [599, 154] width 35 height 7
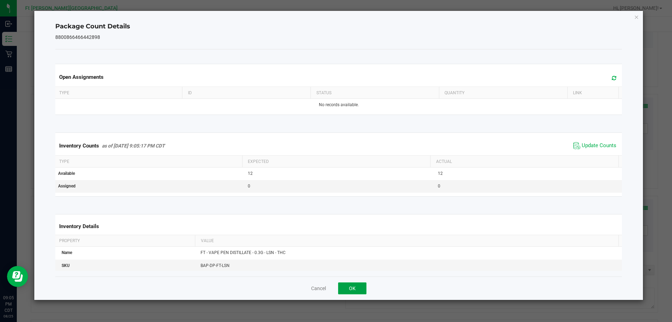
click at [360, 287] on button "OK" at bounding box center [352, 288] width 28 height 12
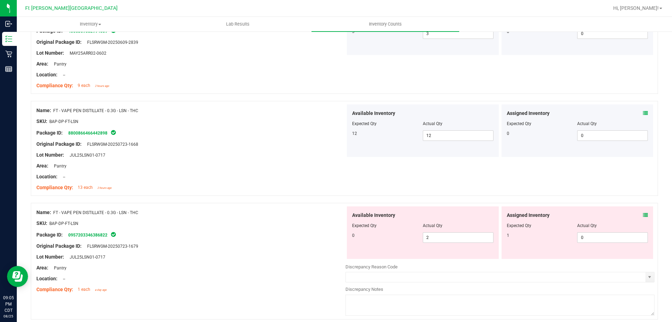
scroll to position [1086, 0]
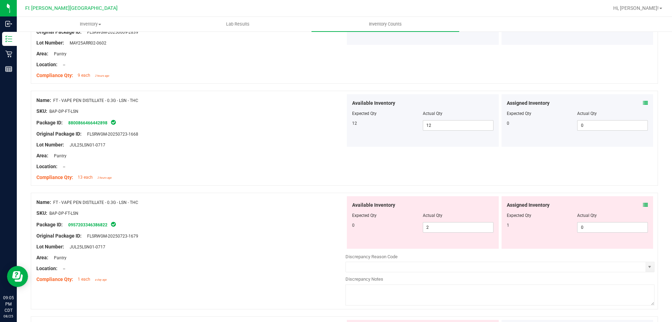
click at [643, 204] on icon at bounding box center [645, 204] width 5 height 5
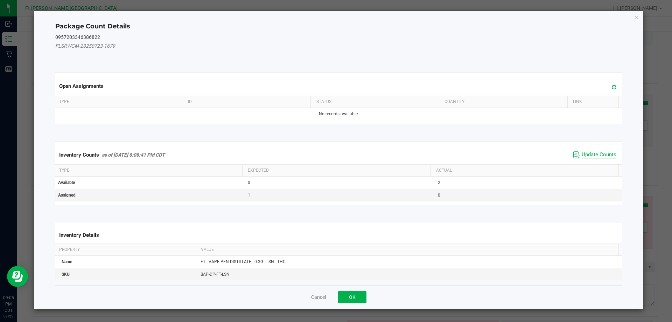
click at [594, 154] on span "Update Counts" at bounding box center [599, 154] width 35 height 7
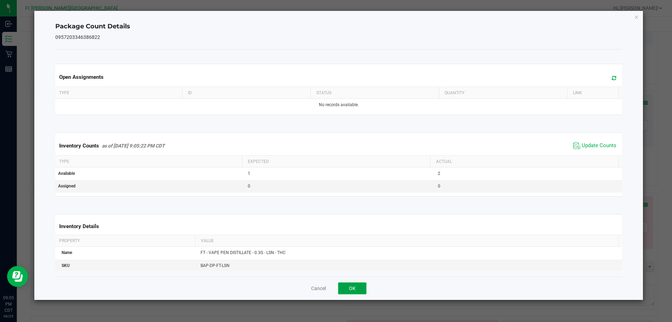
click at [360, 286] on button "OK" at bounding box center [352, 288] width 28 height 12
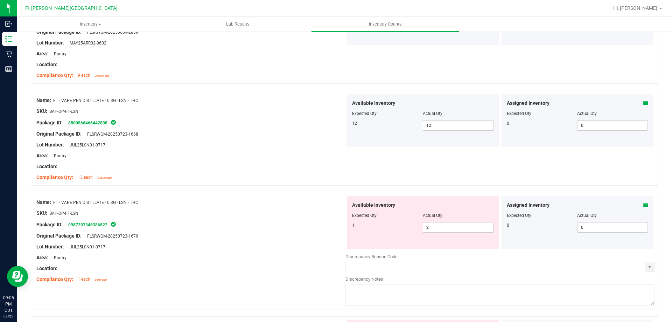
scroll to position [1121, 0]
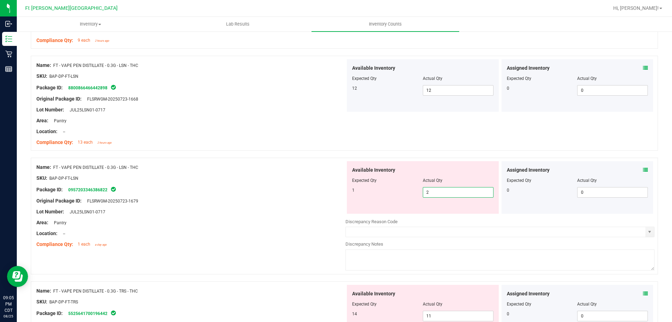
drag, startPoint x: 436, startPoint y: 192, endPoint x: 378, endPoint y: 183, distance: 59.1
click at [378, 183] on div "Available Inventory Expected Qty Actual Qty 1 2 2" at bounding box center [423, 187] width 152 height 53
click at [333, 185] on div "Package ID: 0957203346386822" at bounding box center [190, 189] width 309 height 8
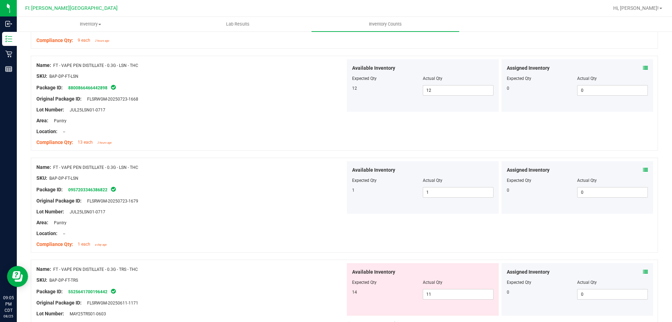
scroll to position [1191, 0]
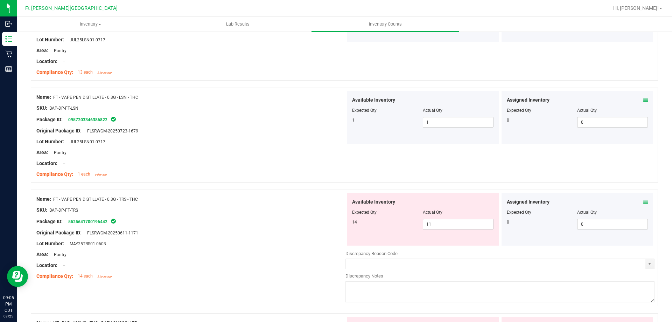
click at [643, 202] on icon at bounding box center [645, 201] width 5 height 5
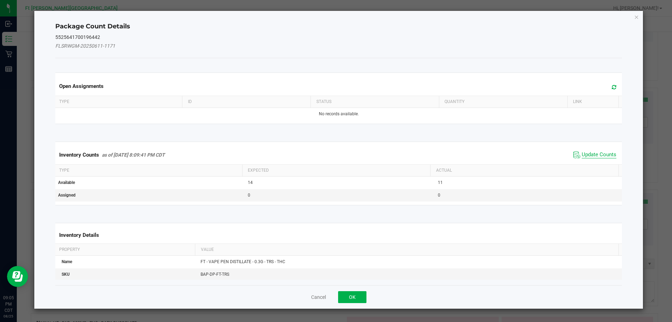
click at [585, 154] on span "Update Counts" at bounding box center [599, 154] width 35 height 7
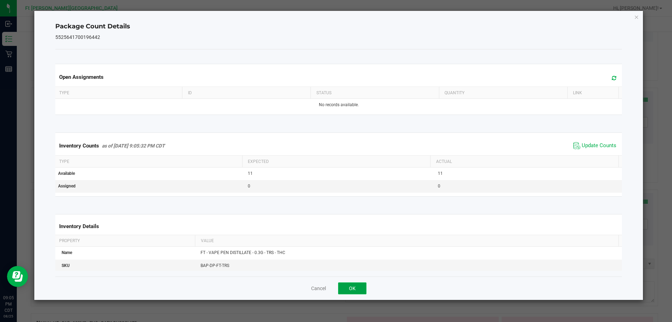
click at [356, 285] on button "OK" at bounding box center [352, 288] width 28 height 12
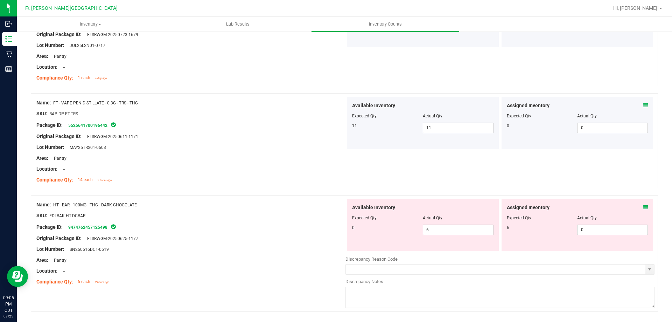
scroll to position [1296, 0]
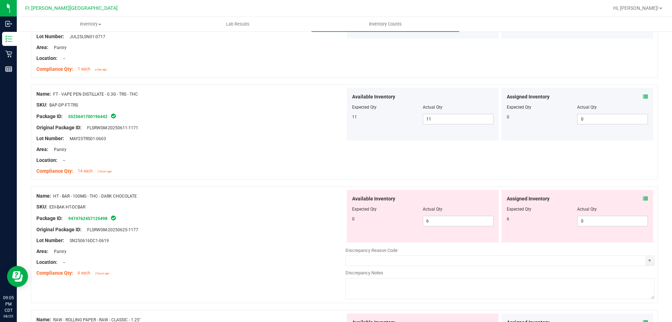
click at [643, 200] on icon at bounding box center [645, 198] width 5 height 5
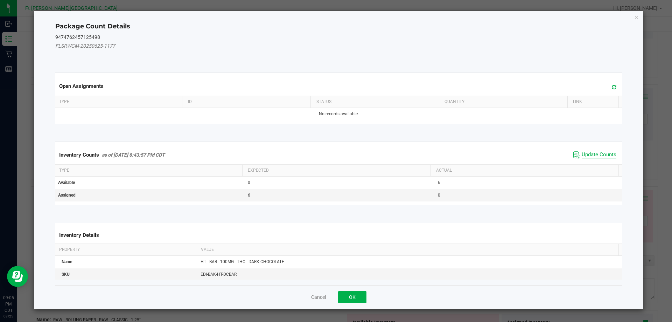
click at [586, 153] on span "Update Counts" at bounding box center [599, 154] width 35 height 7
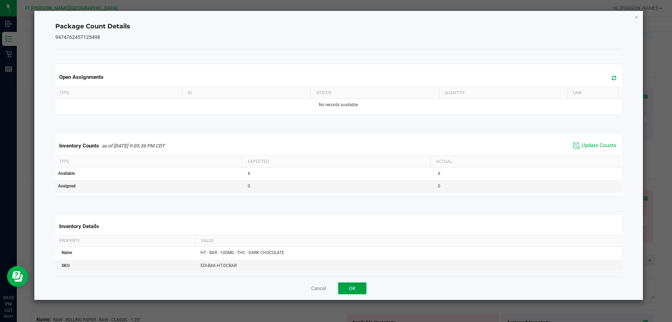
click at [356, 285] on button "OK" at bounding box center [352, 288] width 28 height 12
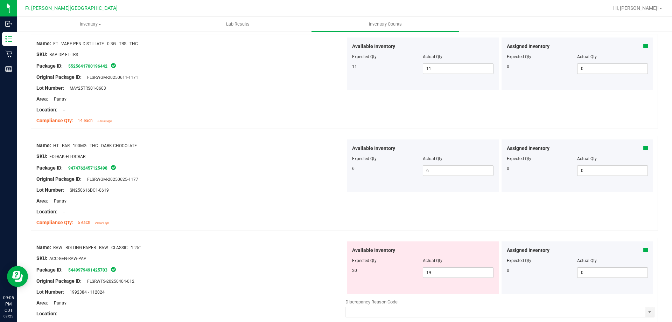
scroll to position [1401, 0]
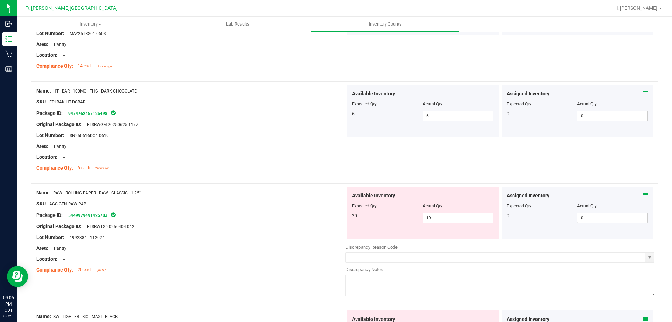
click at [643, 195] on icon at bounding box center [645, 195] width 5 height 5
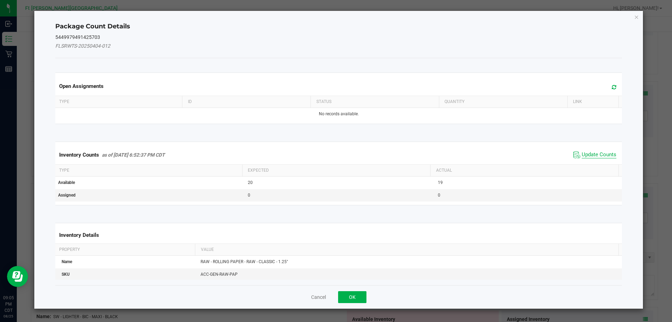
click at [585, 155] on span "Update Counts" at bounding box center [599, 154] width 35 height 7
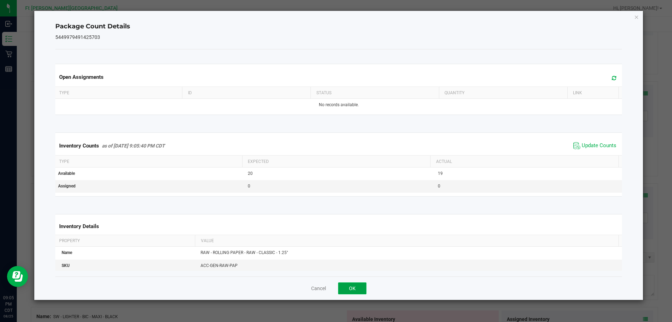
click at [349, 288] on button "OK" at bounding box center [352, 288] width 28 height 12
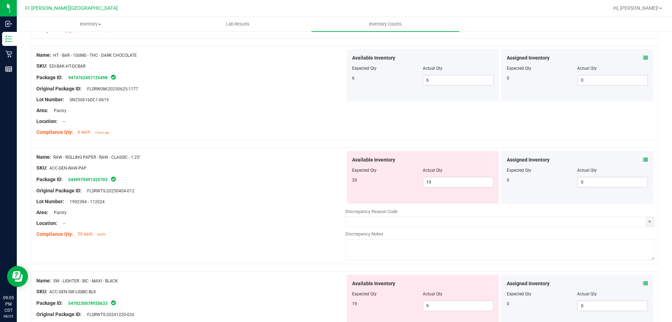
scroll to position [1471, 0]
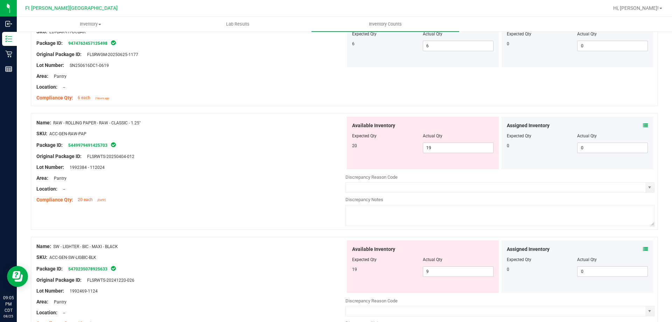
click at [643, 125] on icon at bounding box center [645, 125] width 5 height 5
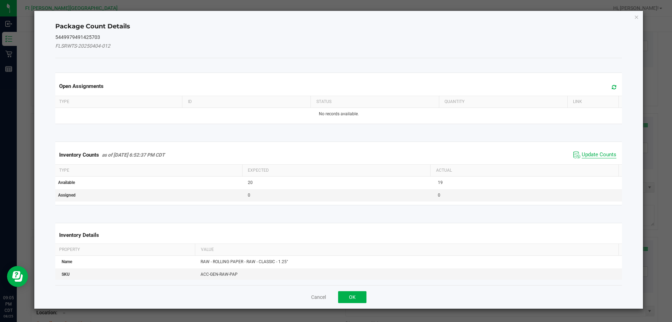
click at [589, 153] on span "Update Counts" at bounding box center [599, 154] width 35 height 7
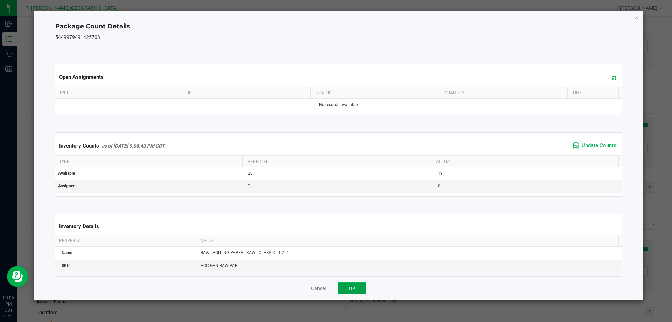
click at [345, 292] on button "OK" at bounding box center [352, 288] width 28 height 12
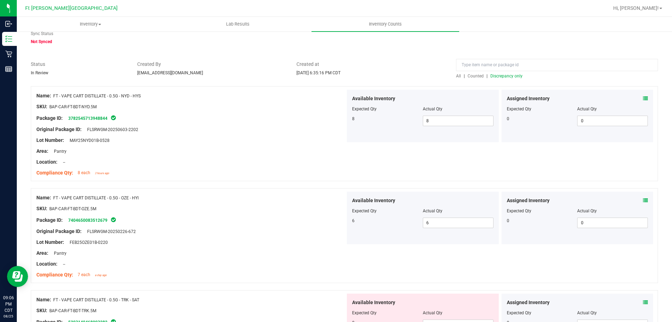
scroll to position [0, 0]
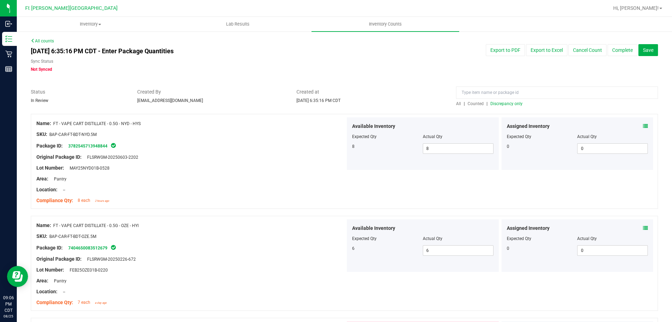
click at [476, 104] on span "Counted" at bounding box center [476, 103] width 16 height 5
click at [499, 103] on span "Discrepancy only" at bounding box center [507, 103] width 32 height 5
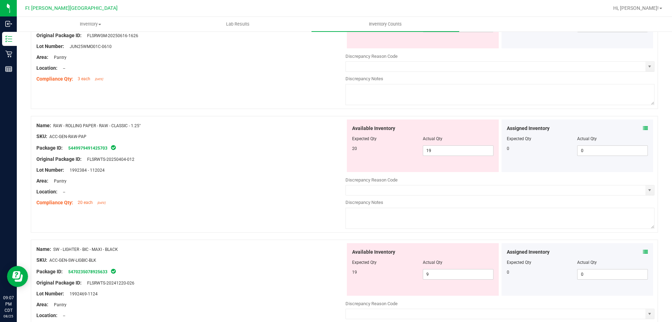
scroll to position [280, 0]
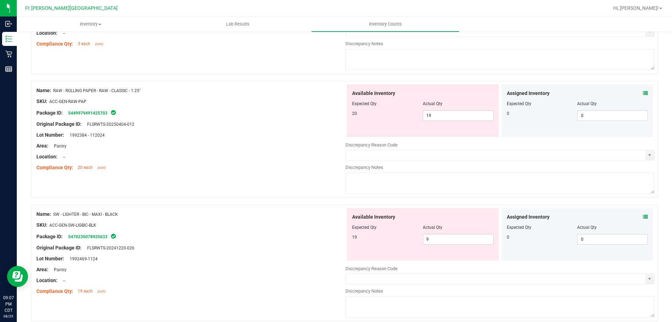
click at [643, 218] on icon at bounding box center [645, 216] width 5 height 5
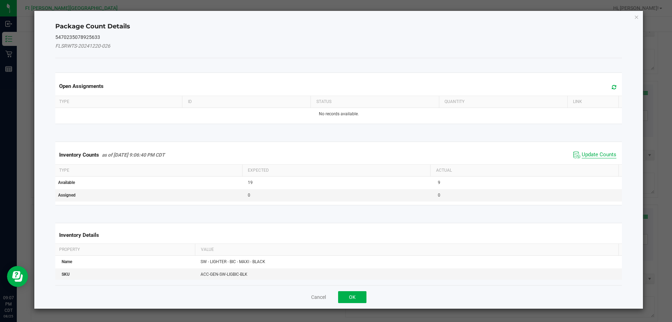
click at [598, 153] on span "Update Counts" at bounding box center [599, 154] width 35 height 7
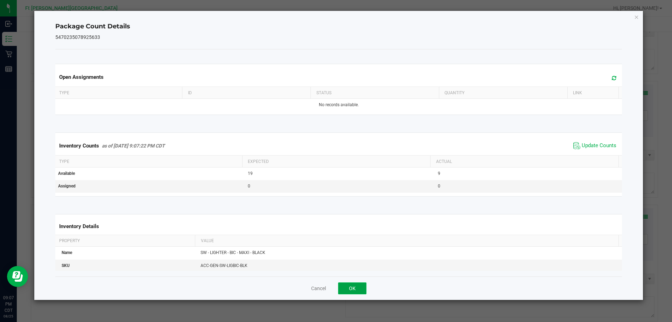
click at [361, 291] on button "OK" at bounding box center [352, 288] width 28 height 12
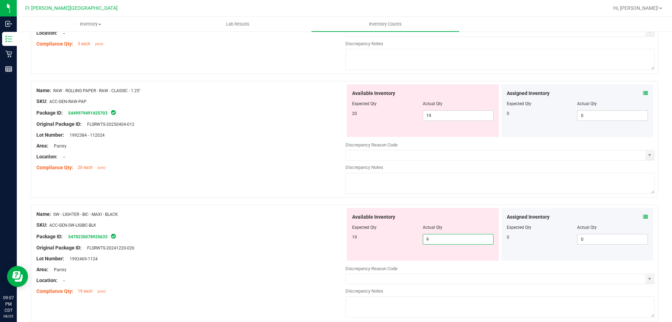
click at [424, 240] on span "9 9" at bounding box center [458, 239] width 71 height 11
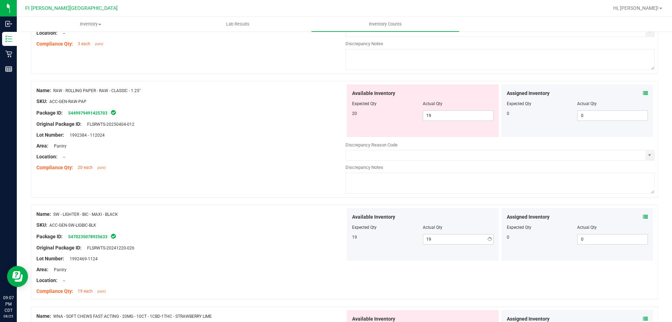
click at [295, 244] on div "Original Package ID: FLSRWTS-20241220-026" at bounding box center [190, 247] width 309 height 7
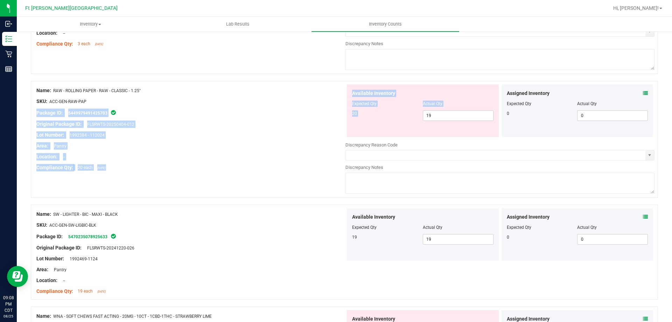
drag, startPoint x: 455, startPoint y: 120, endPoint x: 244, endPoint y: 114, distance: 210.6
click at [142, 97] on div "Name: RAW - ROLLING PAPER - RAW - CLASSIC - 1.25" SKU: ACC-GEN-RAW-PAP Package …" at bounding box center [345, 139] width 628 height 117
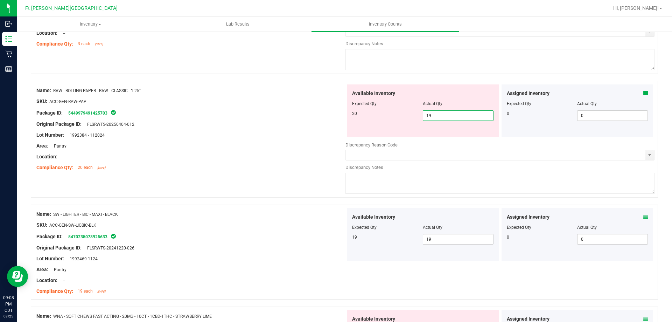
click at [442, 113] on span "19 19" at bounding box center [458, 115] width 71 height 11
click at [442, 113] on input "19" at bounding box center [458, 116] width 70 height 10
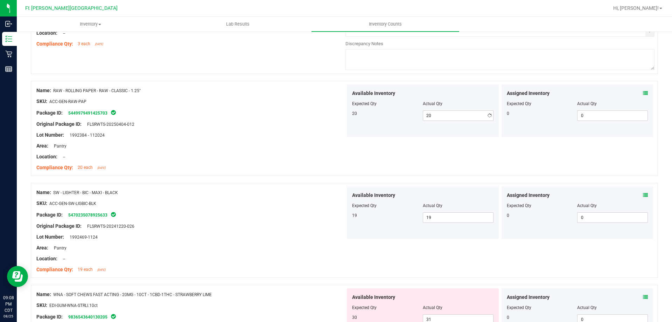
click at [235, 132] on div "Lot Number: 1992384 - 112024" at bounding box center [190, 134] width 309 height 7
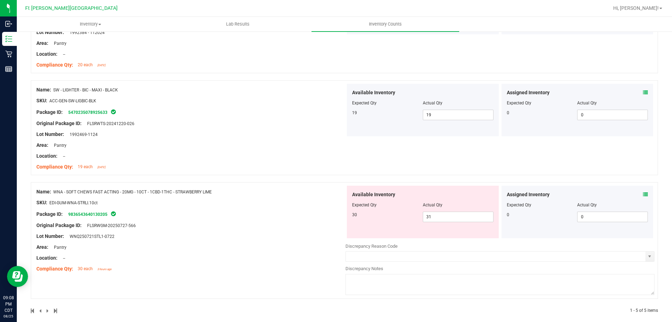
scroll to position [385, 0]
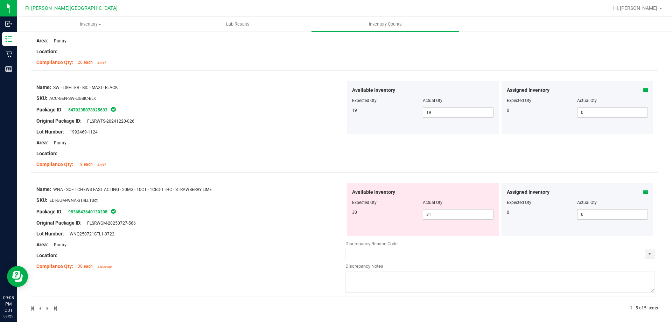
click at [643, 194] on icon at bounding box center [645, 191] width 5 height 5
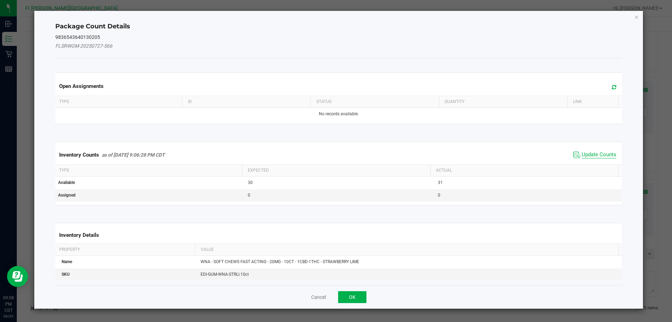
click at [599, 155] on span "Update Counts" at bounding box center [599, 154] width 35 height 7
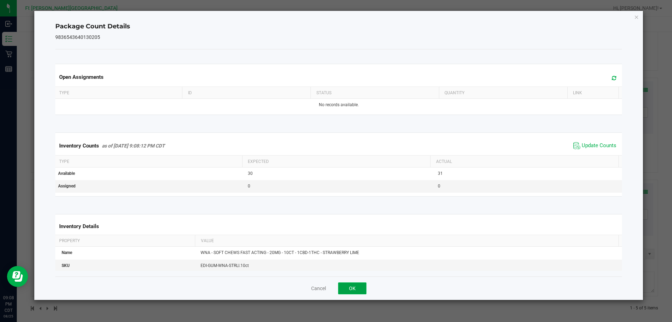
click at [351, 283] on button "OK" at bounding box center [352, 288] width 28 height 12
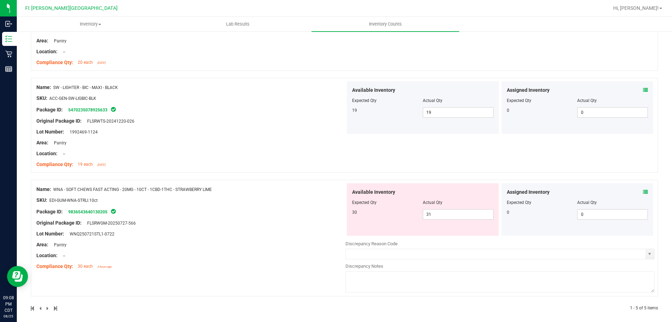
click at [643, 190] on icon at bounding box center [645, 191] width 5 height 5
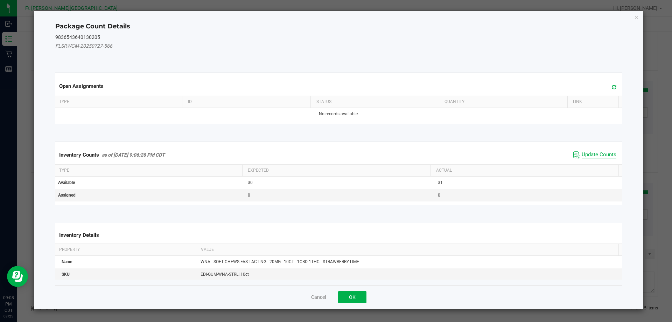
click at [601, 157] on span "Update Counts" at bounding box center [599, 154] width 35 height 7
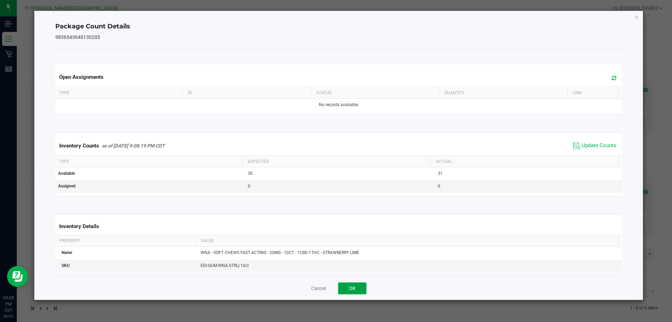
click at [360, 292] on button "OK" at bounding box center [352, 288] width 28 height 12
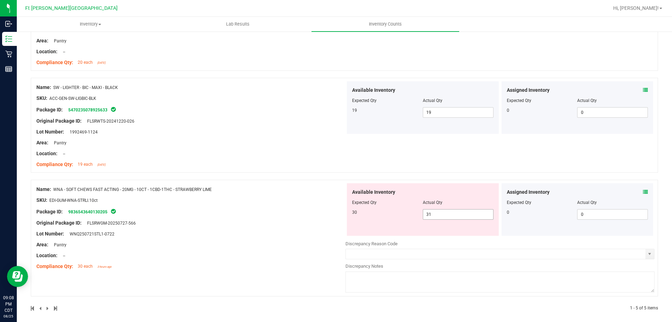
click at [429, 213] on span "31 31" at bounding box center [458, 214] width 71 height 11
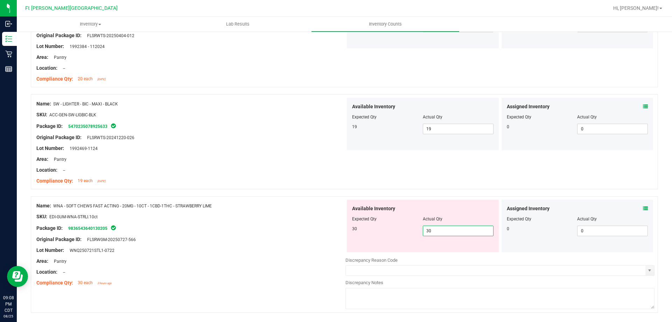
click at [286, 208] on div "Name: WNA - SOFT CHEWS FAST ACTING - 20MG - 10CT - 1CBD-1THC - STRAWBERRY LIME …" at bounding box center [190, 244] width 309 height 89
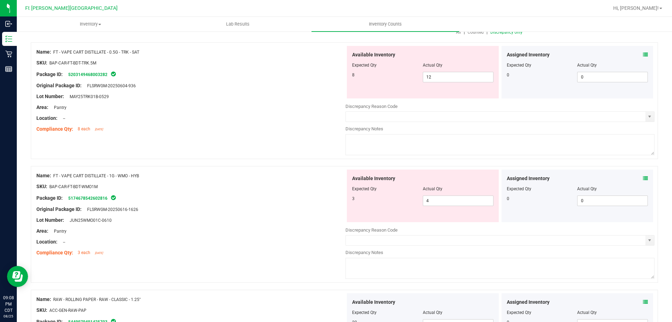
scroll to position [0, 0]
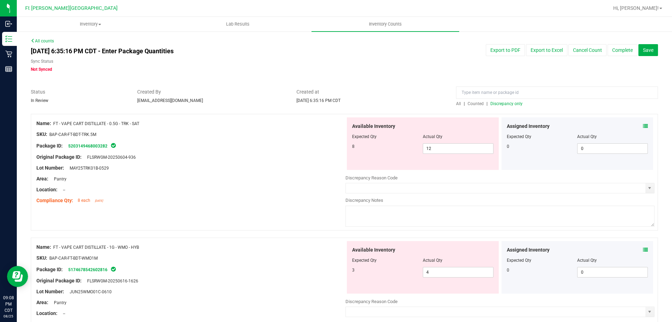
click at [470, 102] on span "Counted" at bounding box center [476, 103] width 16 height 5
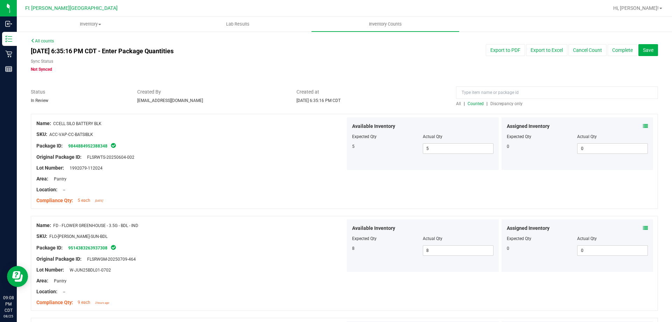
click at [506, 103] on span "Discrepancy only" at bounding box center [507, 103] width 32 height 5
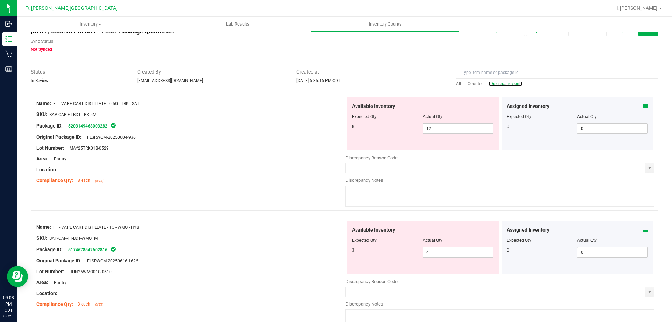
scroll to position [63, 0]
